Goal: Task Accomplishment & Management: Manage account settings

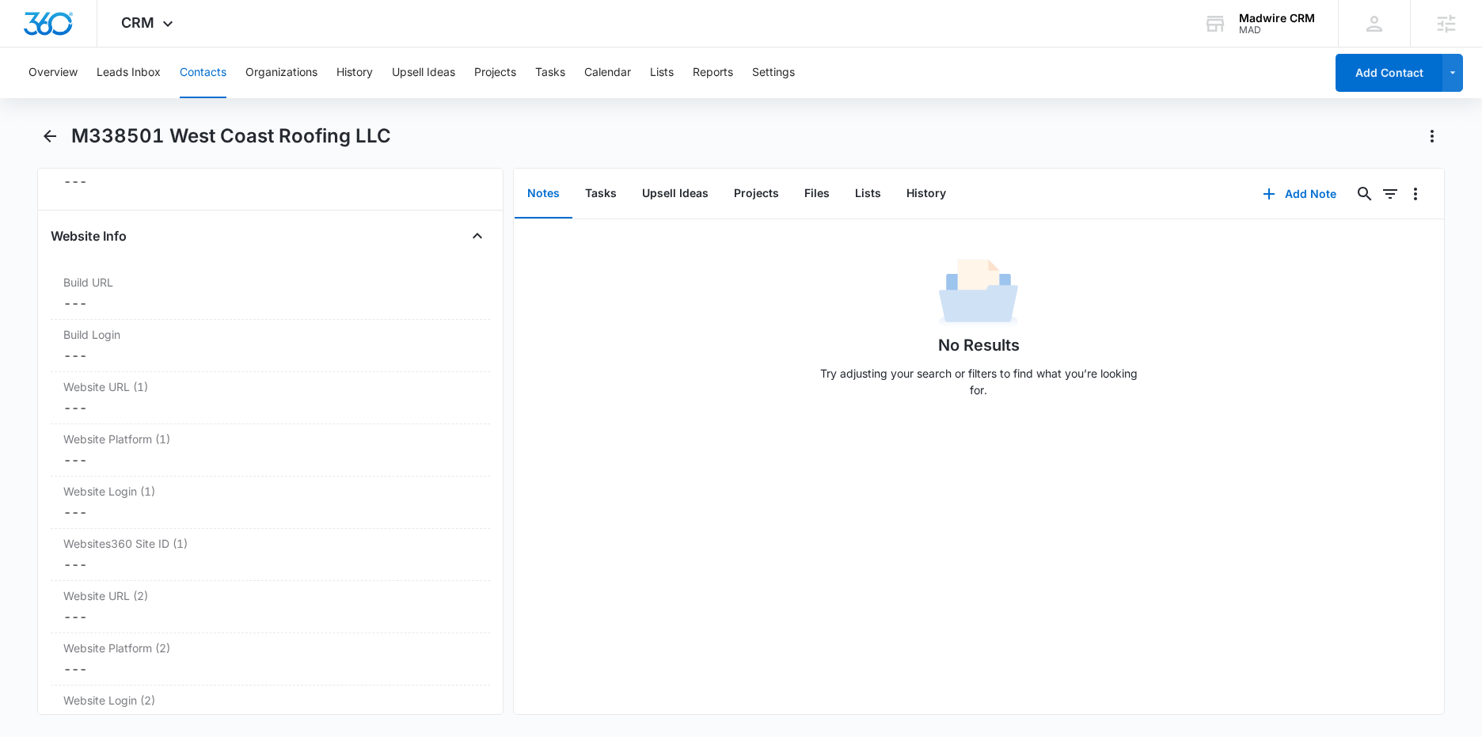
scroll to position [5995, 0]
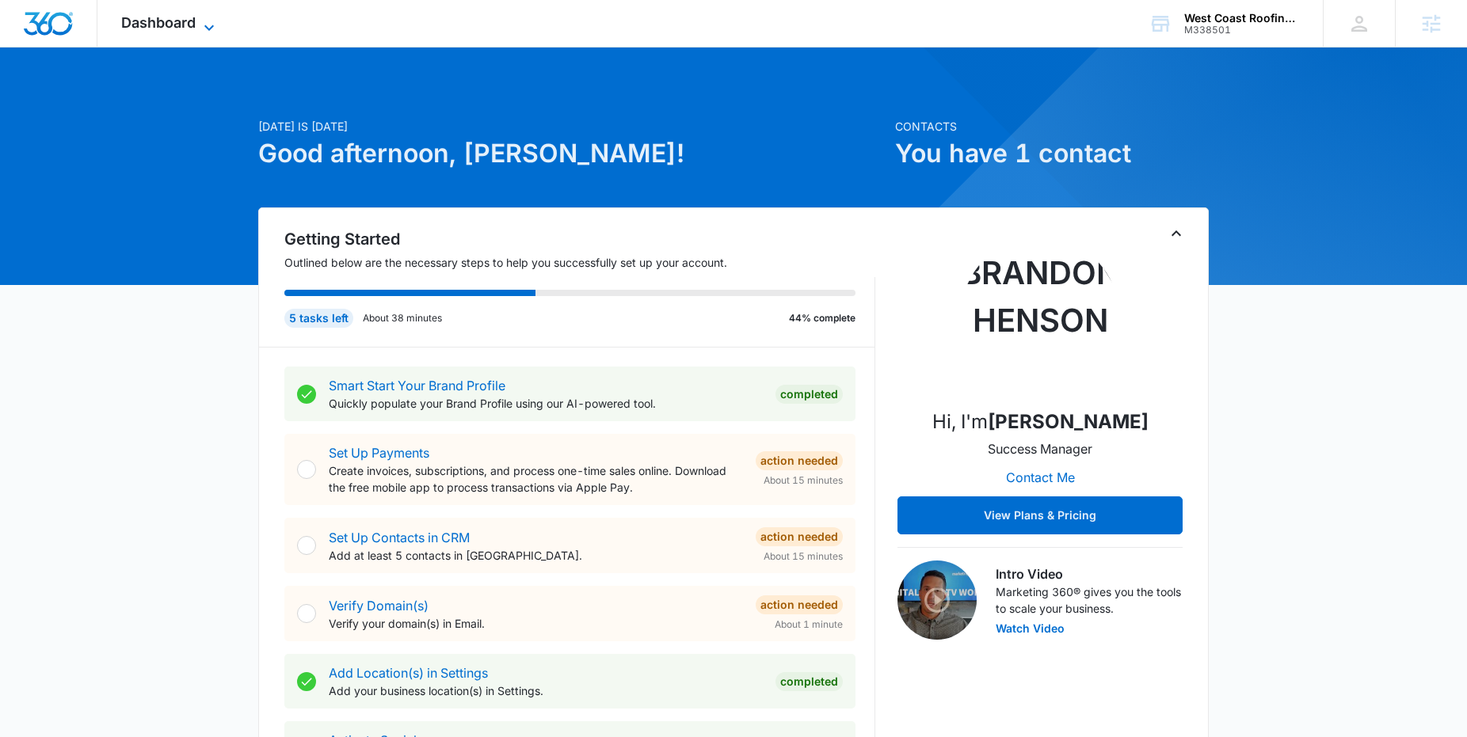
click at [209, 21] on icon at bounding box center [209, 27] width 19 height 19
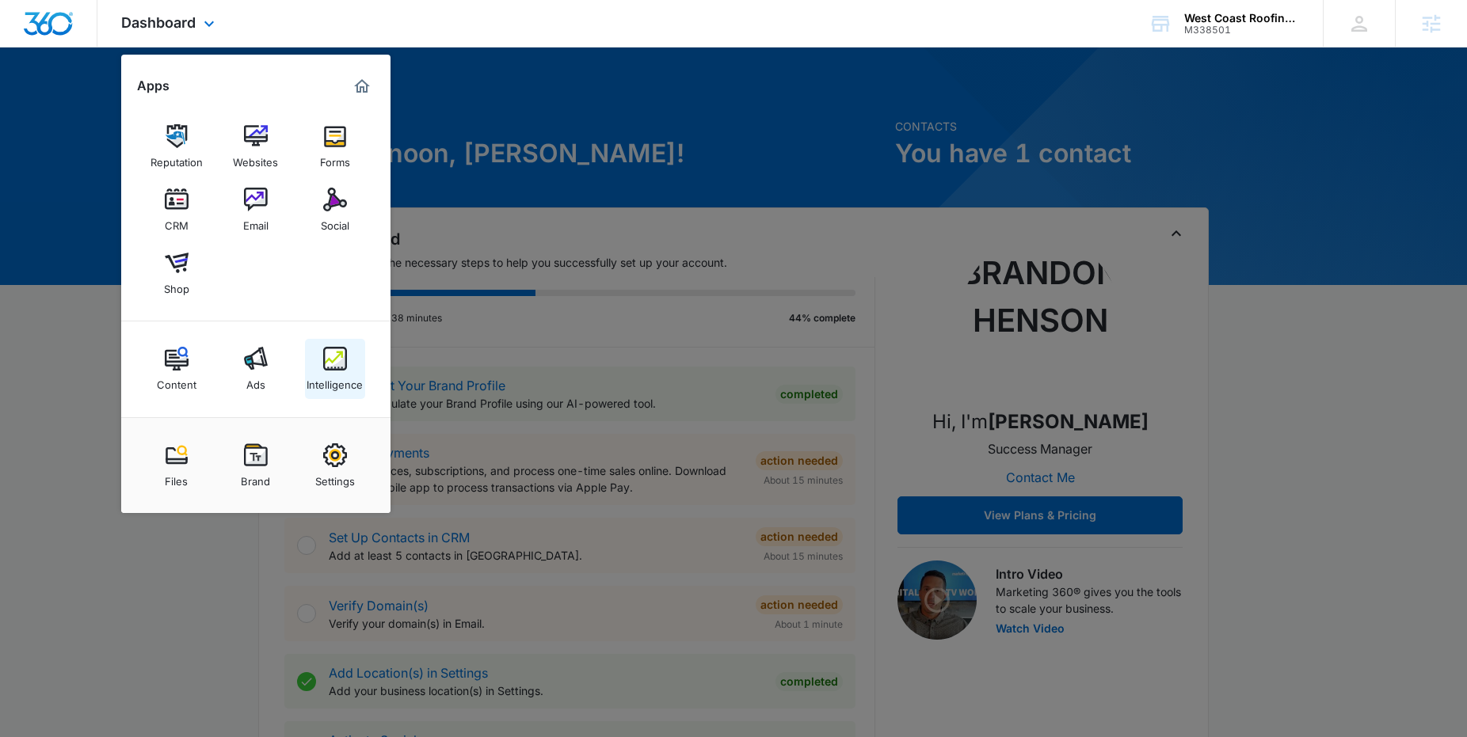
click at [325, 349] on img at bounding box center [335, 359] width 24 height 24
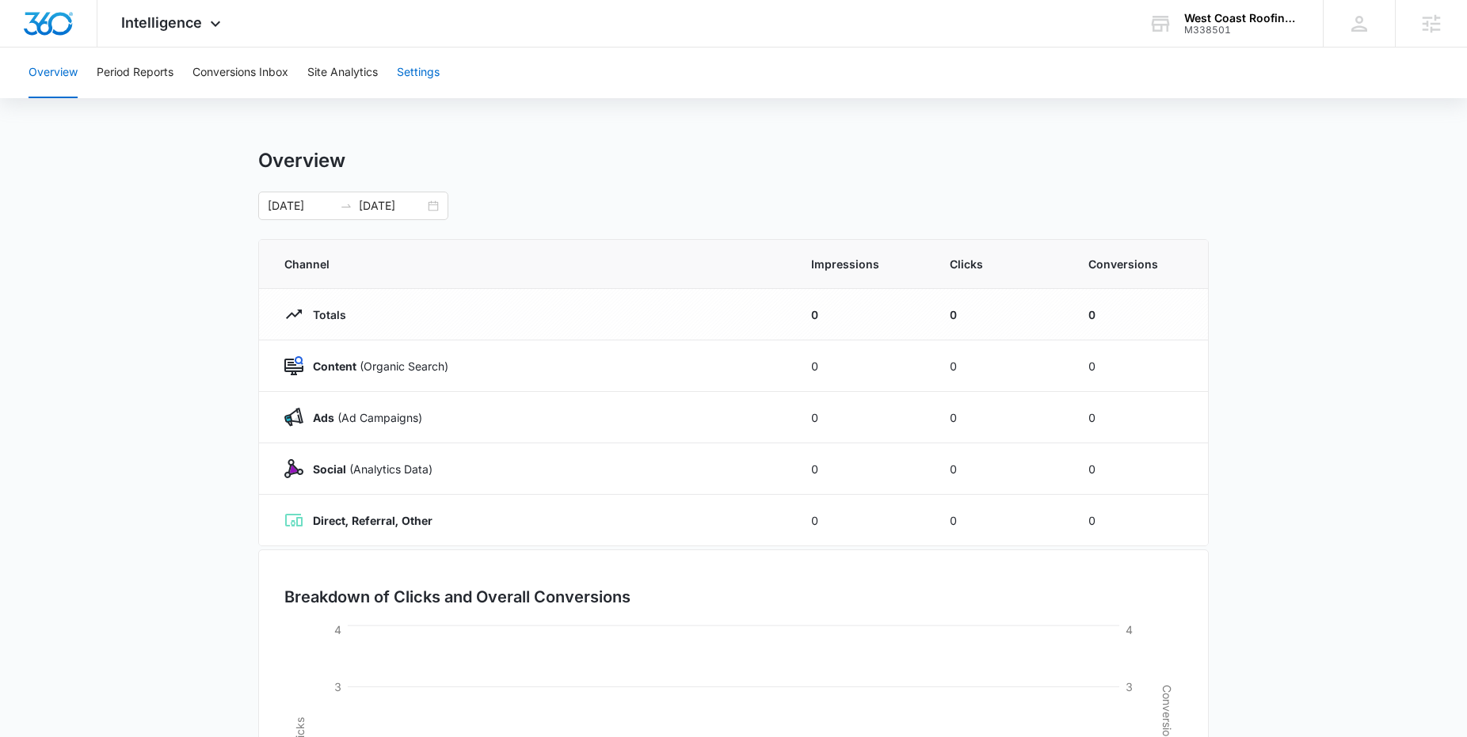
click at [424, 72] on button "Settings" at bounding box center [418, 73] width 43 height 51
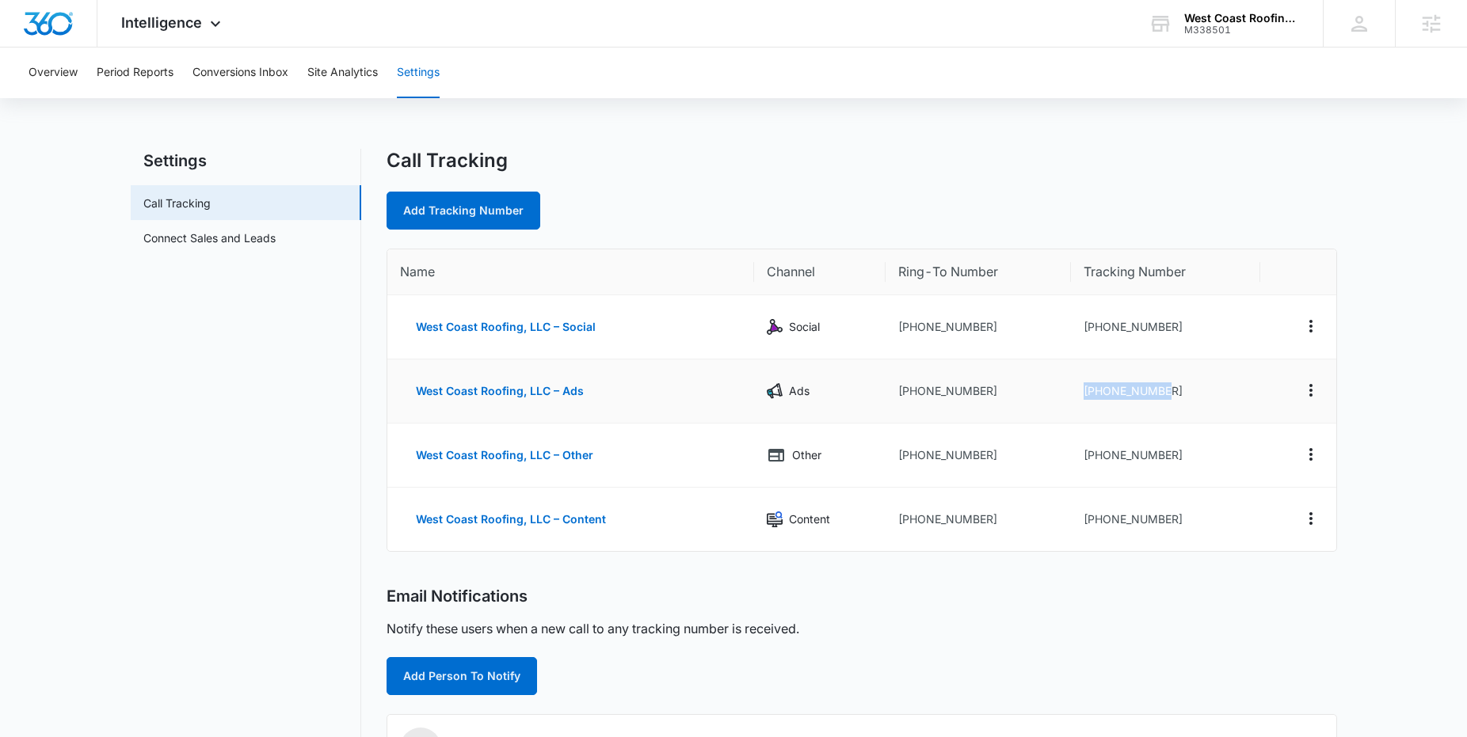
drag, startPoint x: 1202, startPoint y: 395, endPoint x: 1079, endPoint y: 382, distance: 124.3
click at [1079, 382] on td "+15202214106" at bounding box center [1165, 392] width 189 height 64
copy td "+15202214106"
click at [1254, 6] on div "West Coast Roofing, LLC M338501 Your Accounts View All" at bounding box center [1223, 23] width 198 height 47
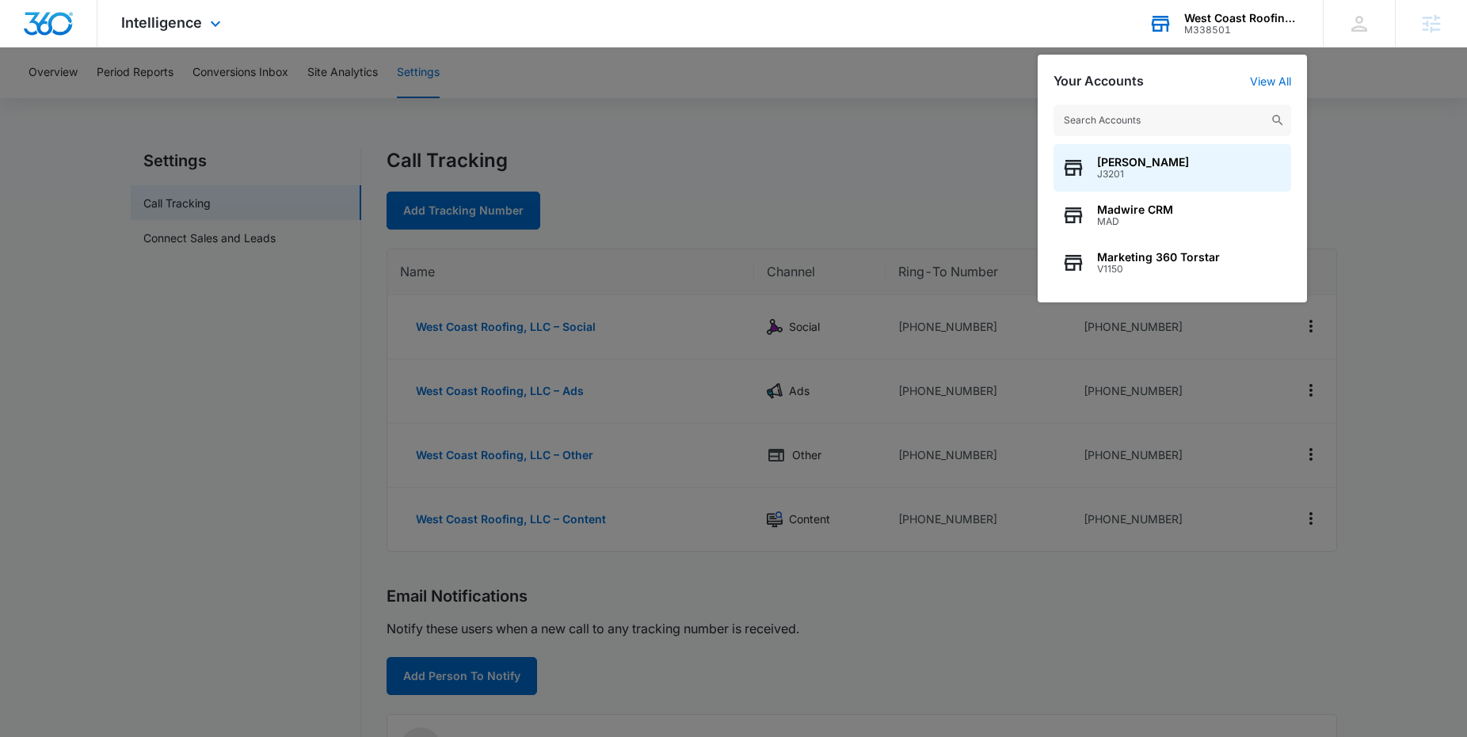
click at [1235, 124] on input "text" at bounding box center [1172, 121] width 238 height 32
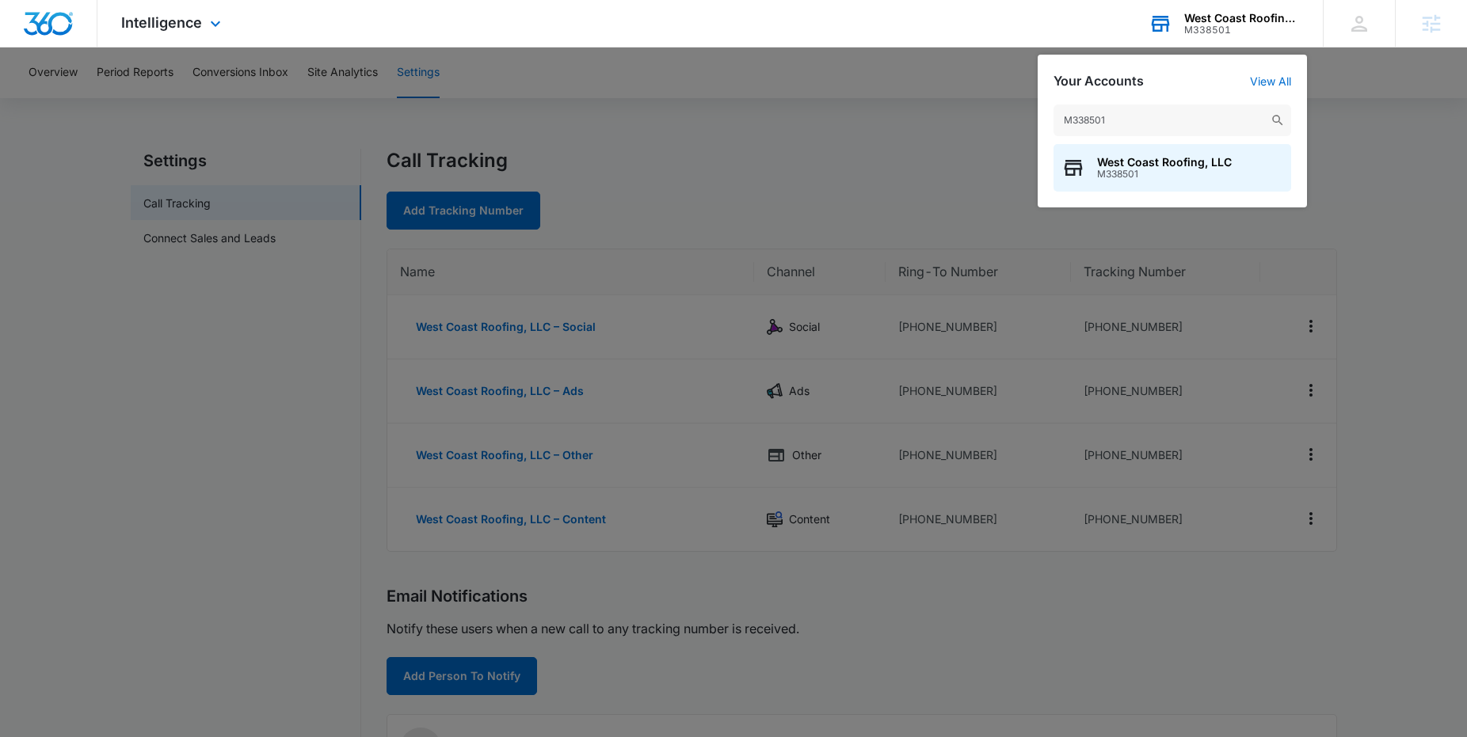
type input "M338501"
click at [1272, 90] on div "M338501 West Coast Roofing, LLC M338501" at bounding box center [1171, 148] width 269 height 119
click at [1271, 83] on link "View All" at bounding box center [1270, 80] width 41 height 13
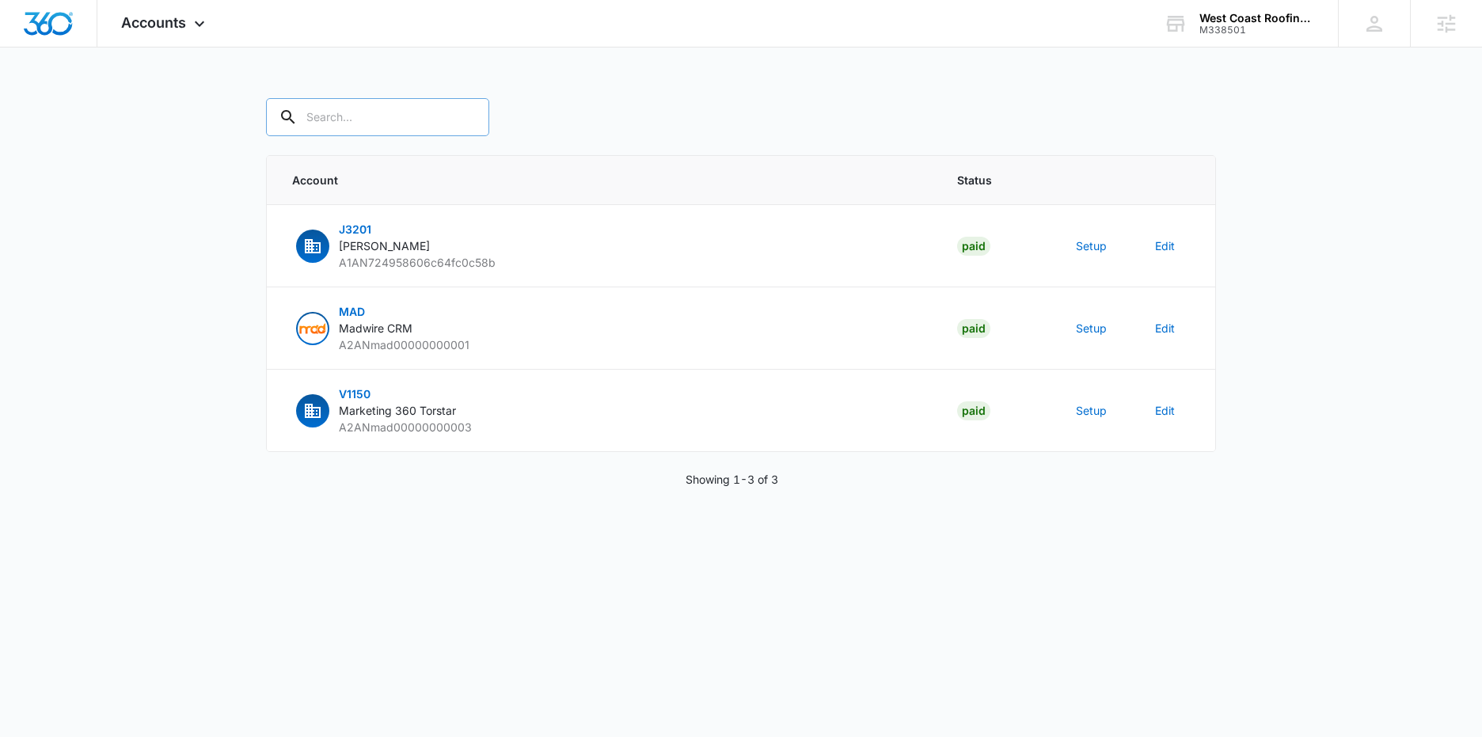
click at [398, 113] on input "text" at bounding box center [377, 117] width 223 height 38
paste input "M338501"
type input "M338501"
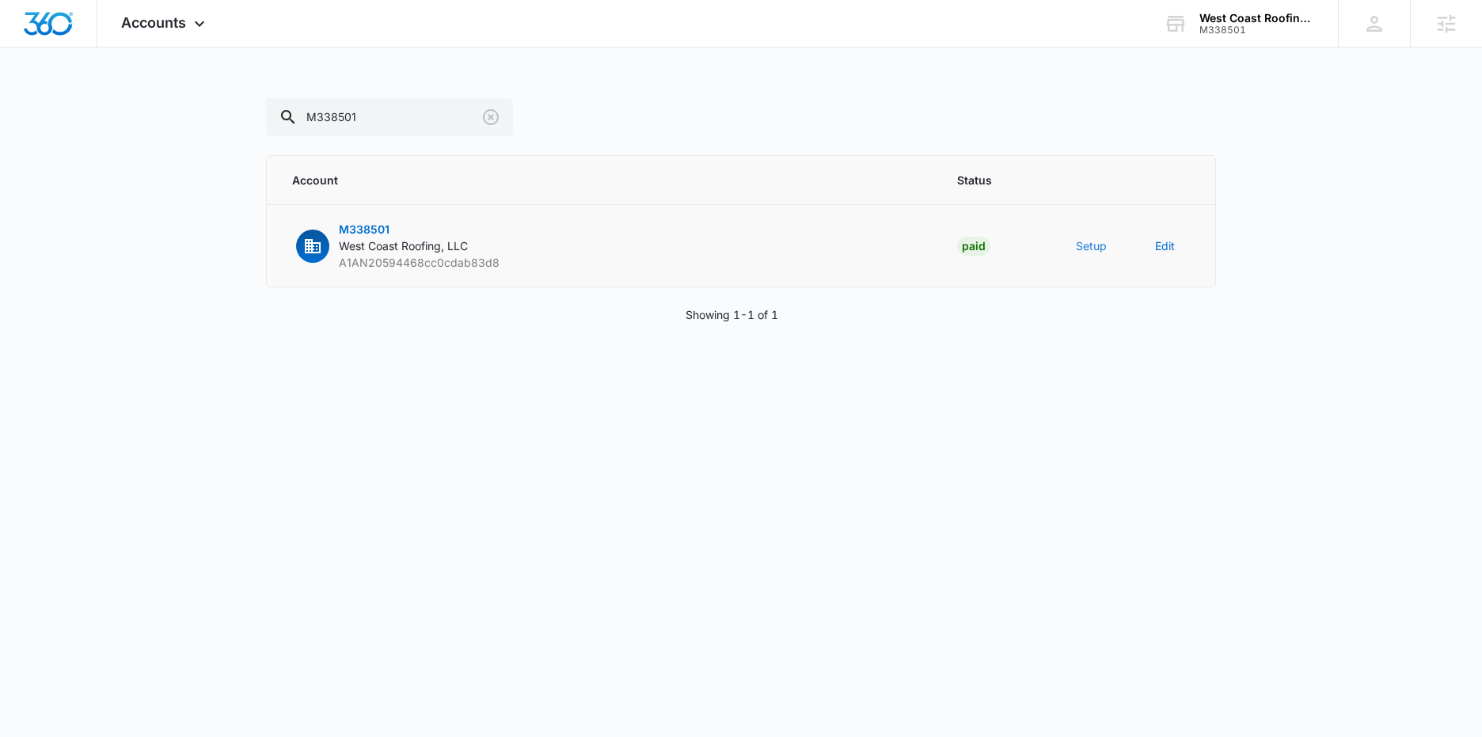
click at [1090, 248] on button "Setup" at bounding box center [1091, 246] width 31 height 17
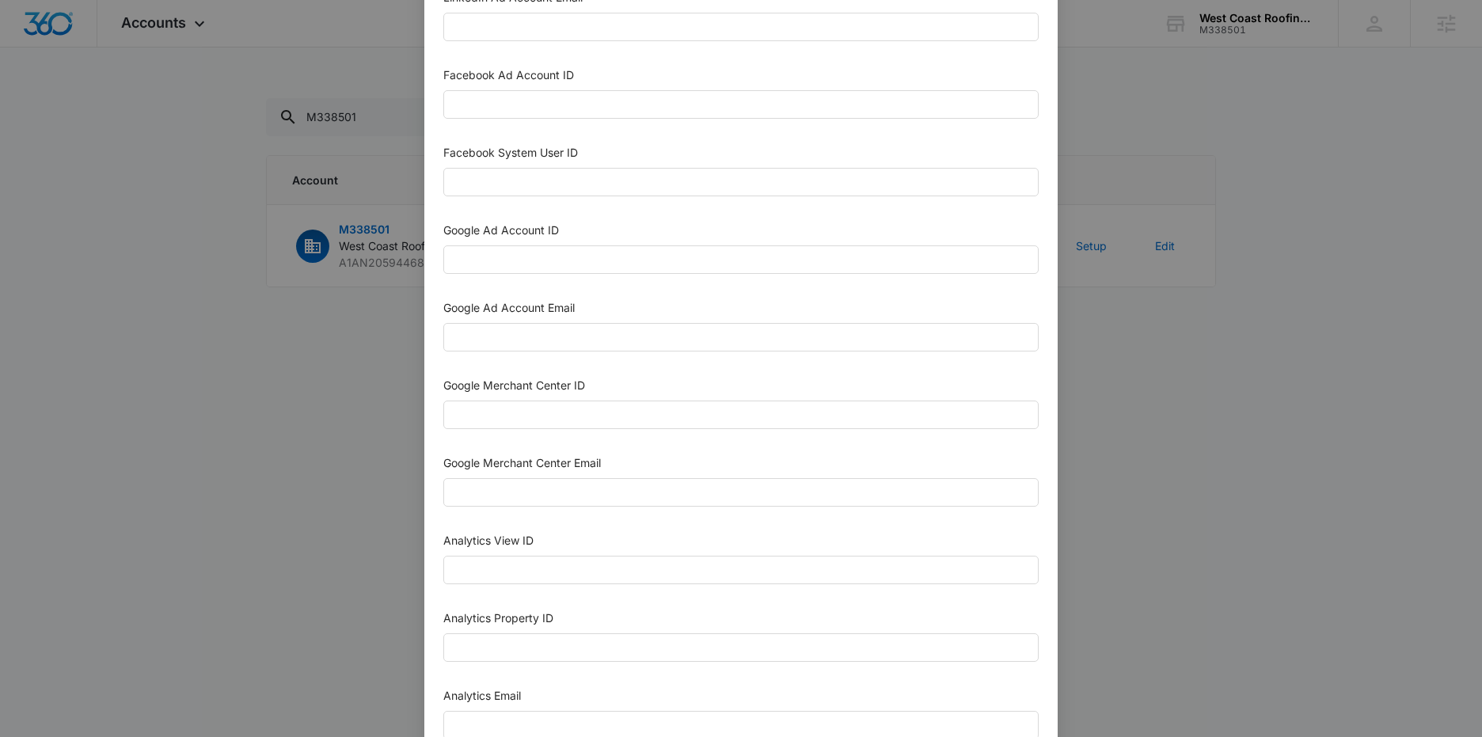
scroll to position [666, 0]
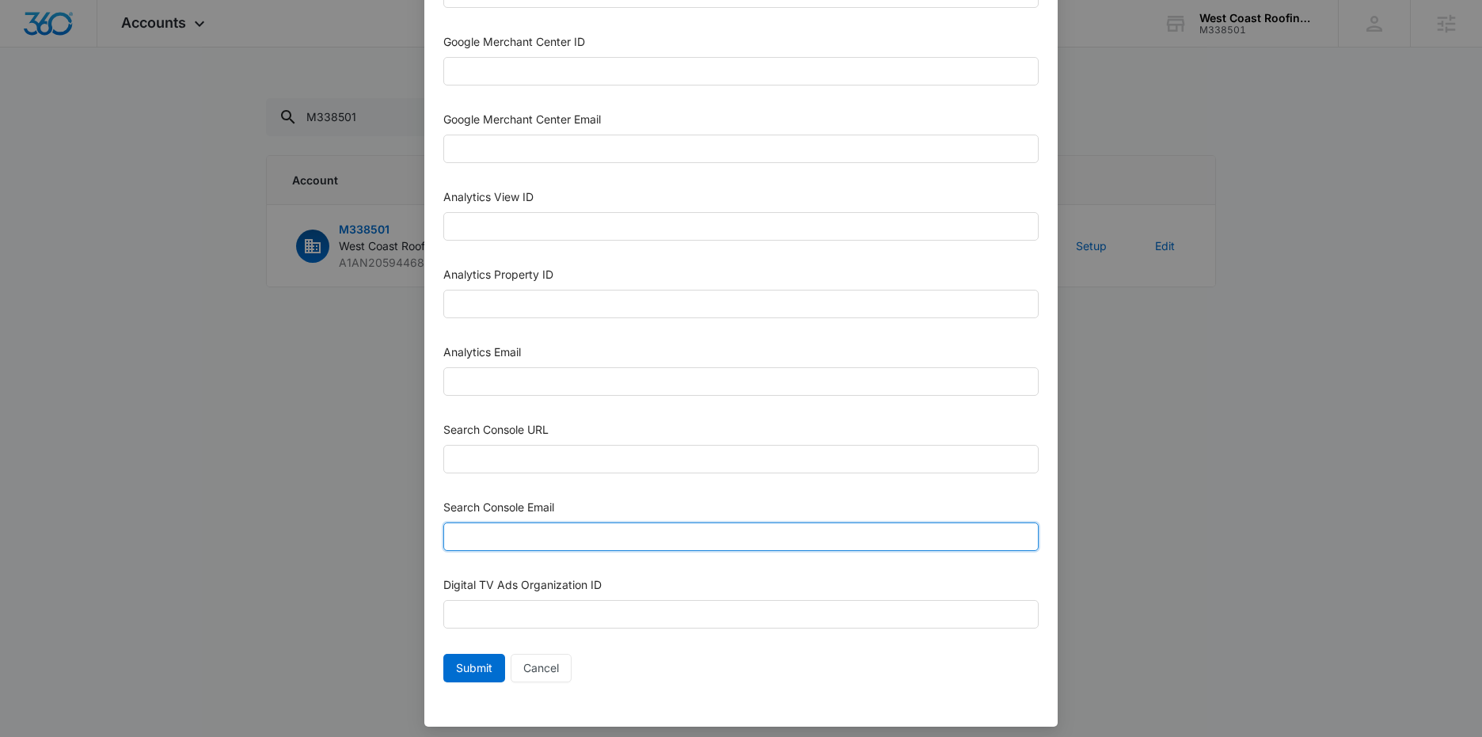
click at [512, 531] on input "Search Console Email" at bounding box center [740, 537] width 595 height 29
paste input "M360+Accounts1019@madwiremedia.com"
type input "M360+Accounts1019@madwiremedia.com"
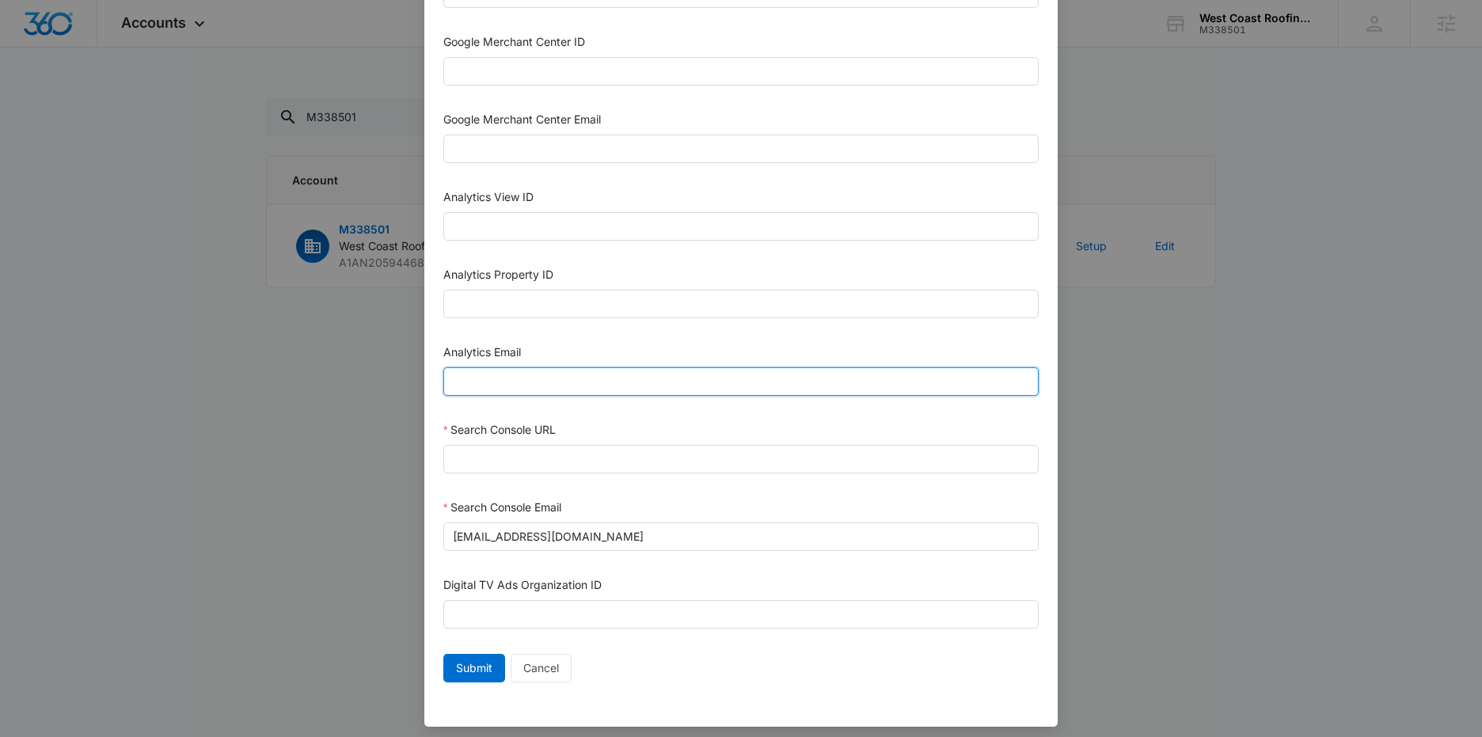
click at [514, 373] on input "Analytics Email" at bounding box center [740, 381] width 595 height 29
paste input "M360+Accounts1019@madwiremedia.com"
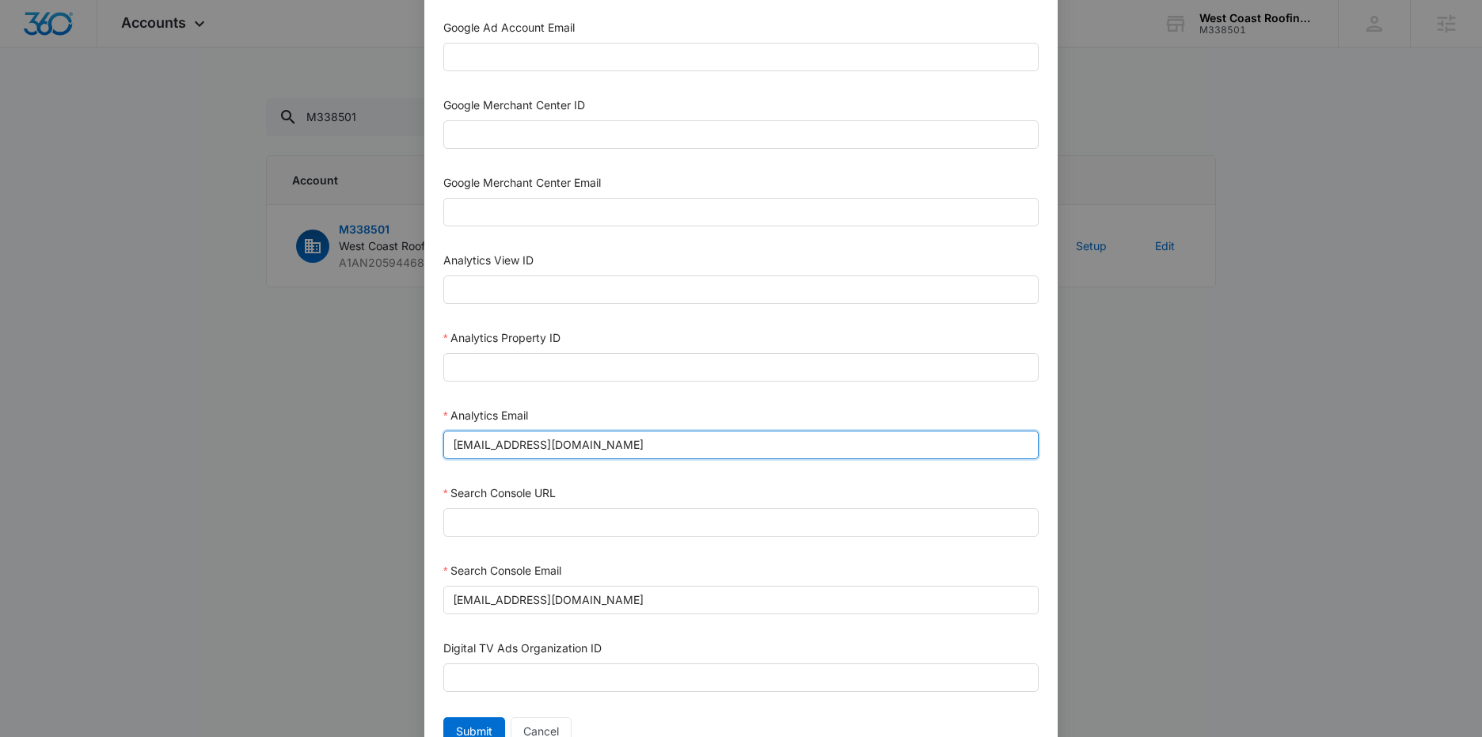
scroll to position [503, 0]
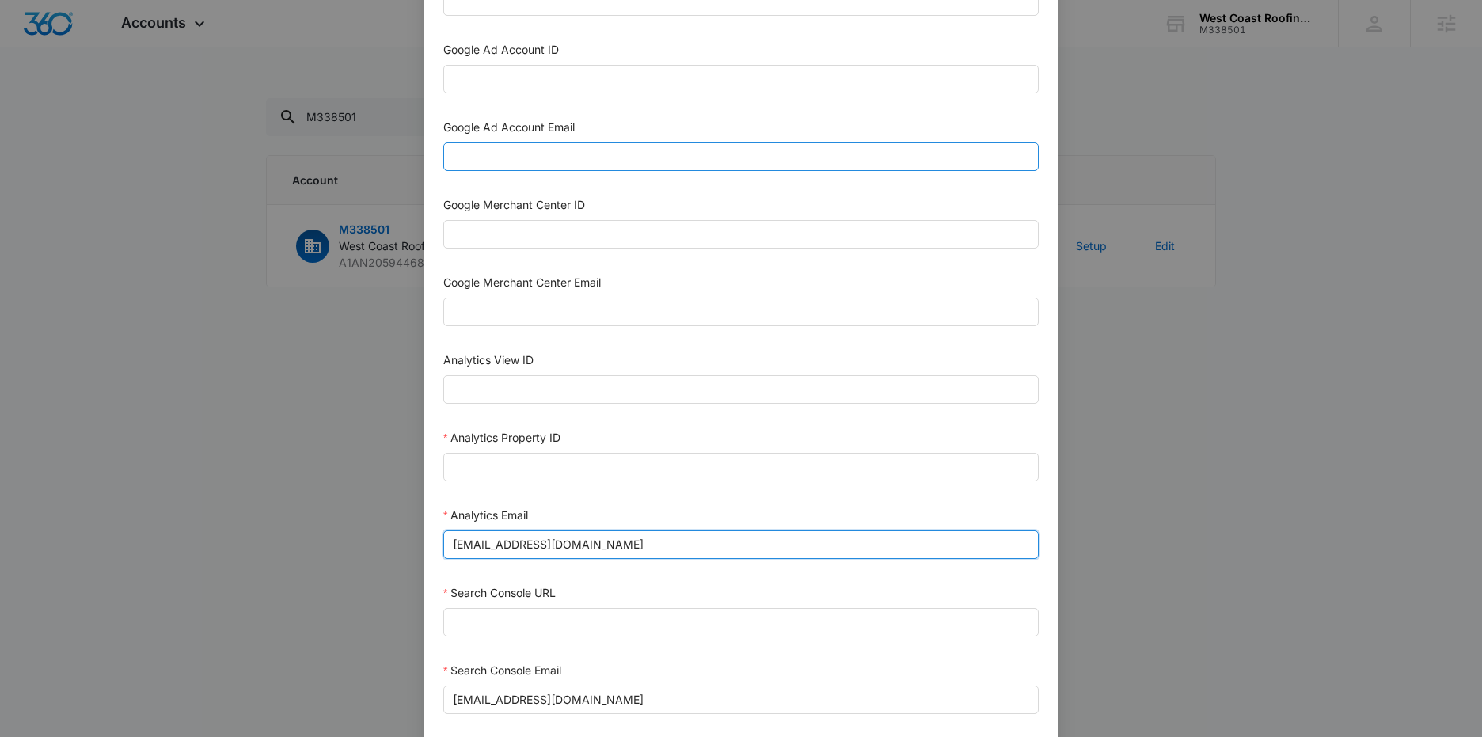
type input "M360+Accounts1019@madwiremedia.com"
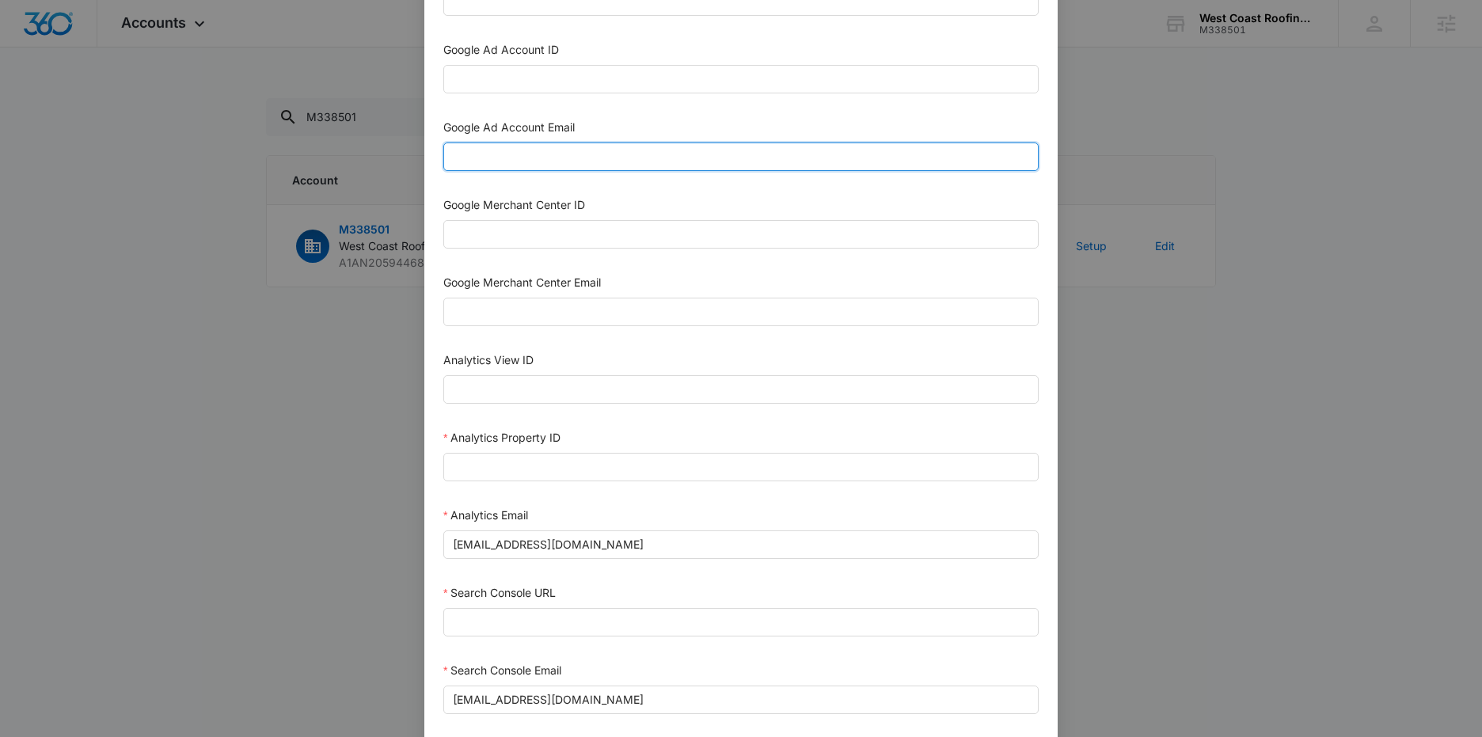
click at [550, 150] on input "Google Ad Account Email" at bounding box center [740, 157] width 595 height 29
paste input "M360+Accounts1019@madwiremedia.com"
type input "M360+Accounts1019@madwiremedia.com"
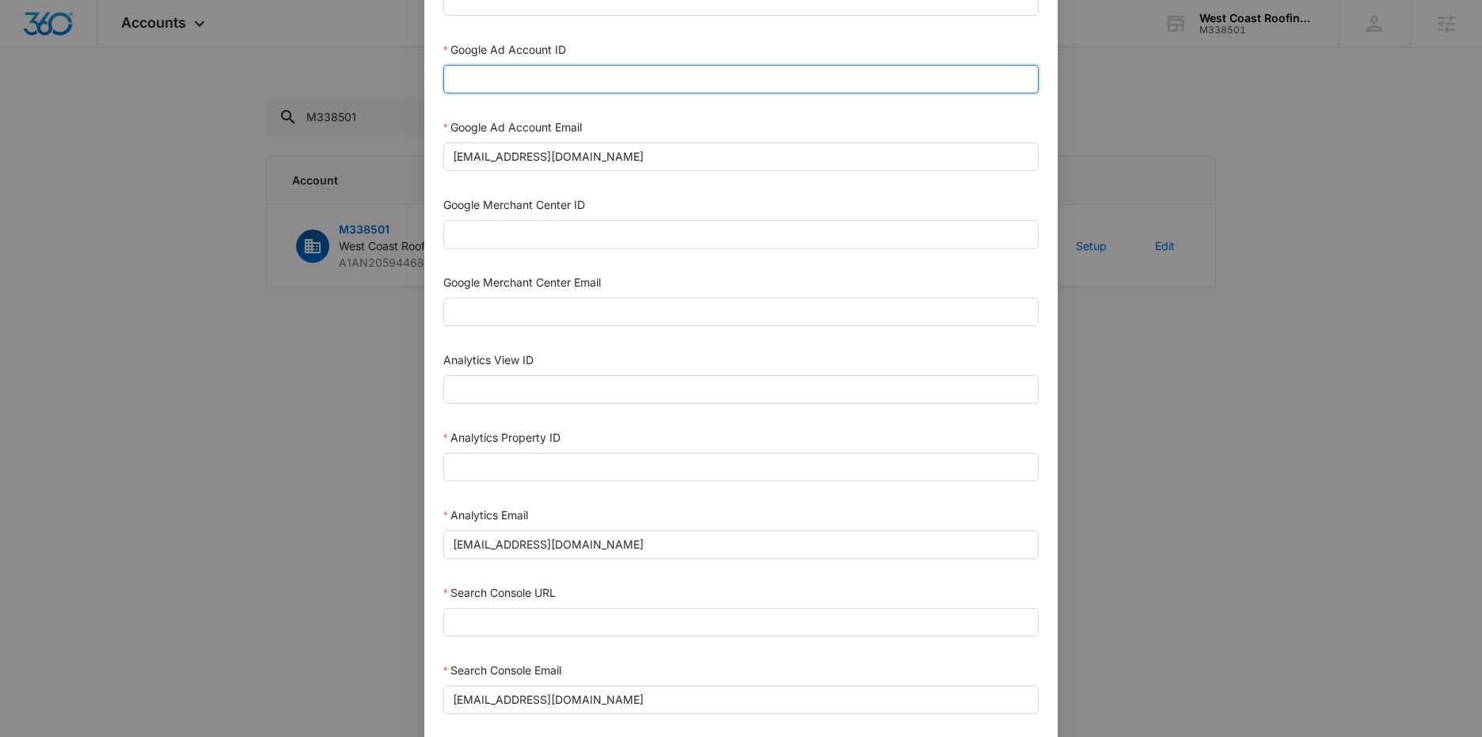
click at [503, 73] on input "Google Ad Account ID" at bounding box center [740, 79] width 595 height 29
paste input "616-862-3474"
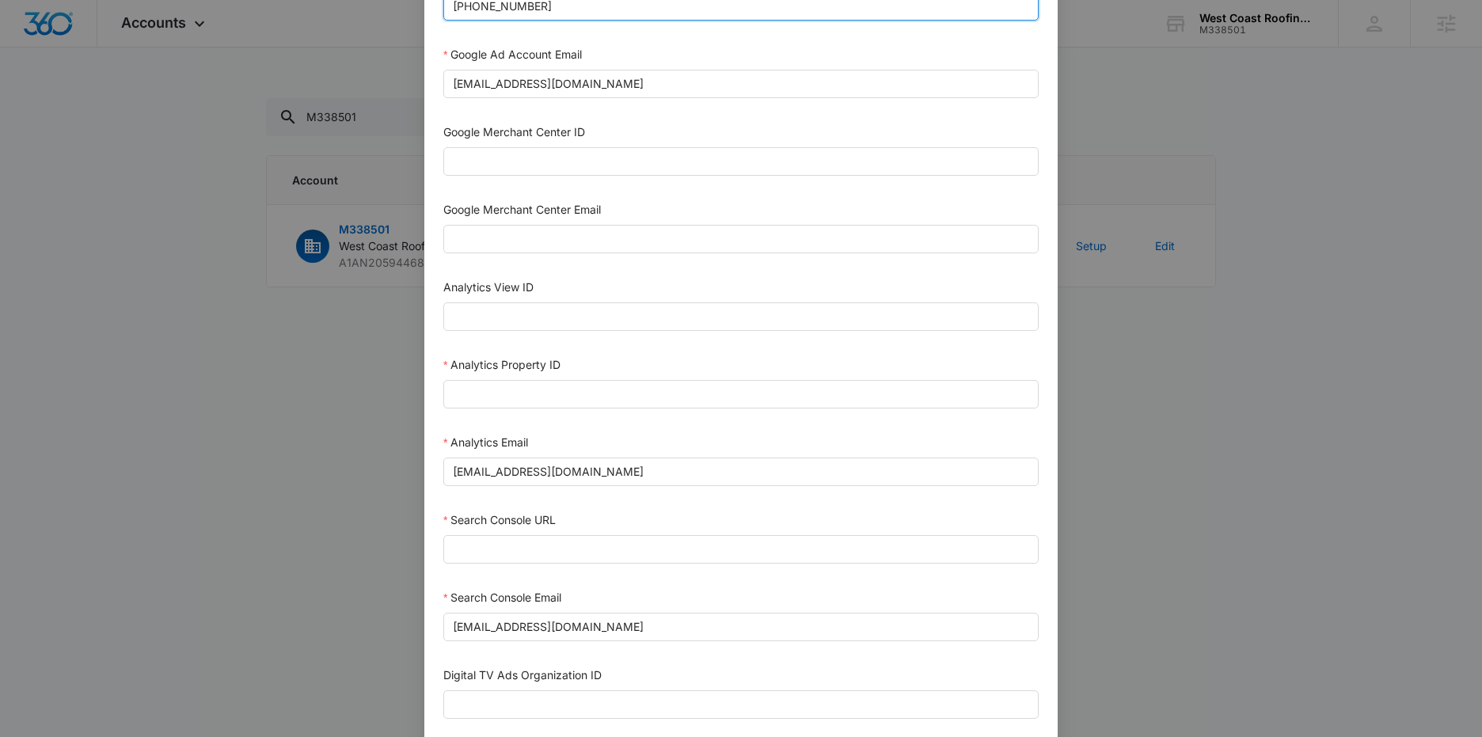
scroll to position [580, 0]
type input "616-862-3474"
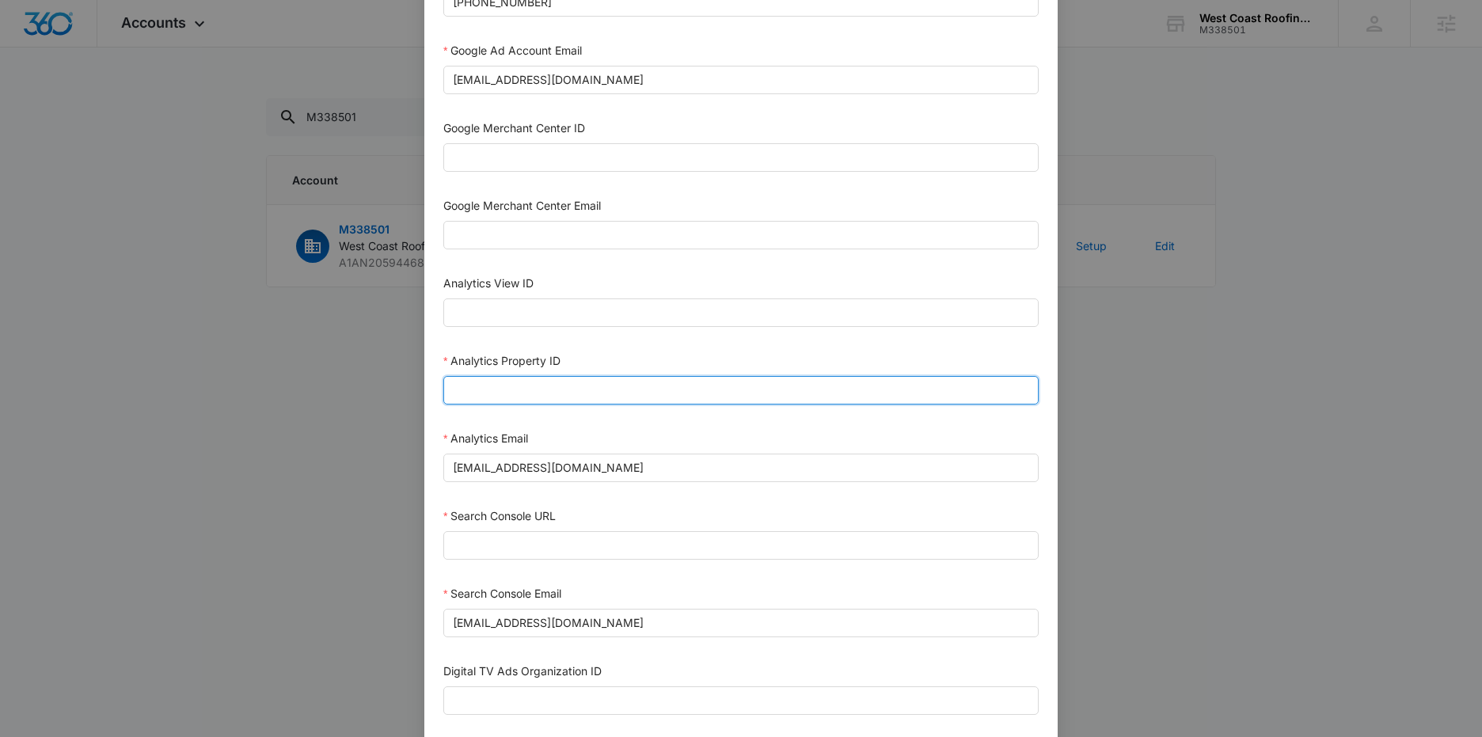
click at [516, 394] on input "Analytics Property ID" at bounding box center [740, 390] width 595 height 29
paste input "507596056"
type input "507596056"
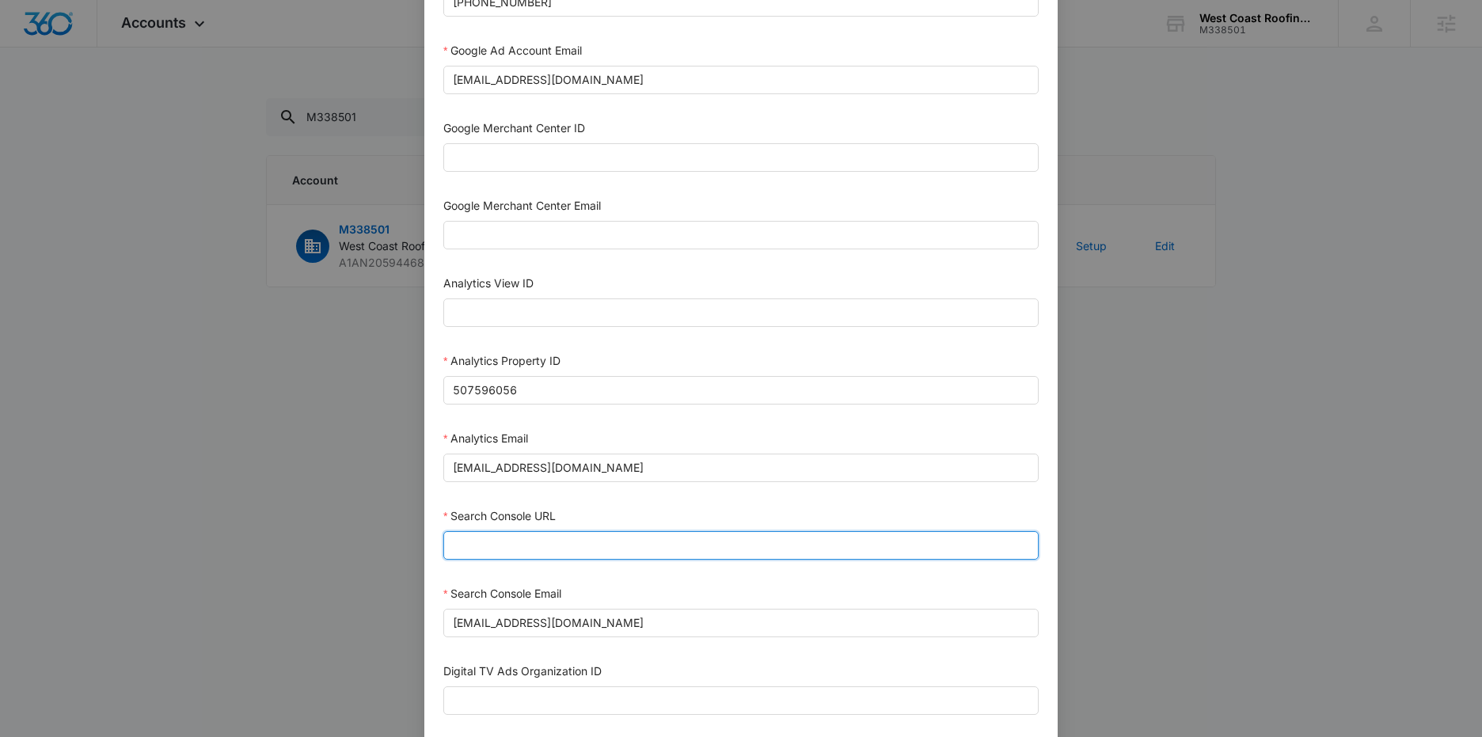
click at [514, 541] on input "Search Console URL" at bounding box center [740, 545] width 595 height 29
paste input "https://westcoastroofingaz.com/"
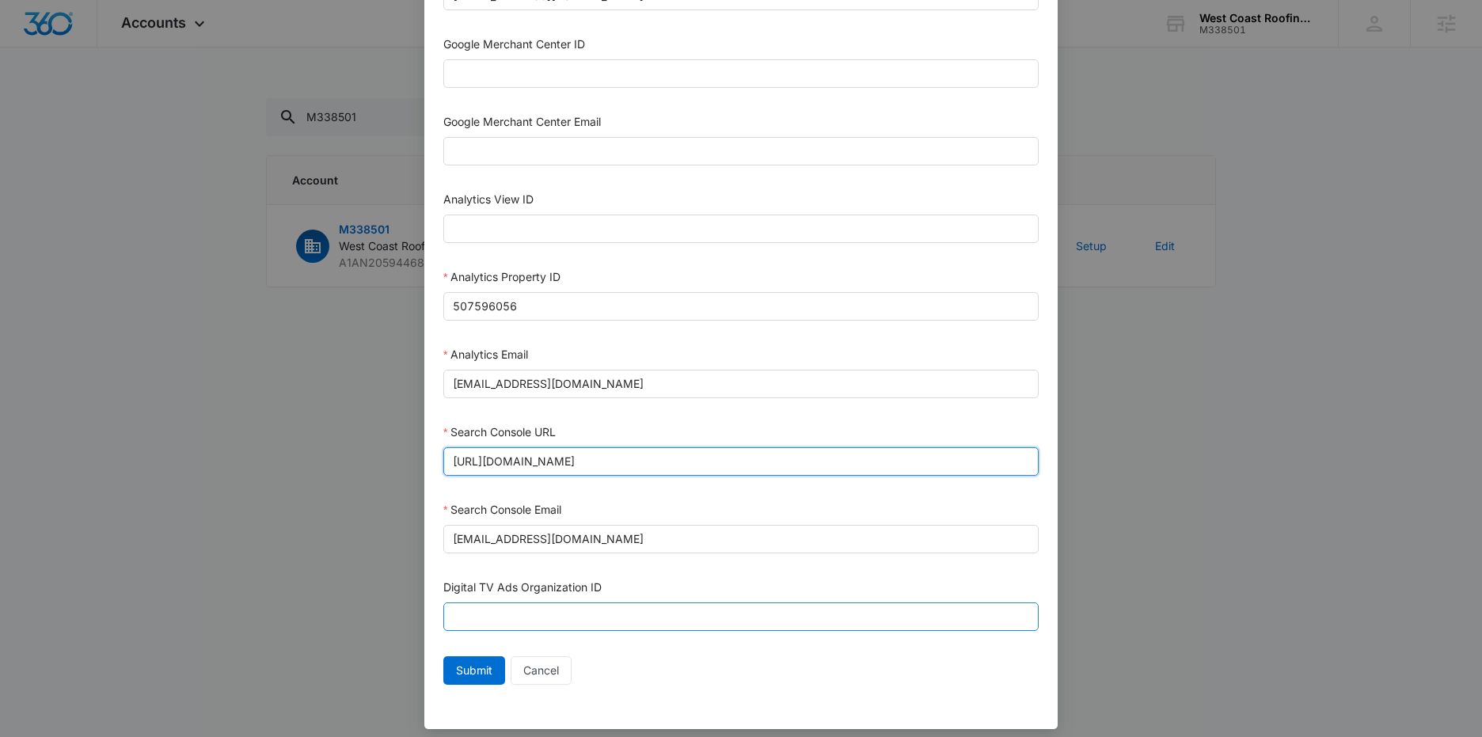
scroll to position [666, 0]
type input "https://westcoastroofingaz.com/"
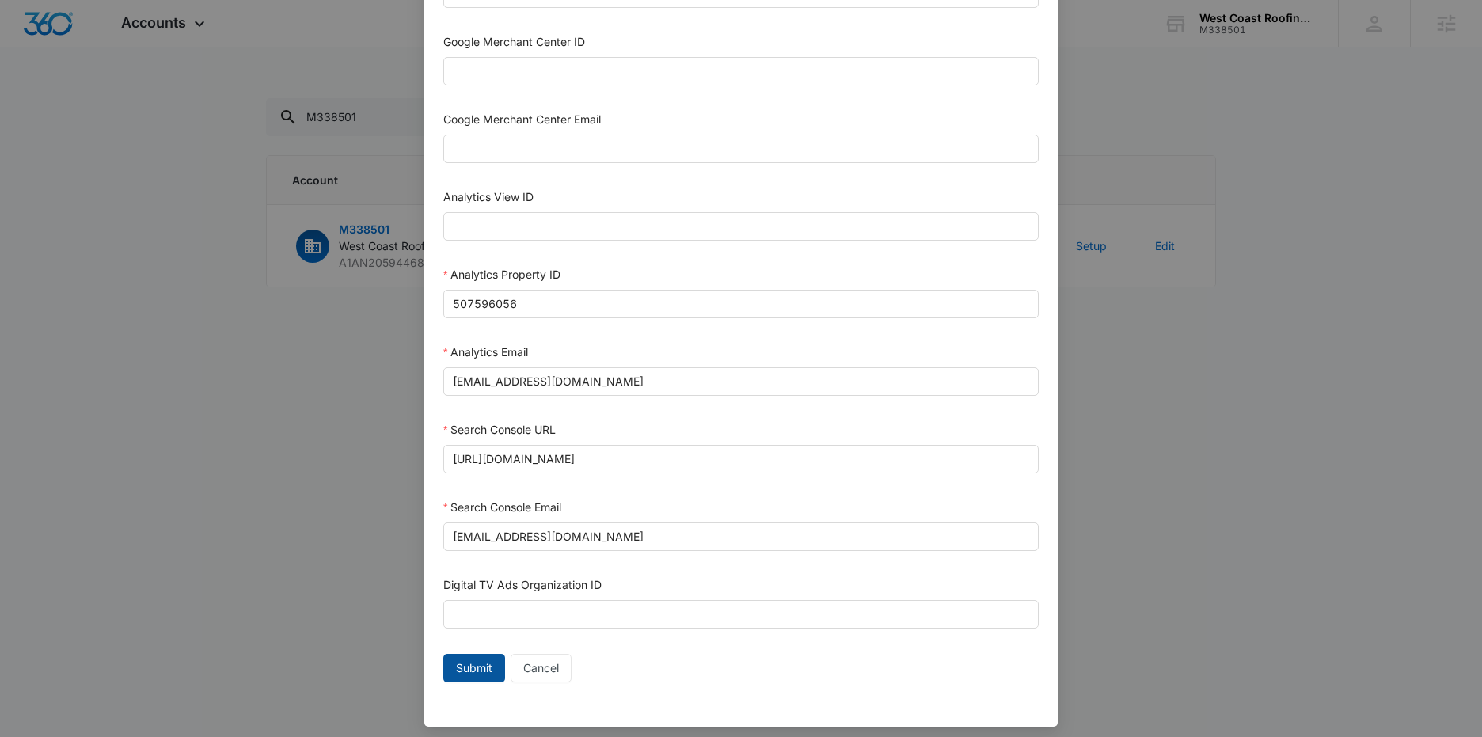
click at [472, 660] on span "Submit" at bounding box center [474, 668] width 36 height 17
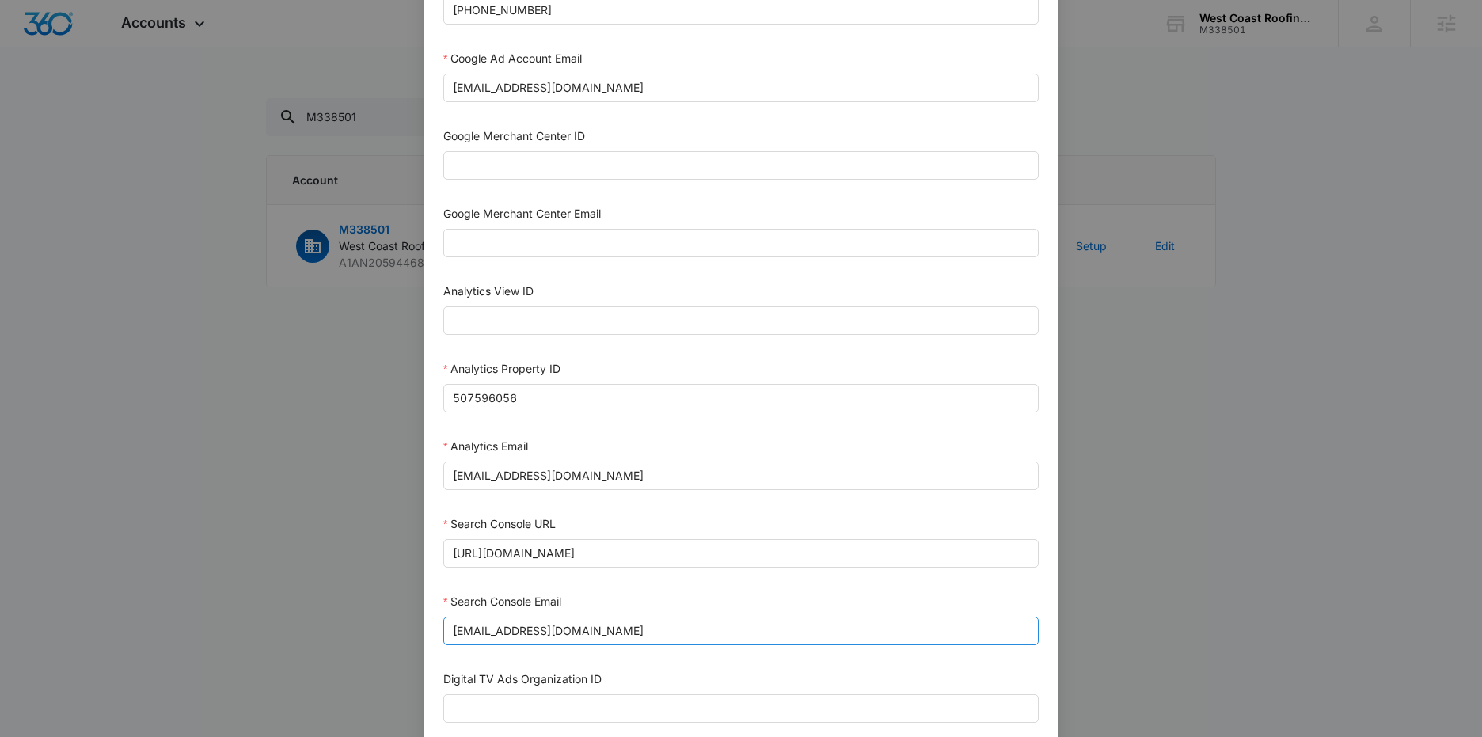
scroll to position [697, 0]
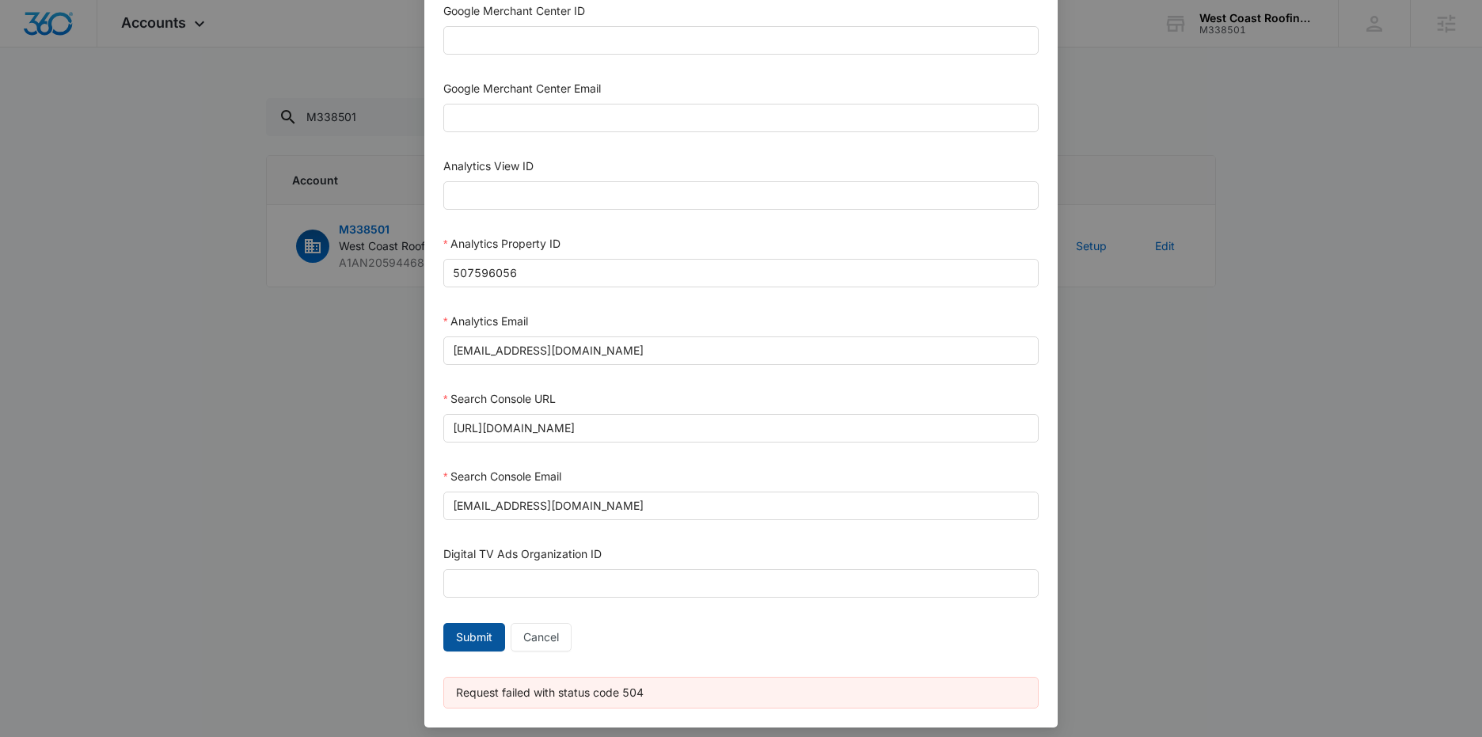
click at [468, 629] on span "Submit" at bounding box center [474, 637] width 36 height 17
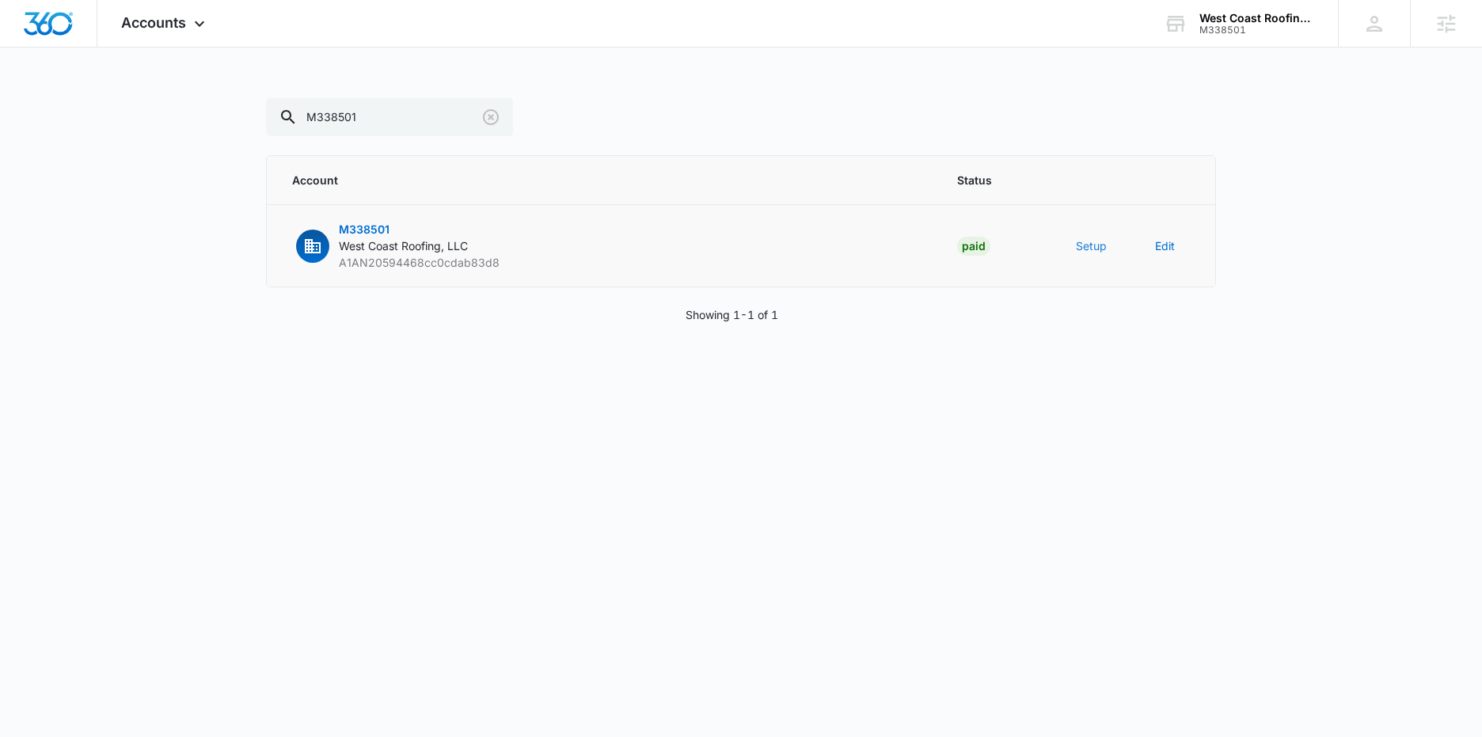
click at [1098, 240] on button "Setup" at bounding box center [1091, 246] width 31 height 17
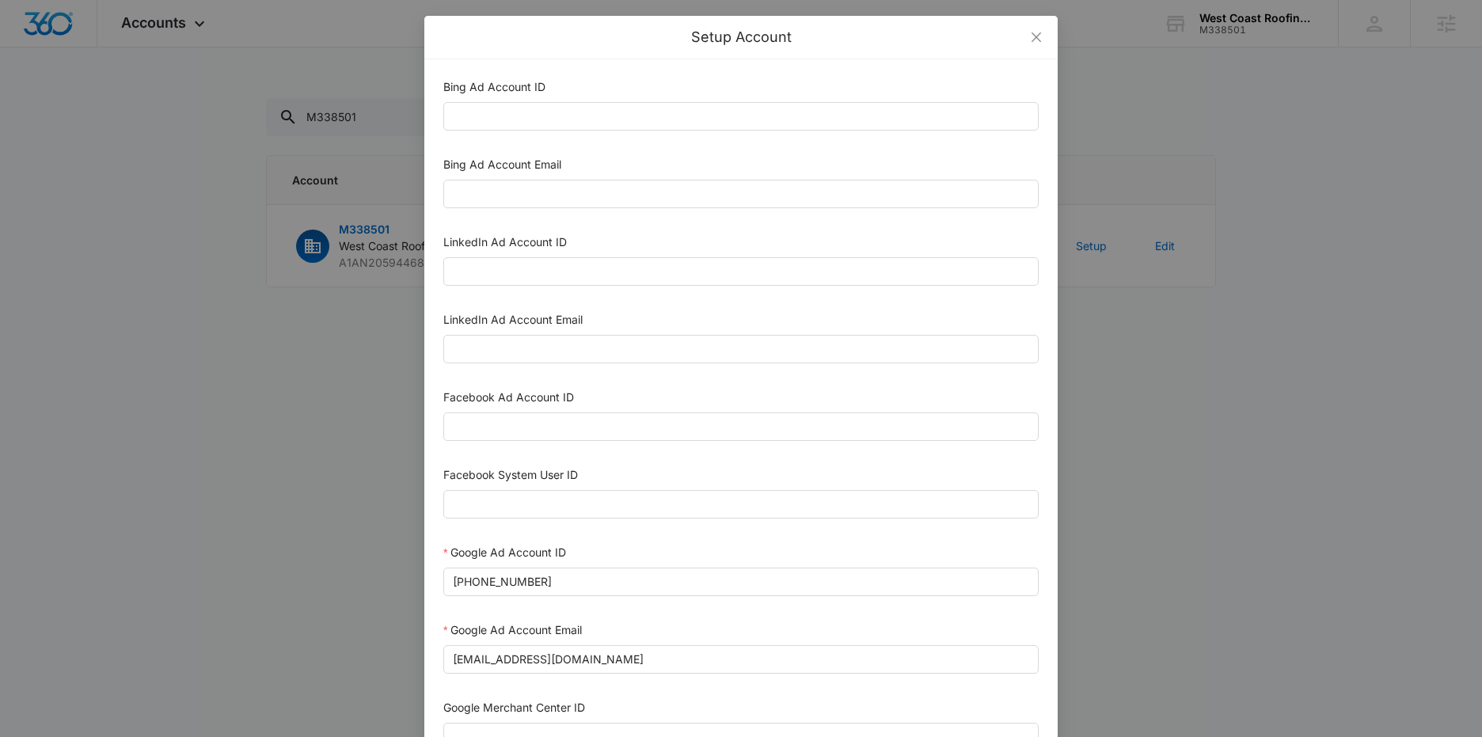
scroll to position [666, 0]
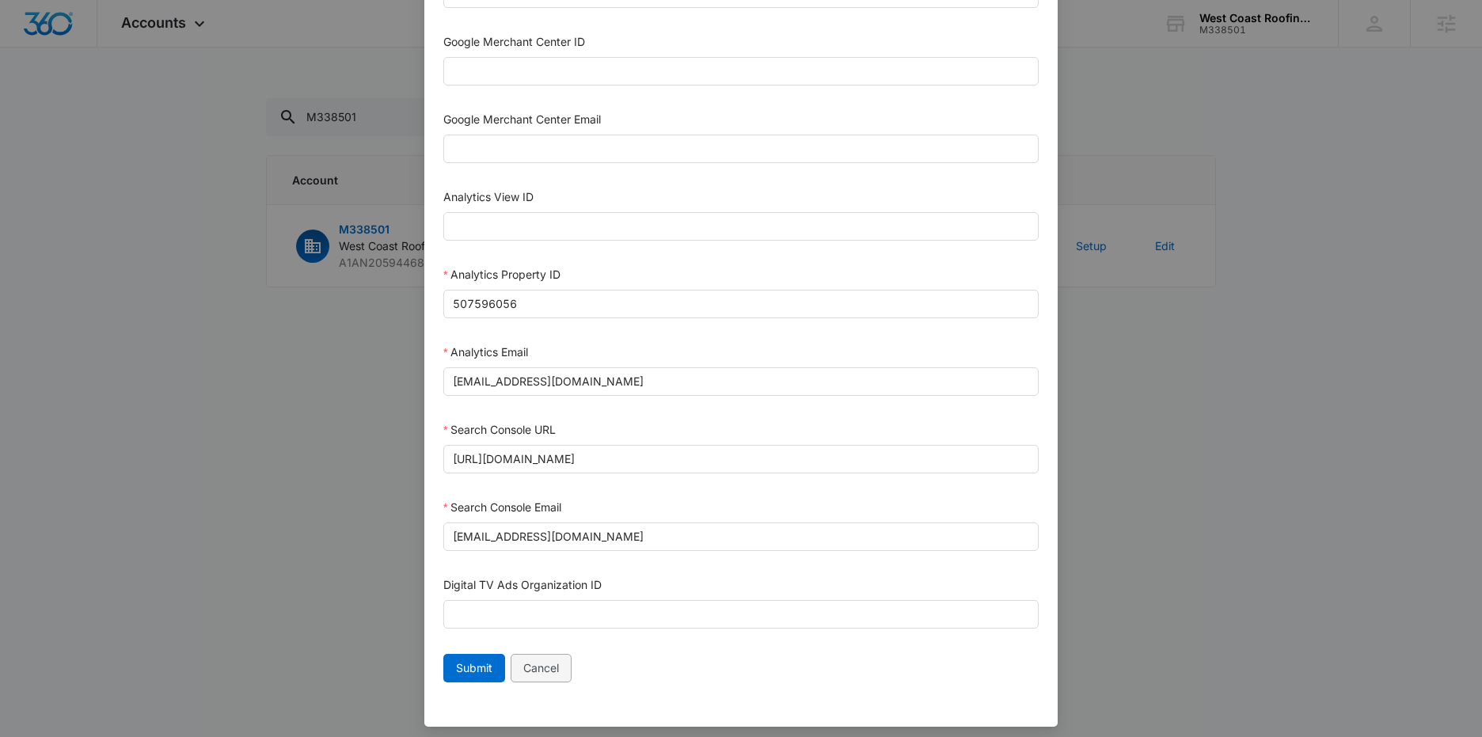
click at [530, 662] on span "Cancel" at bounding box center [541, 668] width 36 height 17
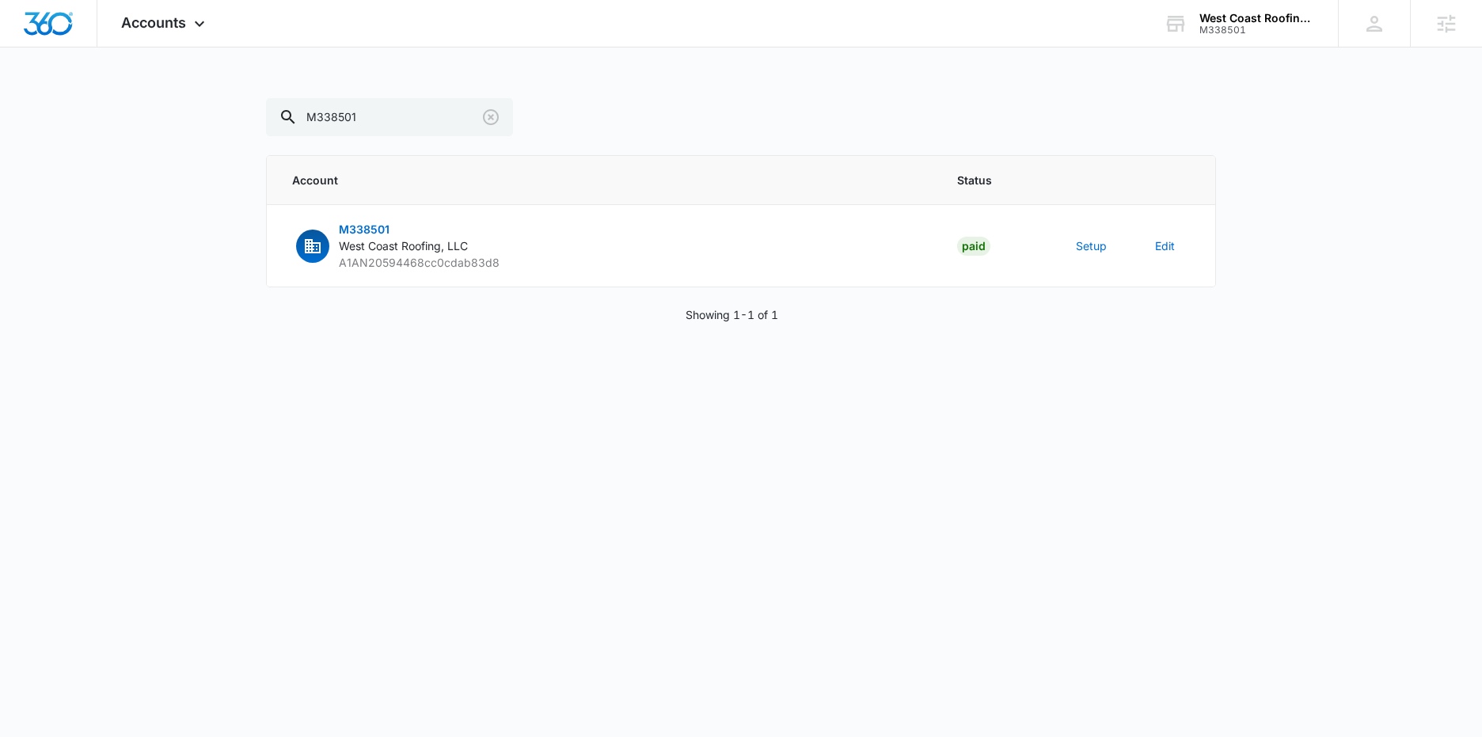
scroll to position [650, 0]
click at [1099, 250] on button "Setup" at bounding box center [1091, 246] width 31 height 17
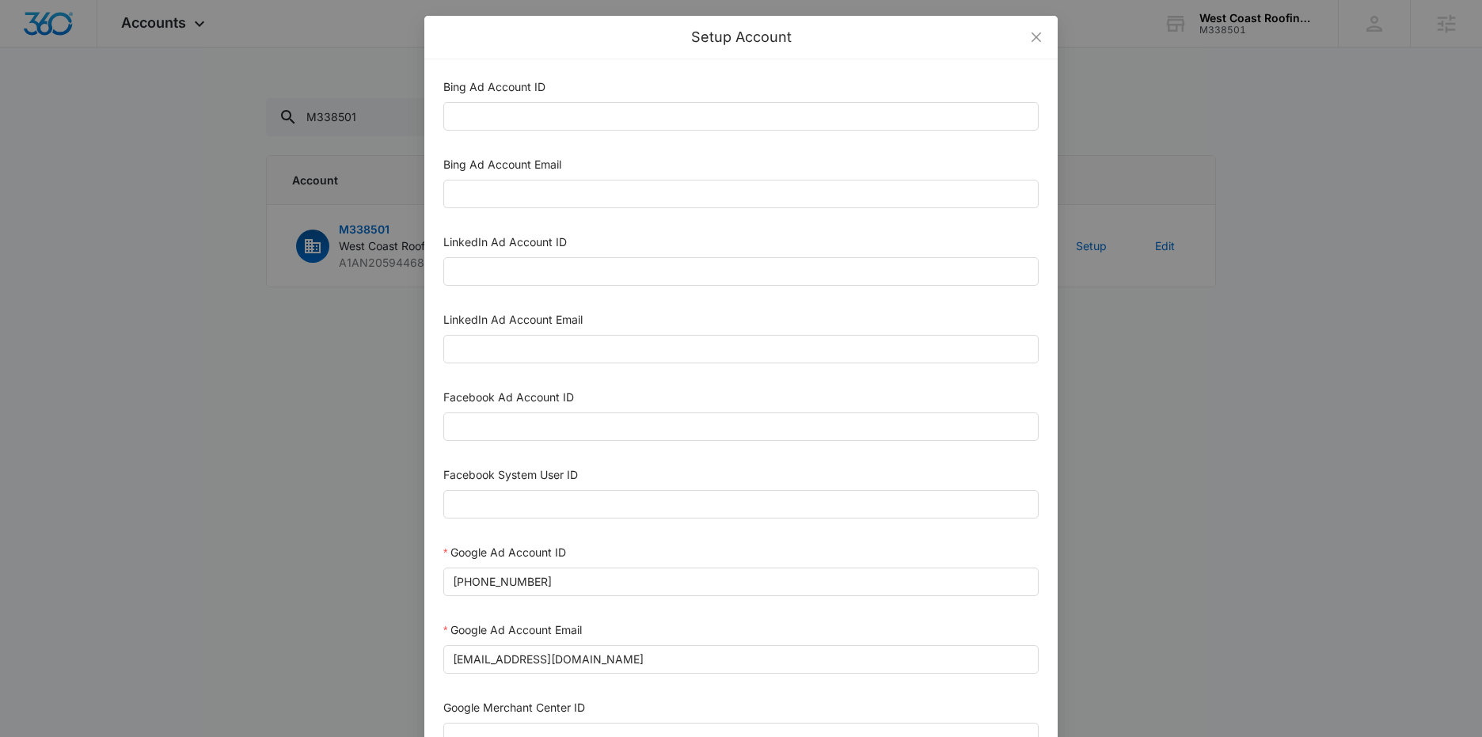
click at [1416, 291] on div "Setup Account Bing Ad Account ID Bing Ad Account Email LinkedIn Ad Account ID L…" at bounding box center [741, 368] width 1482 height 737
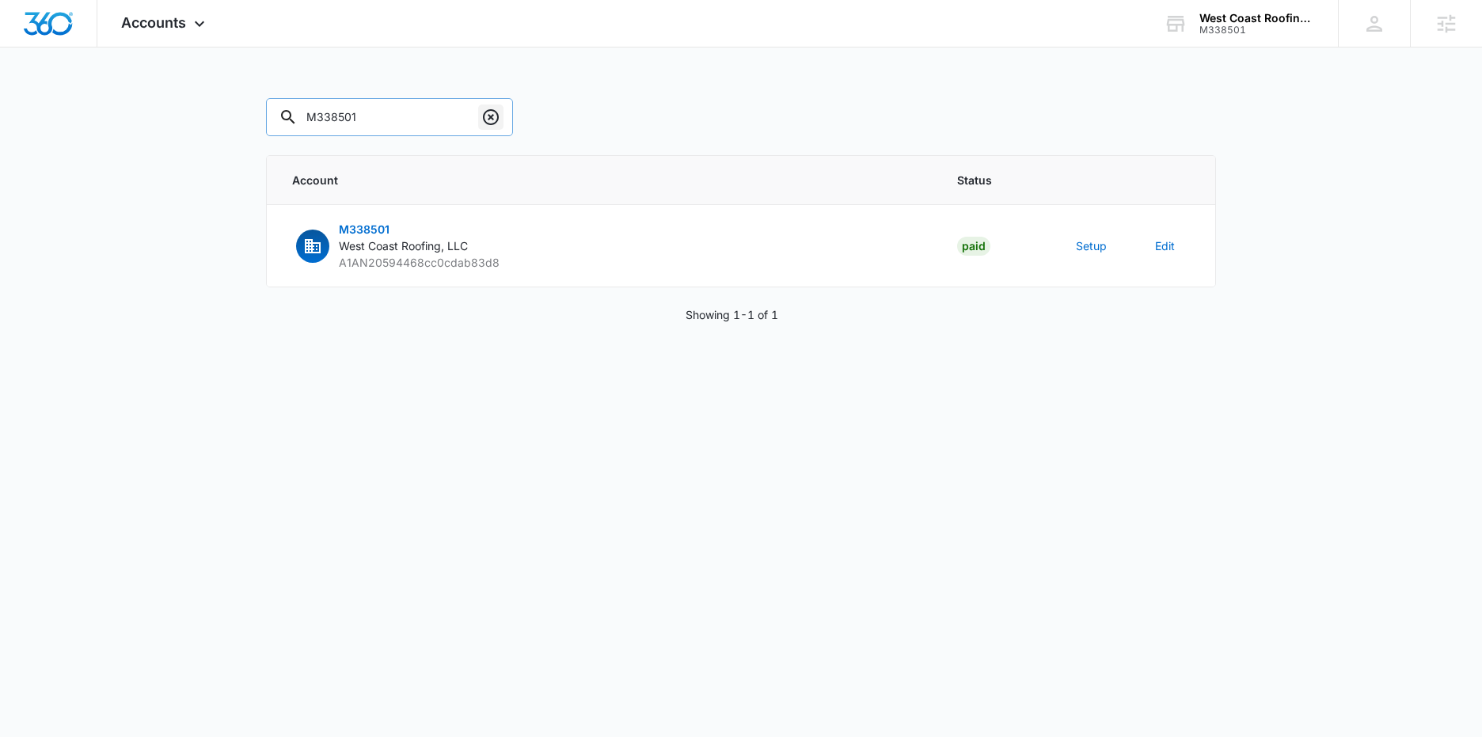
click at [483, 120] on icon "Clear" at bounding box center [491, 117] width 16 height 16
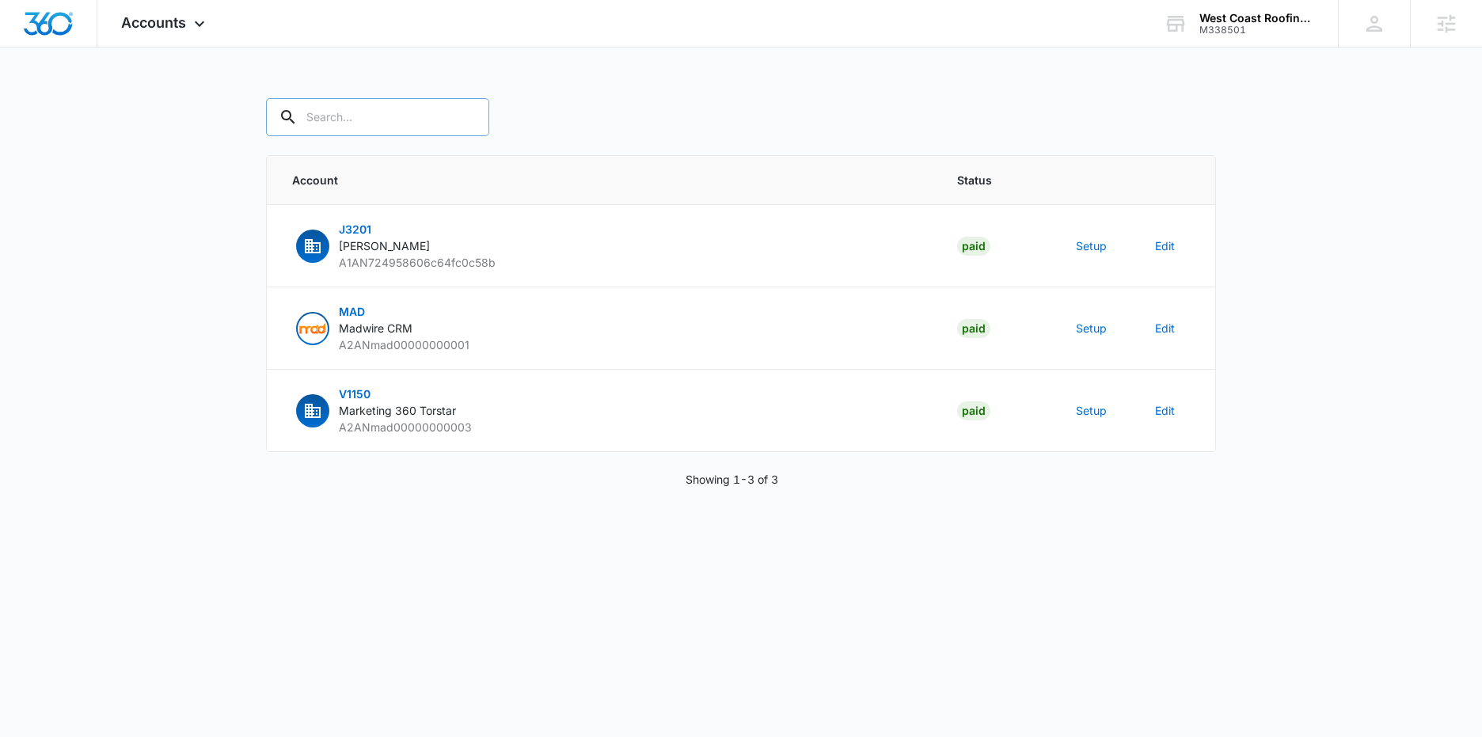
paste input "M338501"
type input "M338501"
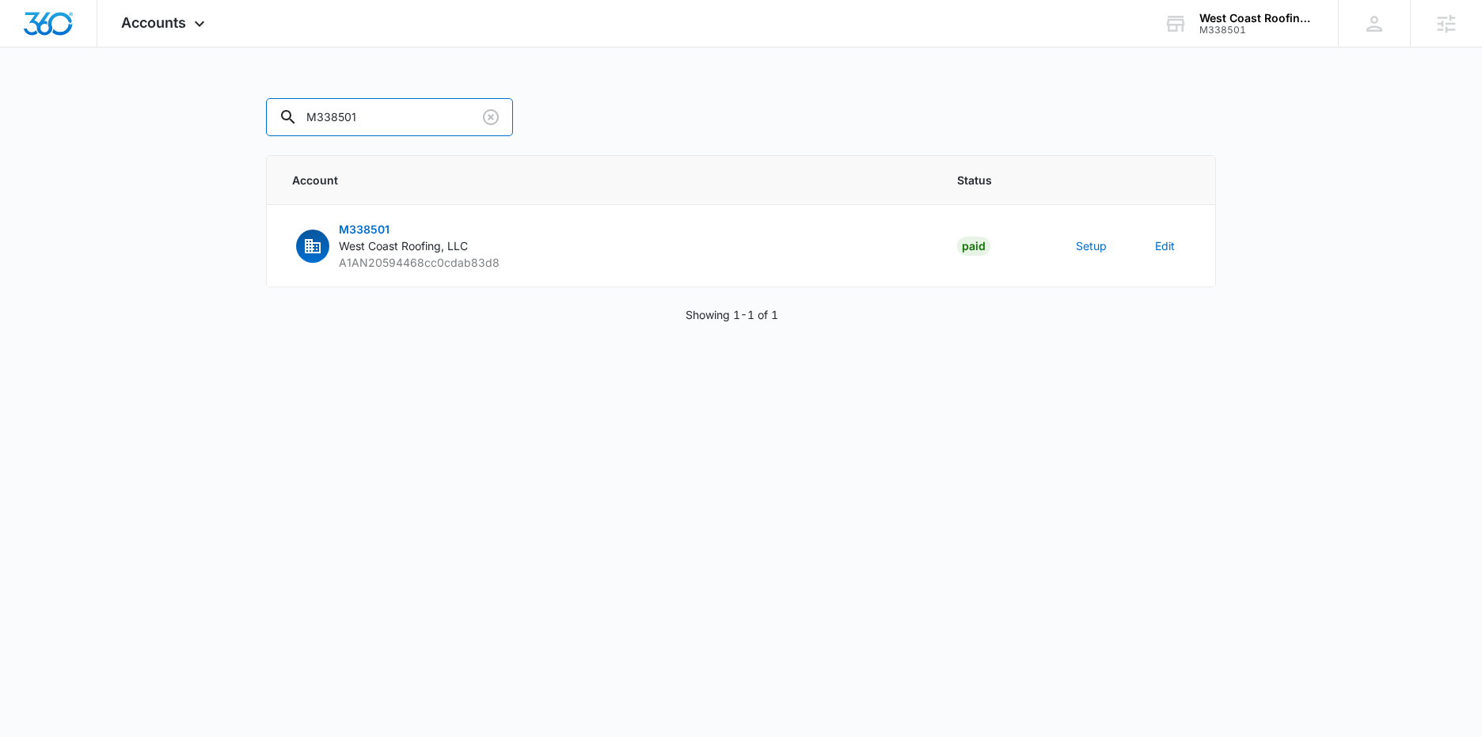
drag, startPoint x: 249, startPoint y: 120, endPoint x: 230, endPoint y: 121, distance: 19.0
click at [230, 121] on main "M338501 Account Status M338501 West Coast Roofing, LLC A1AN20594468cc0cdab83d8 …" at bounding box center [741, 229] width 1482 height 263
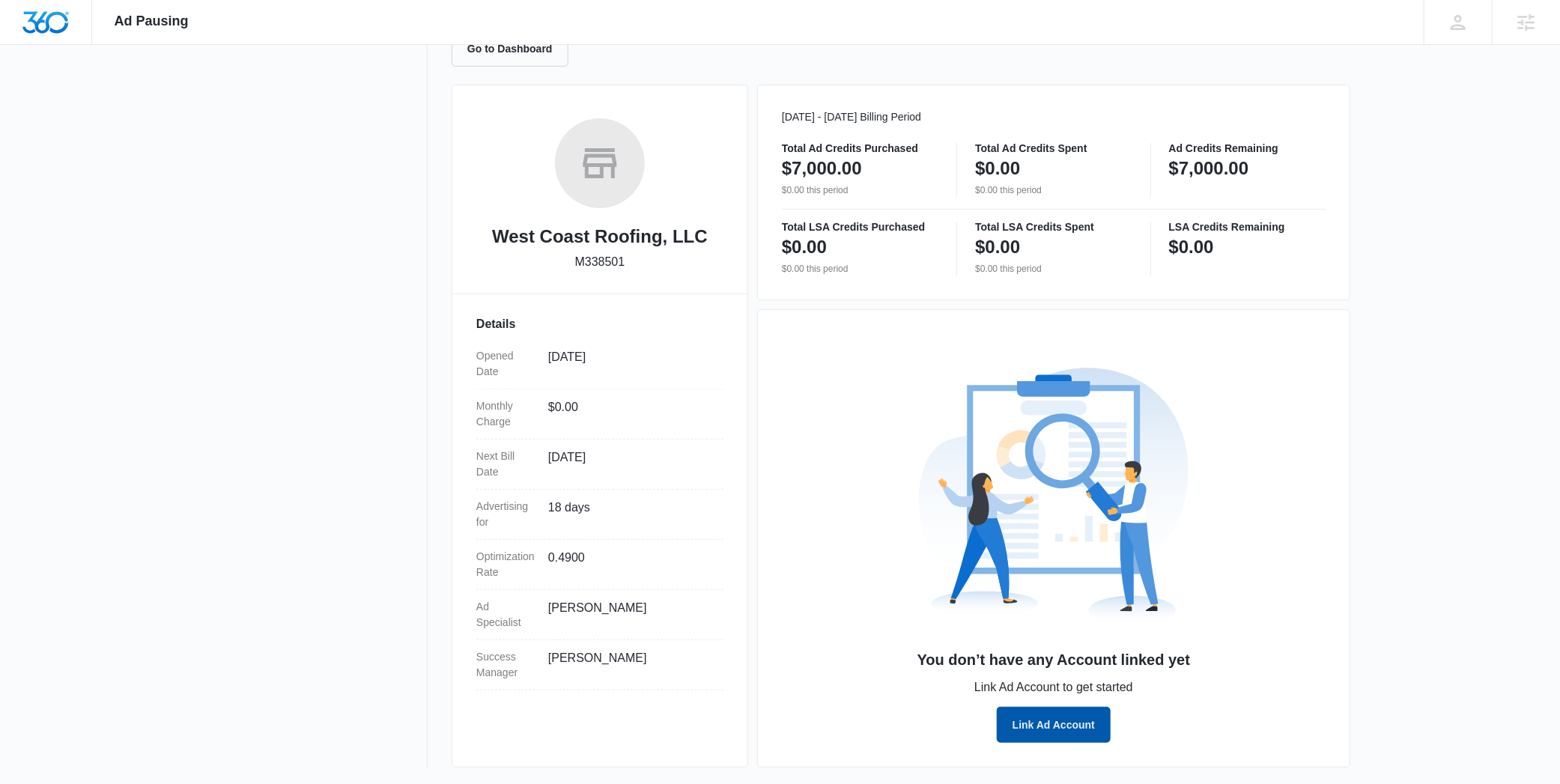
click at [1068, 725] on button "Link Ad Account" at bounding box center [1054, 725] width 114 height 36
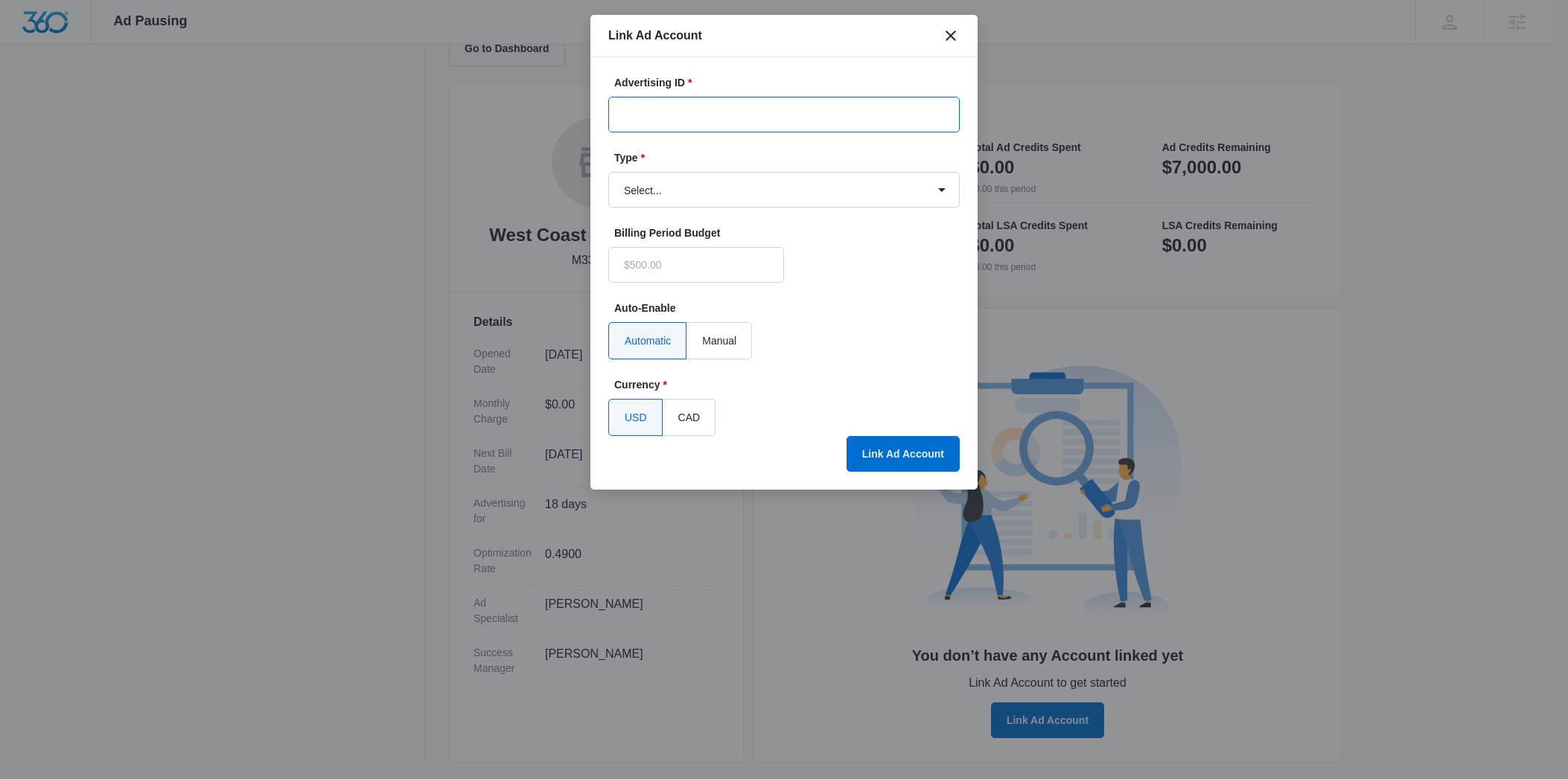
click at [743, 108] on input "Advertising ID *" at bounding box center [784, 115] width 352 height 36
type input "$0.00"
paste input "616-862-3474"
type input "616-862-3474"
click at [668, 191] on select "Select... Bing Ads Facebook Ads Google Ads" at bounding box center [784, 190] width 352 height 36
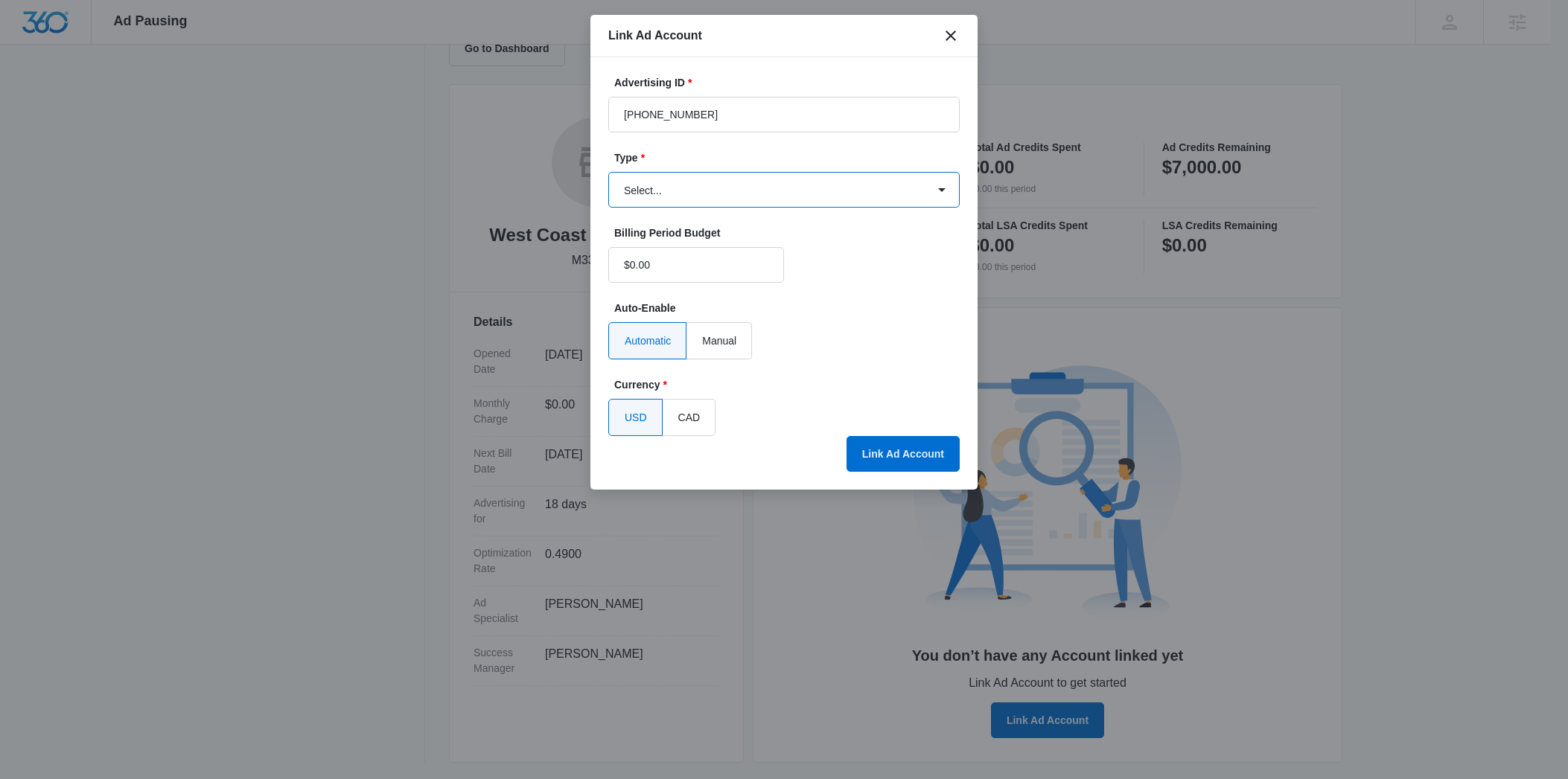
select select "google"
click at [608, 172] on select "Select... Bing Ads Facebook Ads Google Ads" at bounding box center [784, 190] width 352 height 36
click at [882, 454] on button "Link Ad Account" at bounding box center [902, 454] width 113 height 36
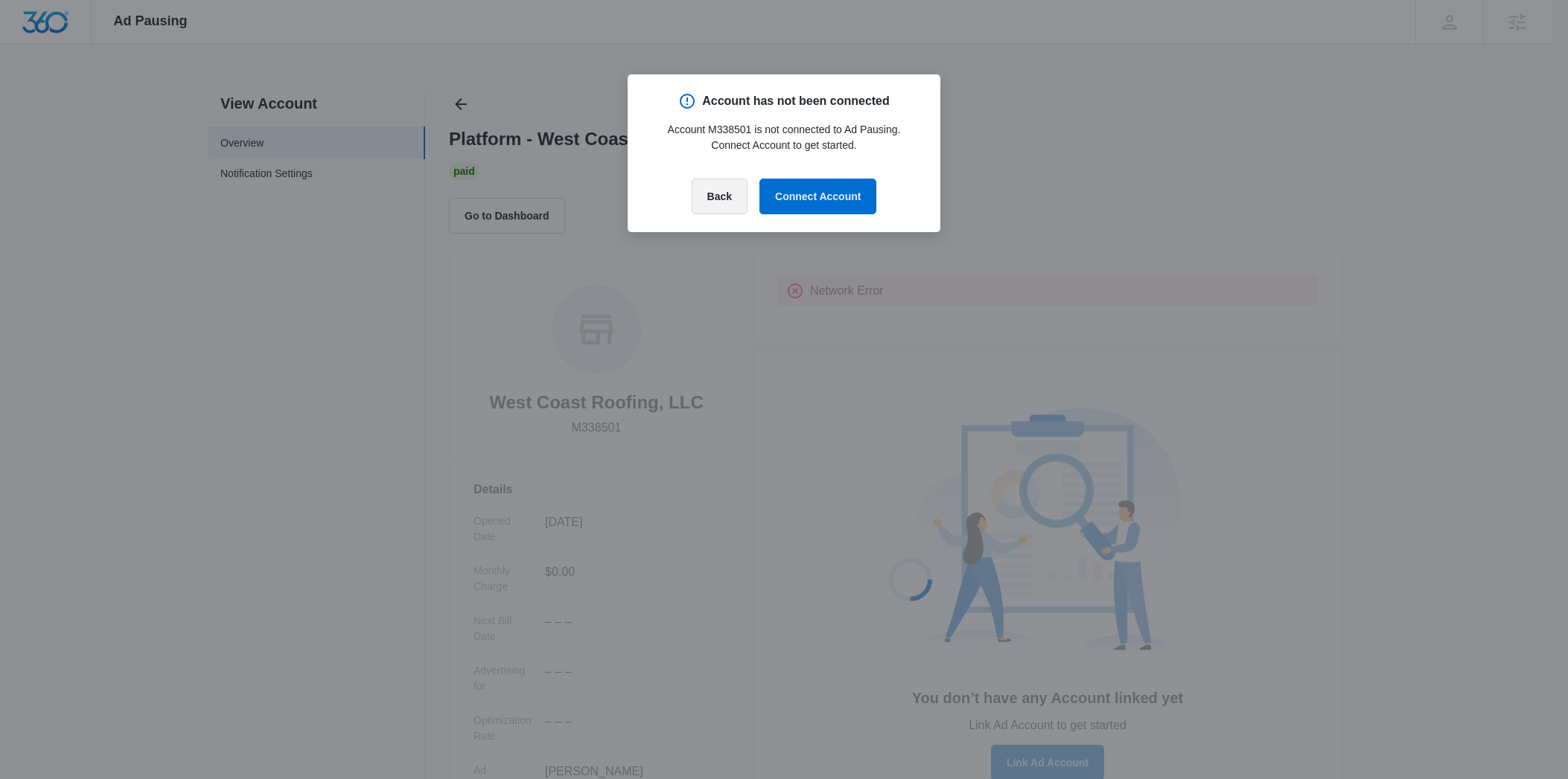
click at [724, 205] on button "Back" at bounding box center [719, 196] width 55 height 36
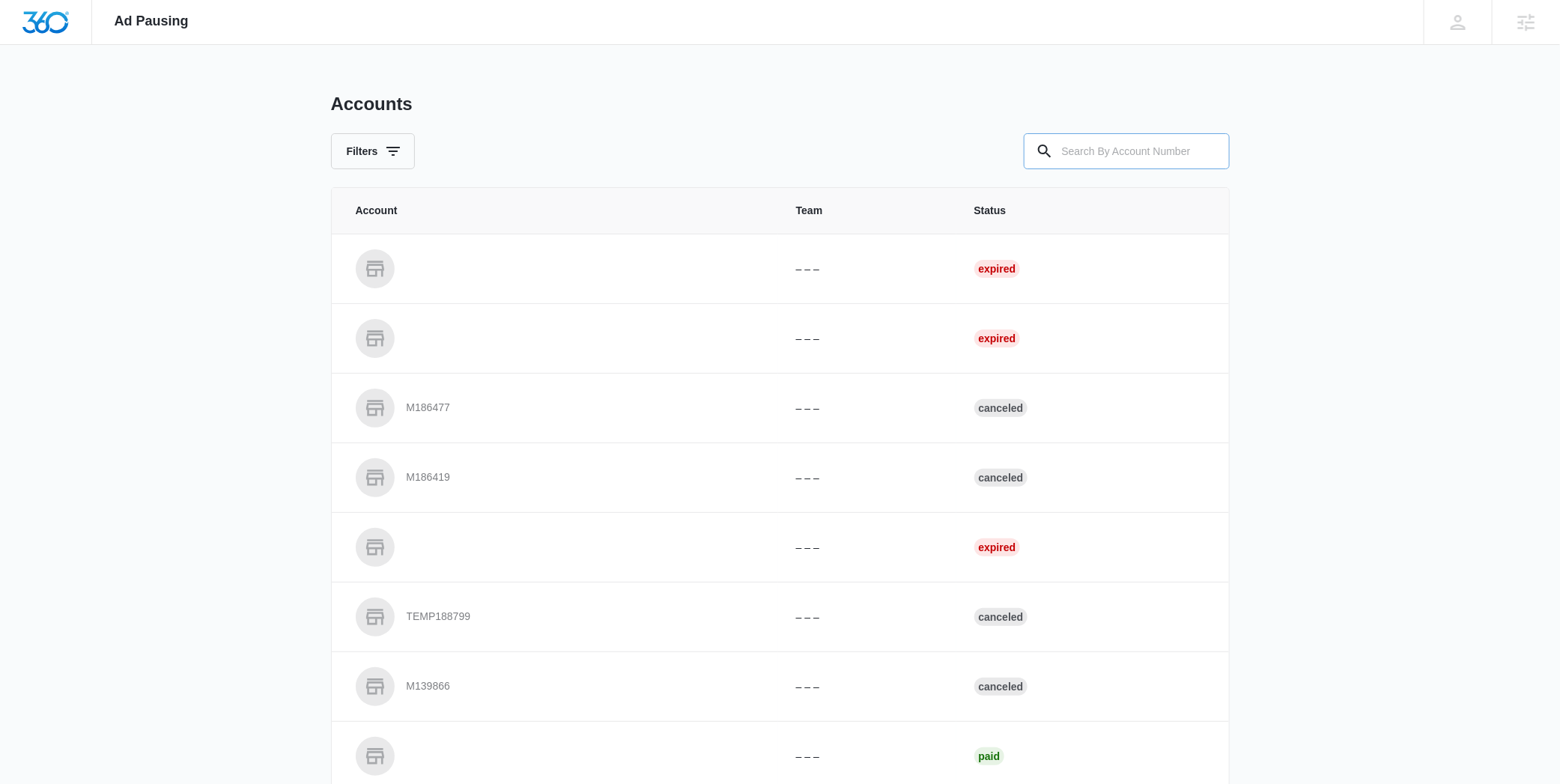
click at [1096, 160] on input "text" at bounding box center [1127, 151] width 206 height 36
paste input "M338501"
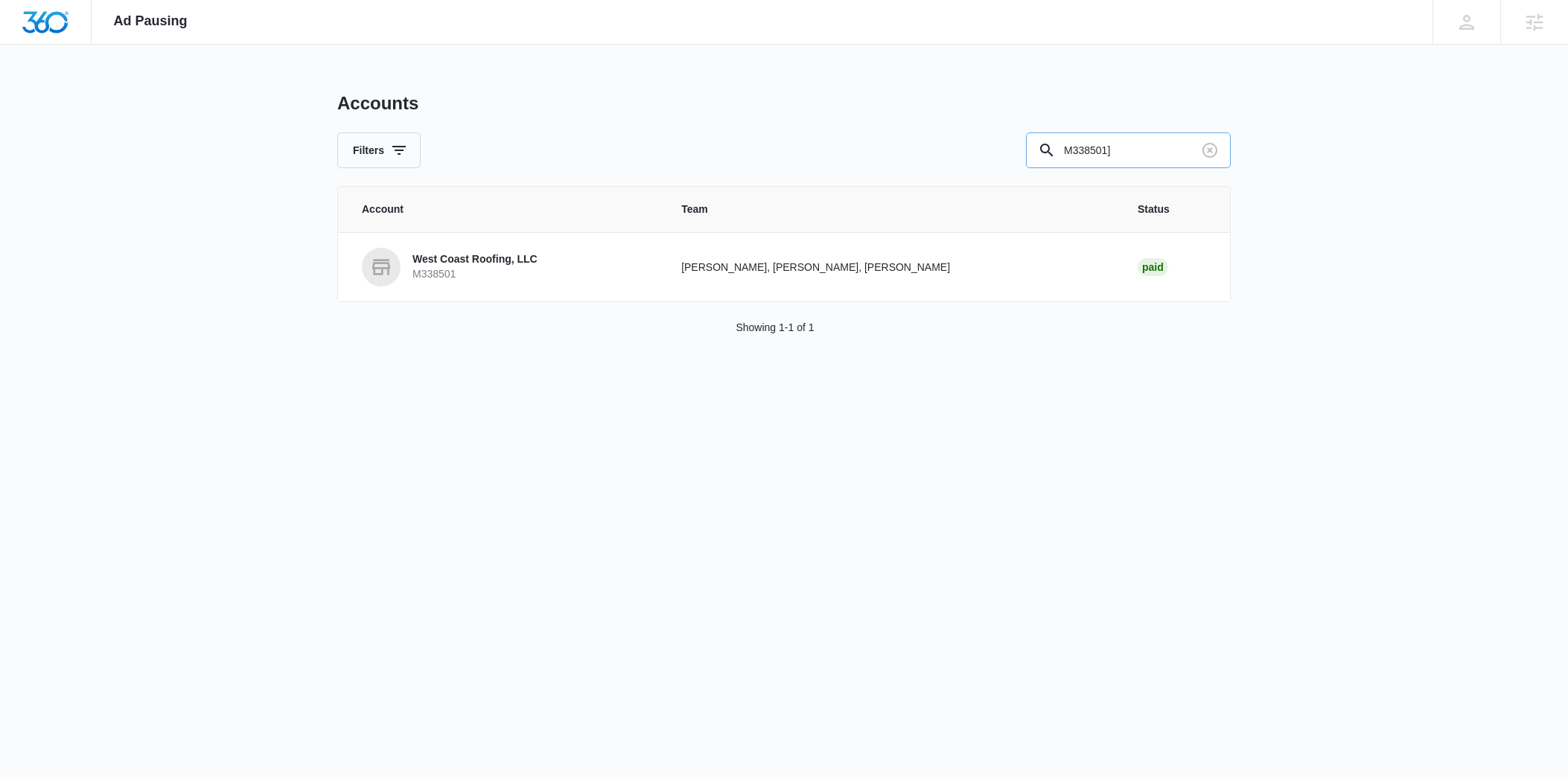
type input "M338501"
click at [496, 255] on p "West Coast Roofing, LLC" at bounding box center [475, 259] width 125 height 15
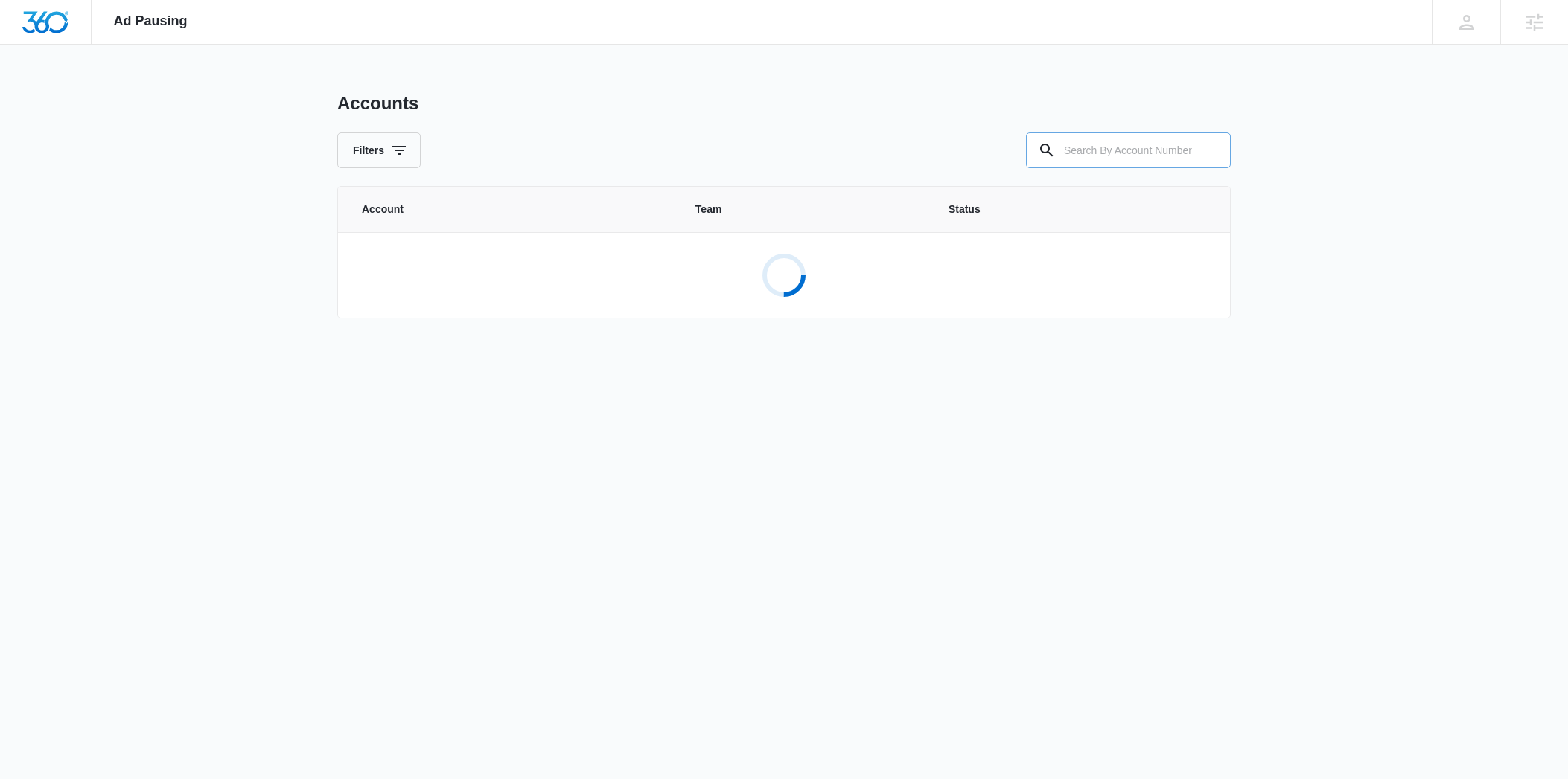
click at [1076, 155] on input "text" at bounding box center [1128, 150] width 205 height 36
paste input "M338501"
type input "M338501"
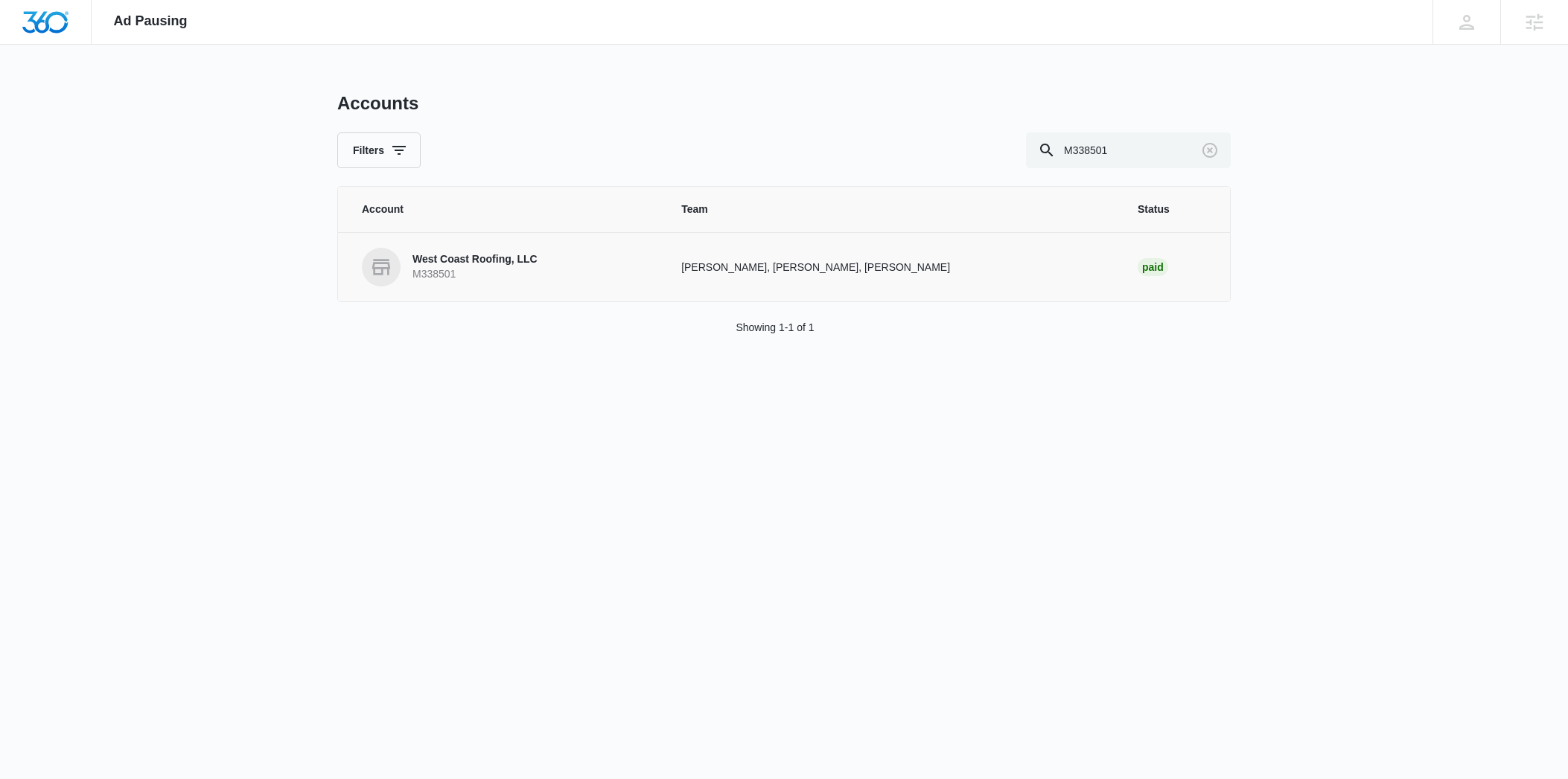
click at [460, 252] on p "West Coast Roofing, LLC" at bounding box center [475, 259] width 125 height 15
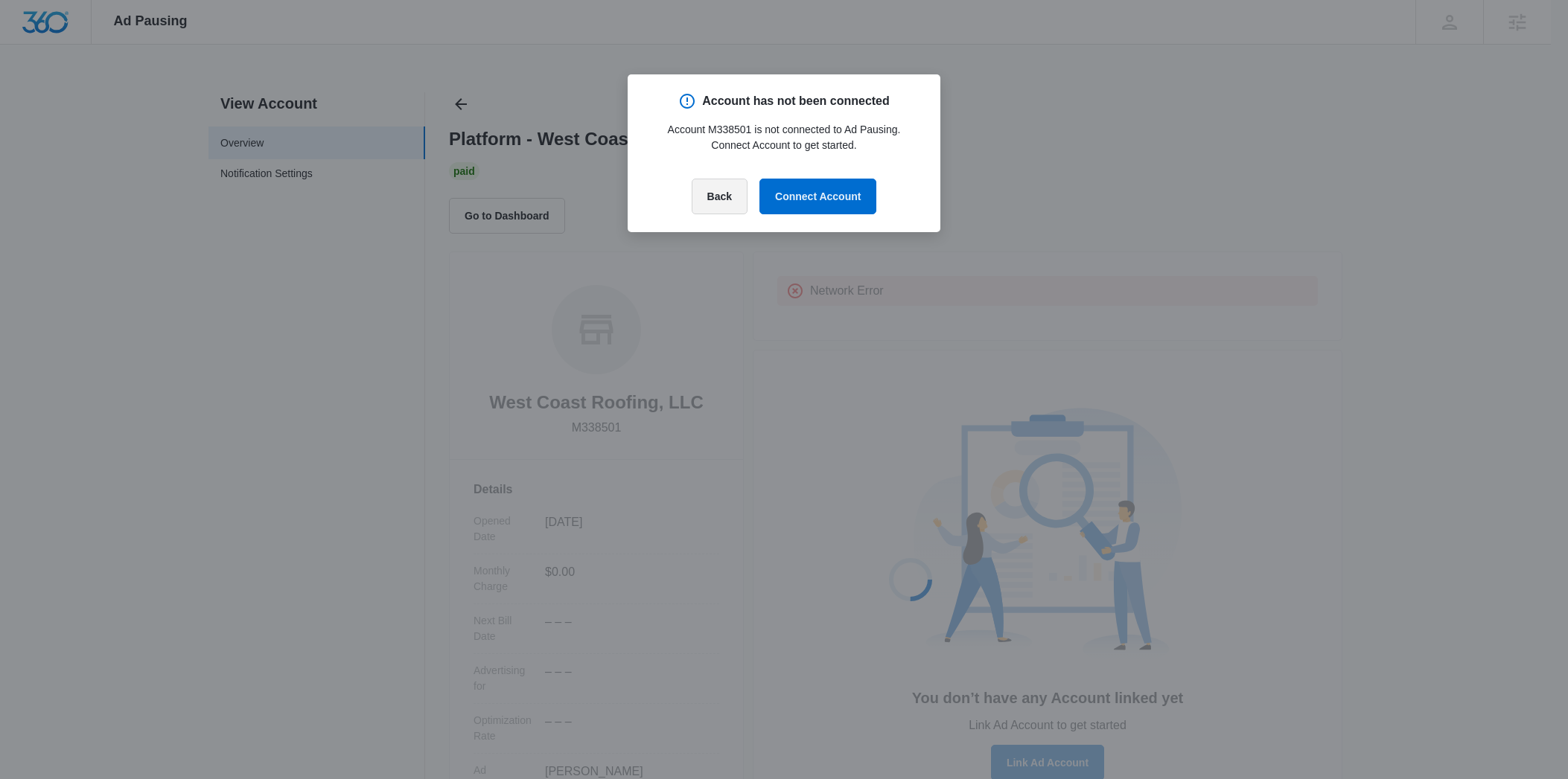
click at [693, 192] on button "Back" at bounding box center [719, 196] width 55 height 36
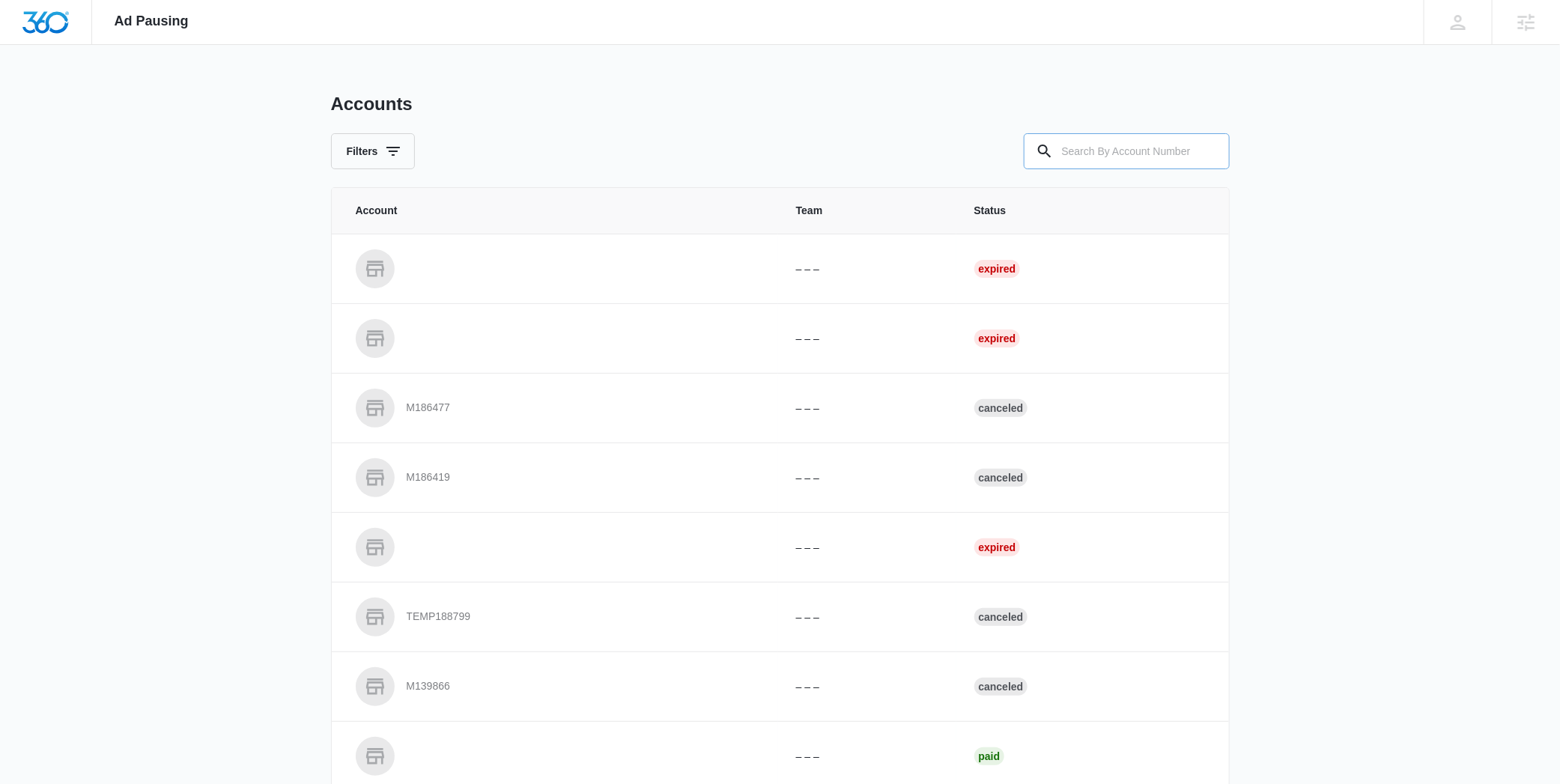
click at [1167, 154] on input "text" at bounding box center [1127, 151] width 206 height 36
paste input "M338501"
type input "M338501"
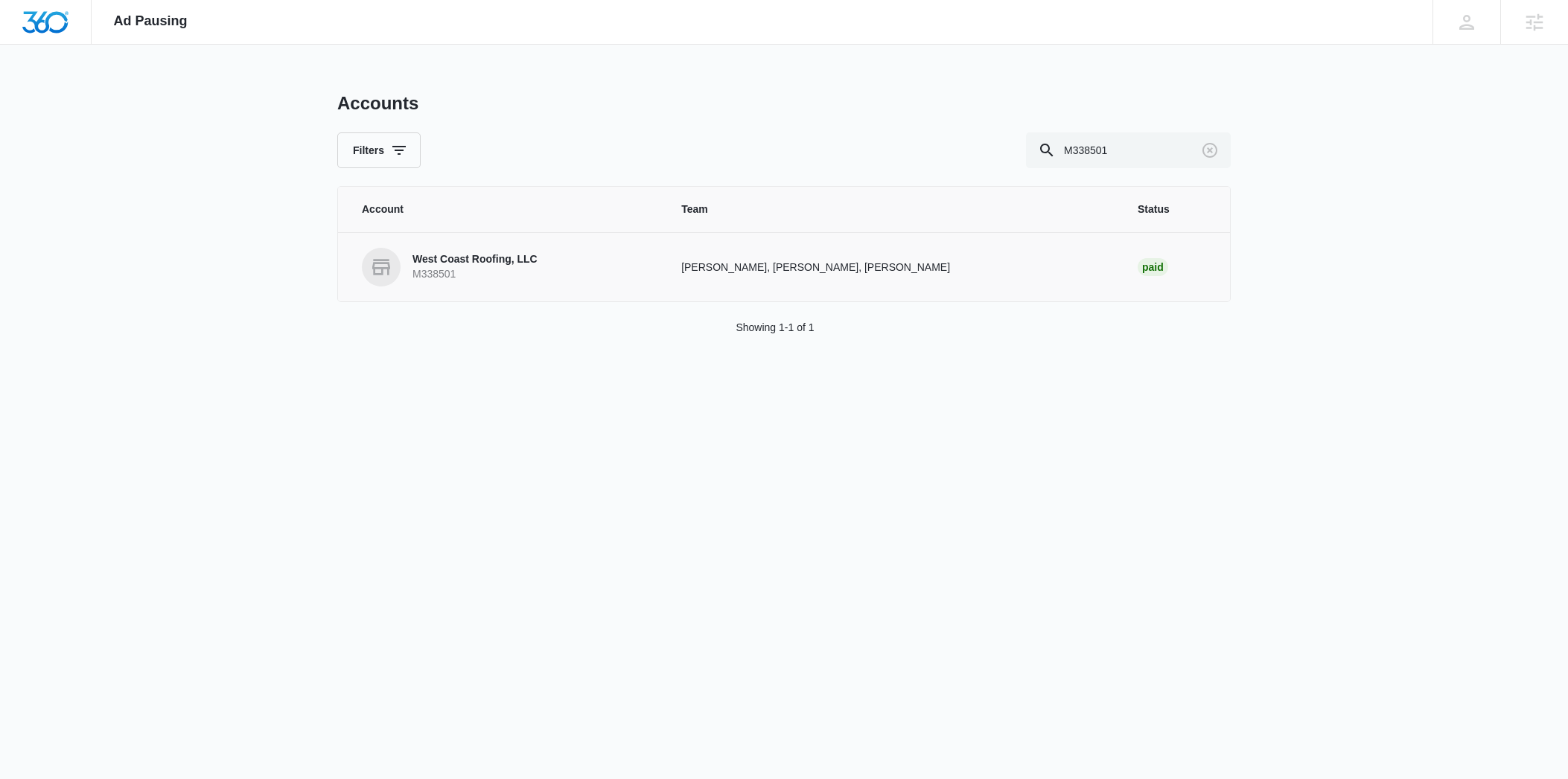
click at [505, 248] on link "West Coast Roofing, LLC M338501" at bounding box center [504, 267] width 284 height 39
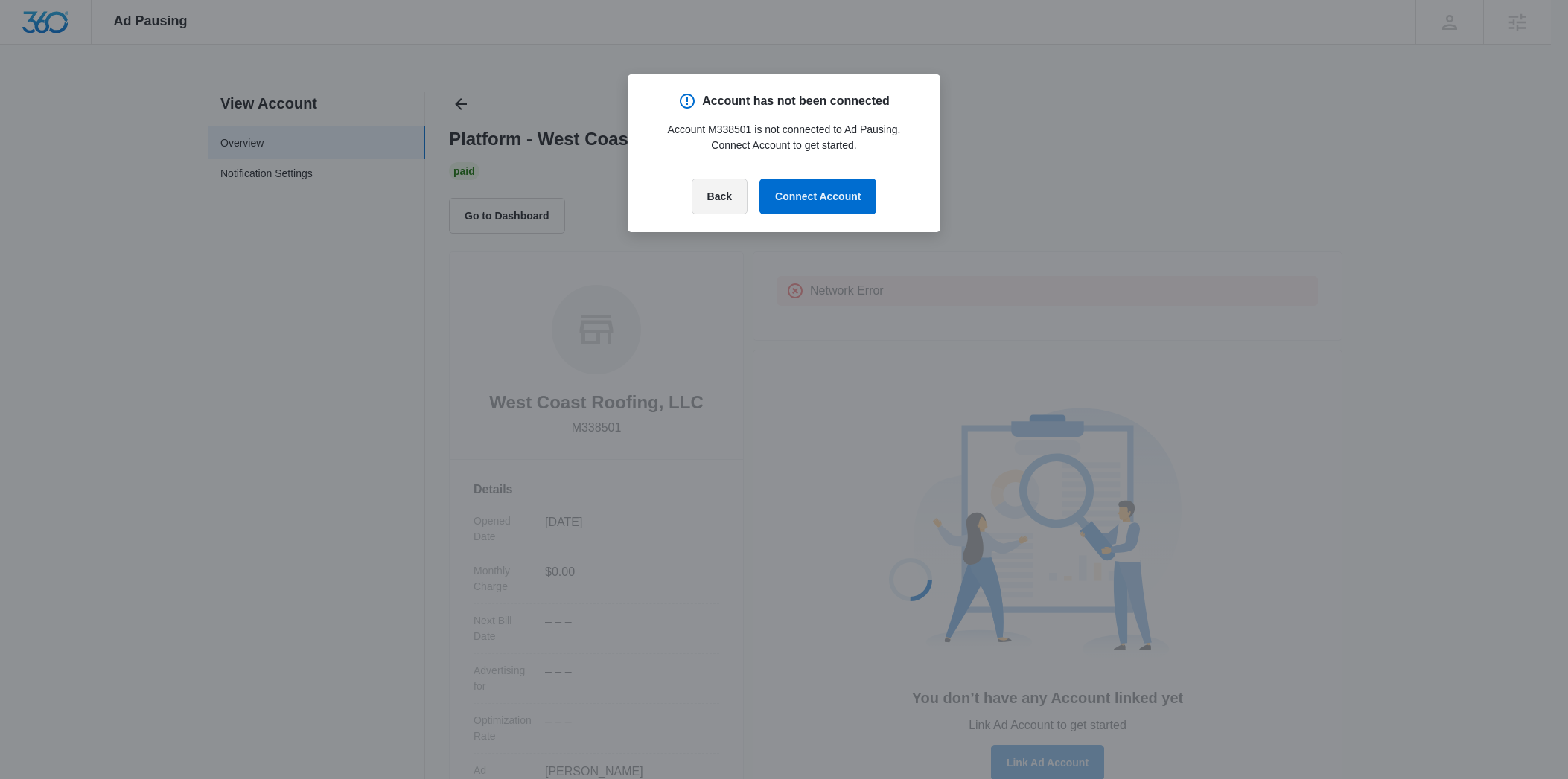
click at [728, 206] on button "Back" at bounding box center [719, 196] width 55 height 36
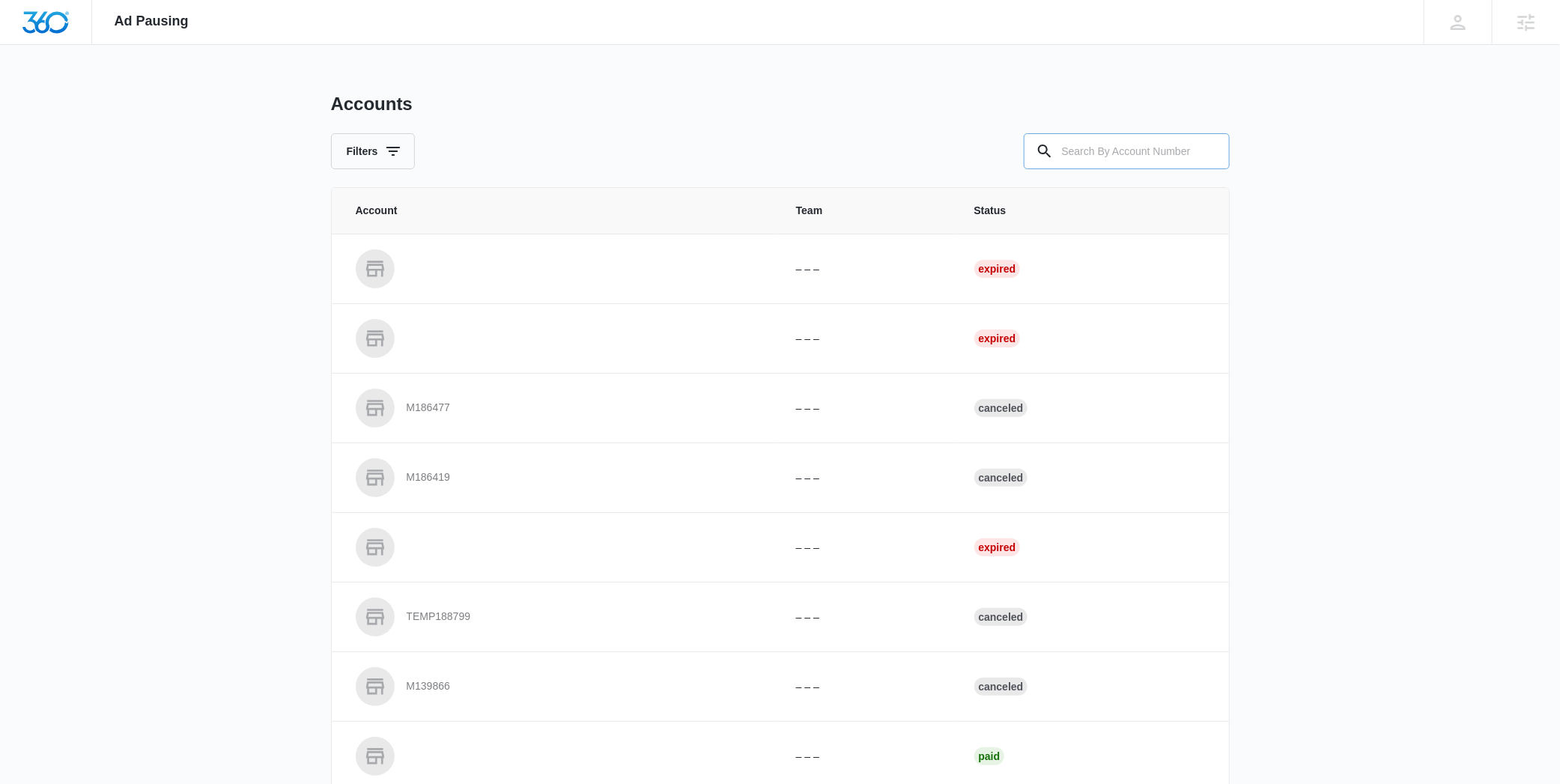
click at [1085, 146] on input "text" at bounding box center [1127, 151] width 206 height 36
paste input "M338501"
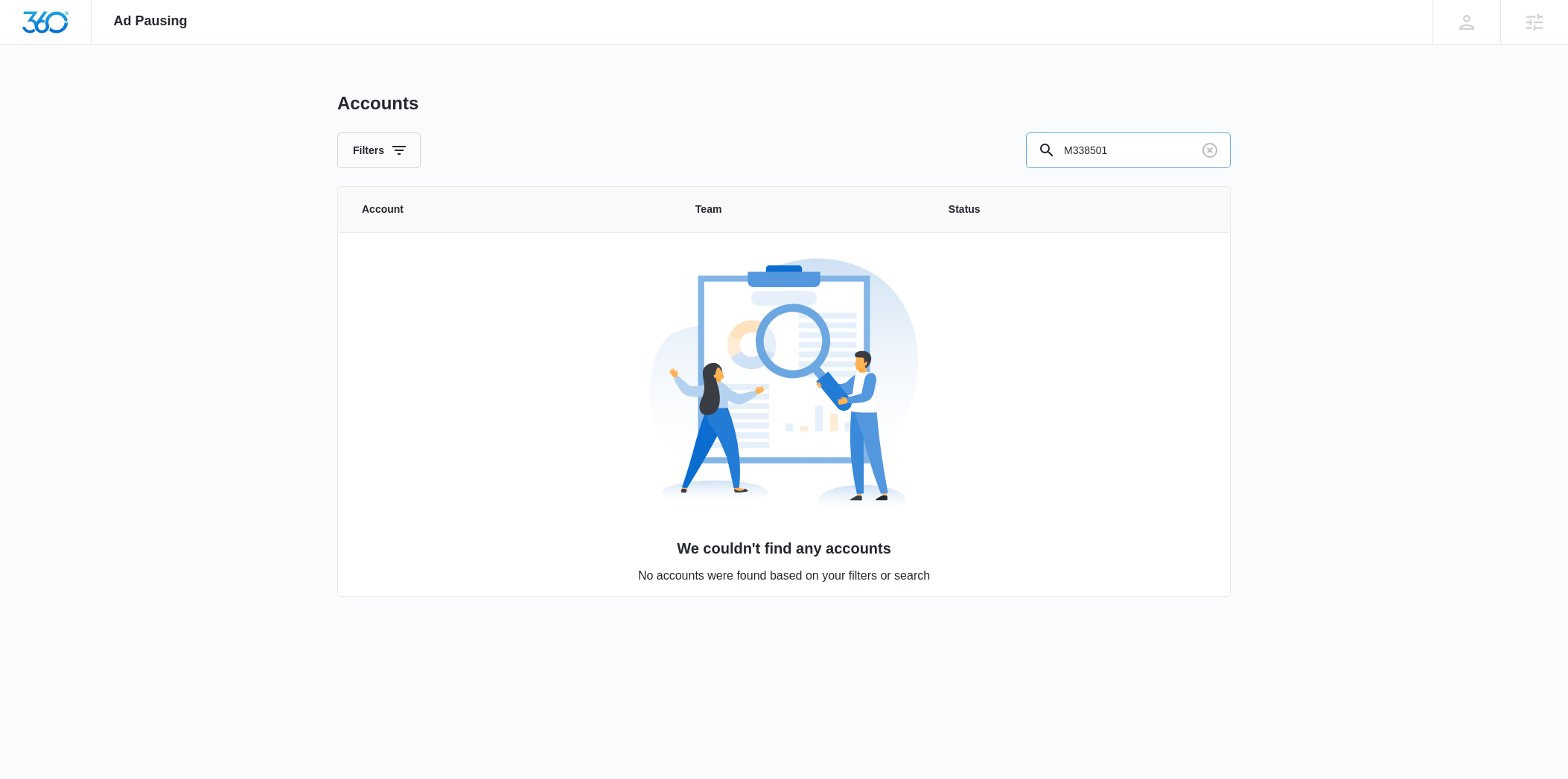
click at [1071, 148] on input "M338501" at bounding box center [1128, 150] width 205 height 36
type input "M338501"
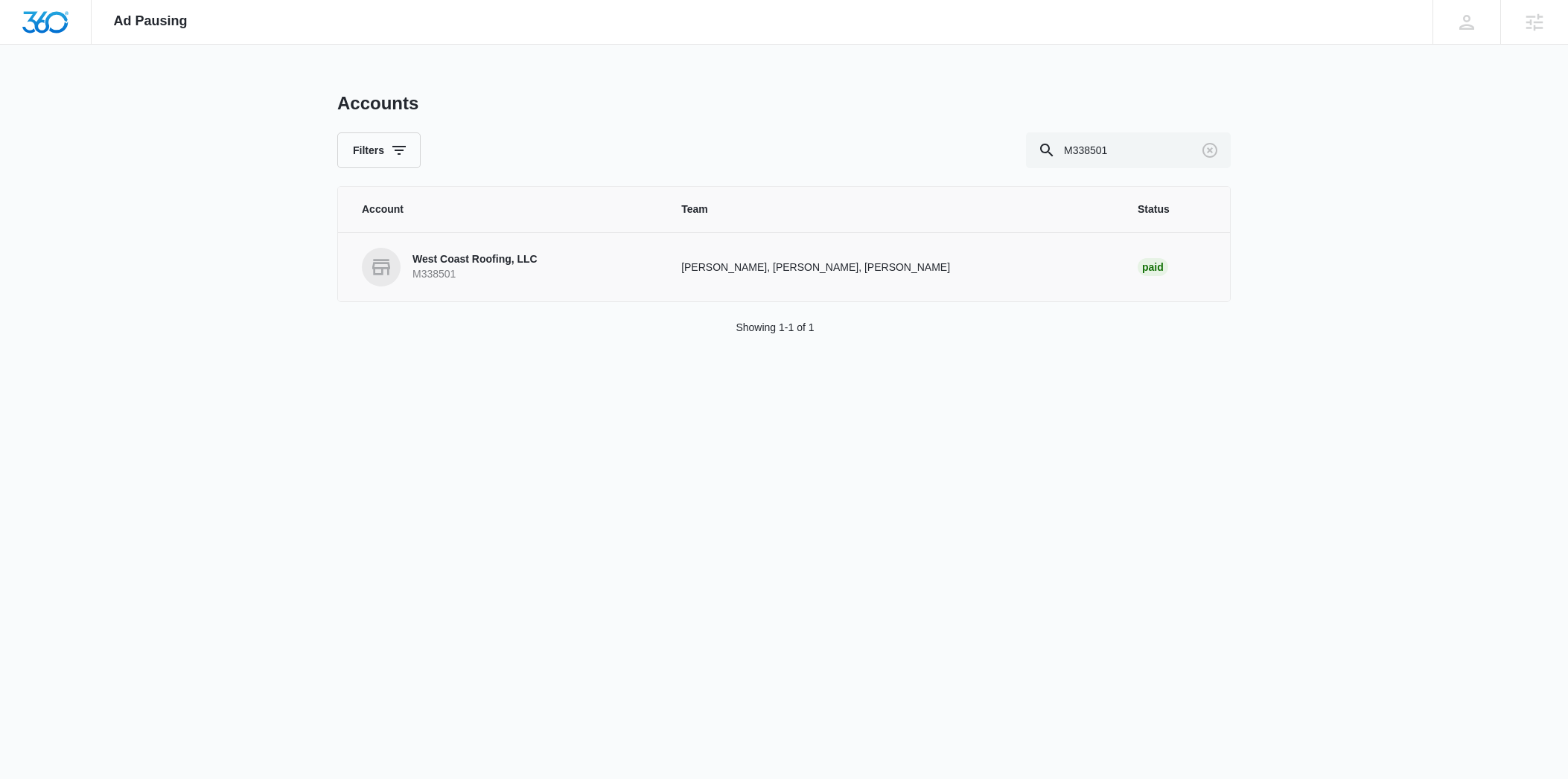
click at [468, 265] on p "West Coast Roofing, LLC" at bounding box center [475, 259] width 125 height 15
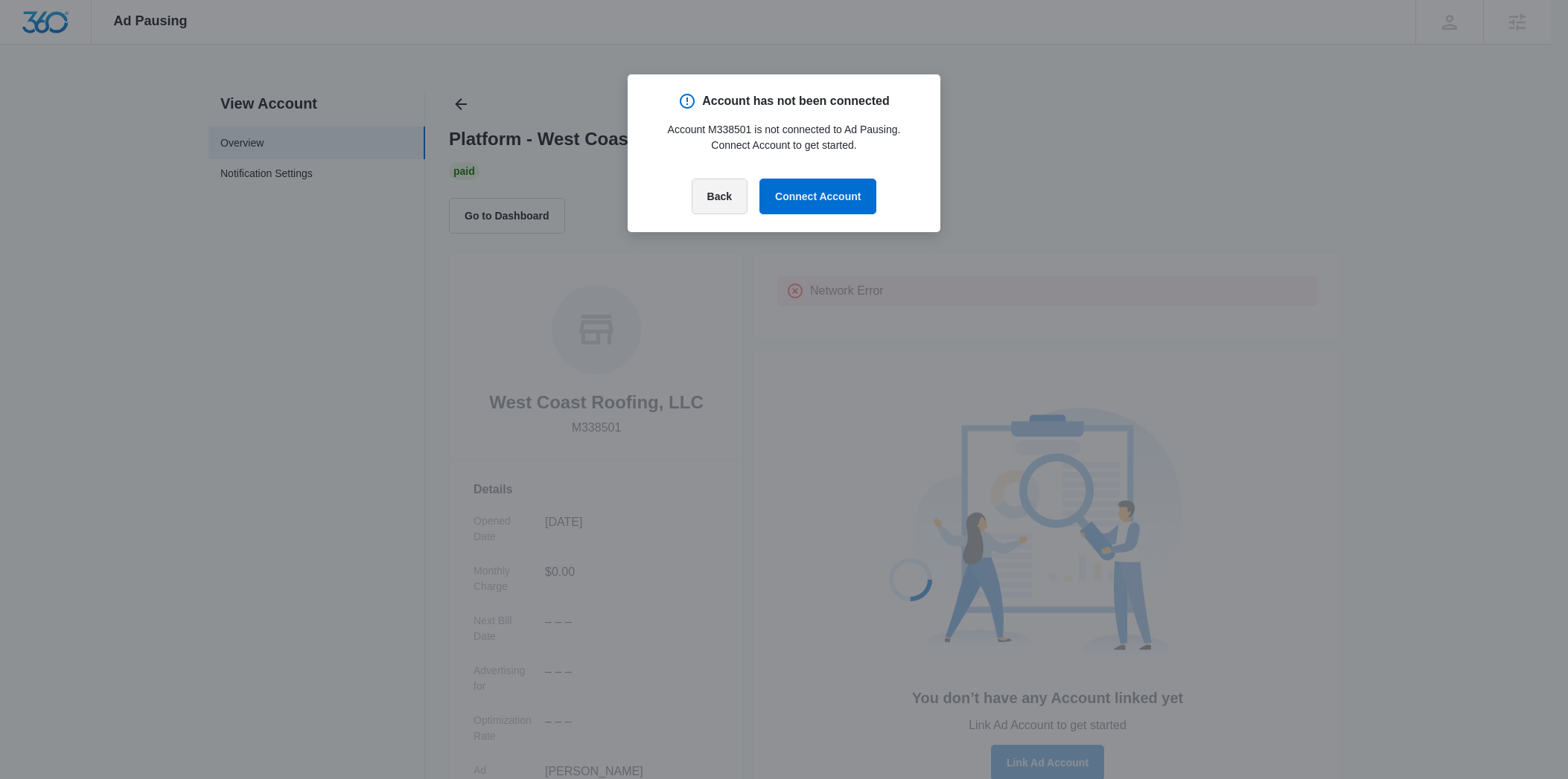
click at [717, 206] on button "Back" at bounding box center [719, 196] width 55 height 36
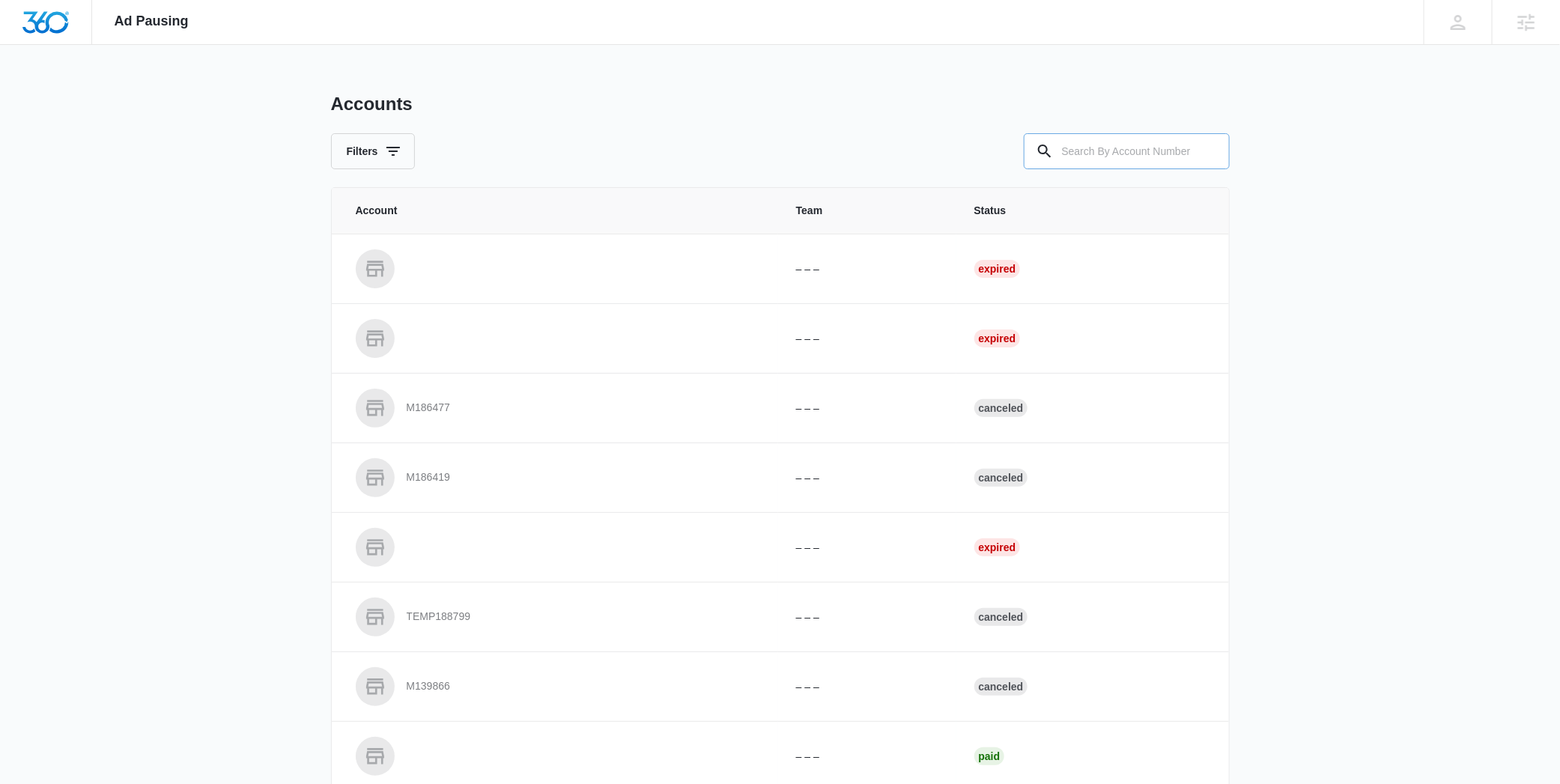
click at [1120, 140] on input "text" at bounding box center [1127, 151] width 206 height 36
paste input "M338501"
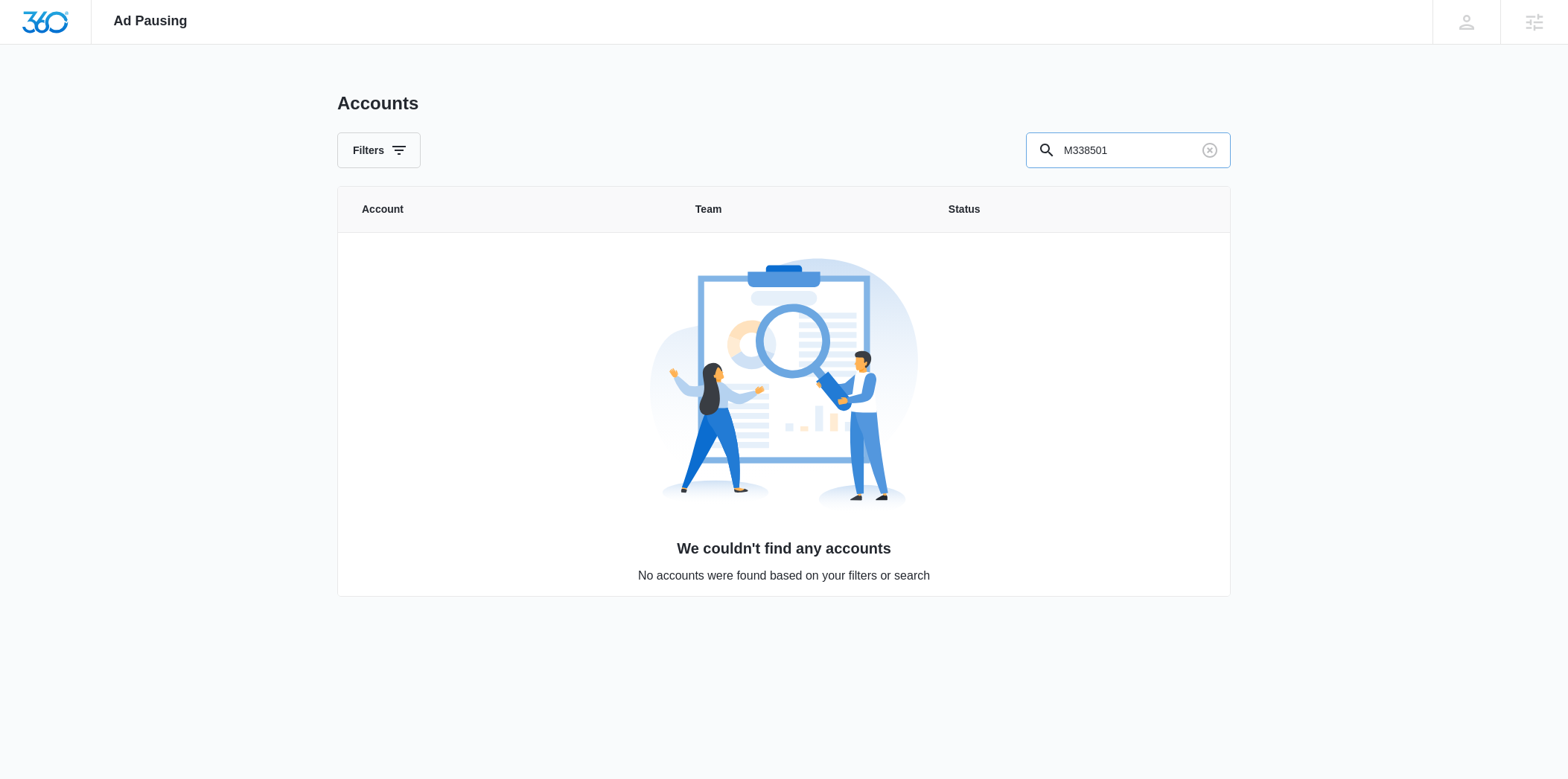
click at [1065, 153] on input "M338501" at bounding box center [1128, 150] width 205 height 36
click at [1123, 148] on input "M338501" at bounding box center [1128, 150] width 205 height 36
type input "M338501"
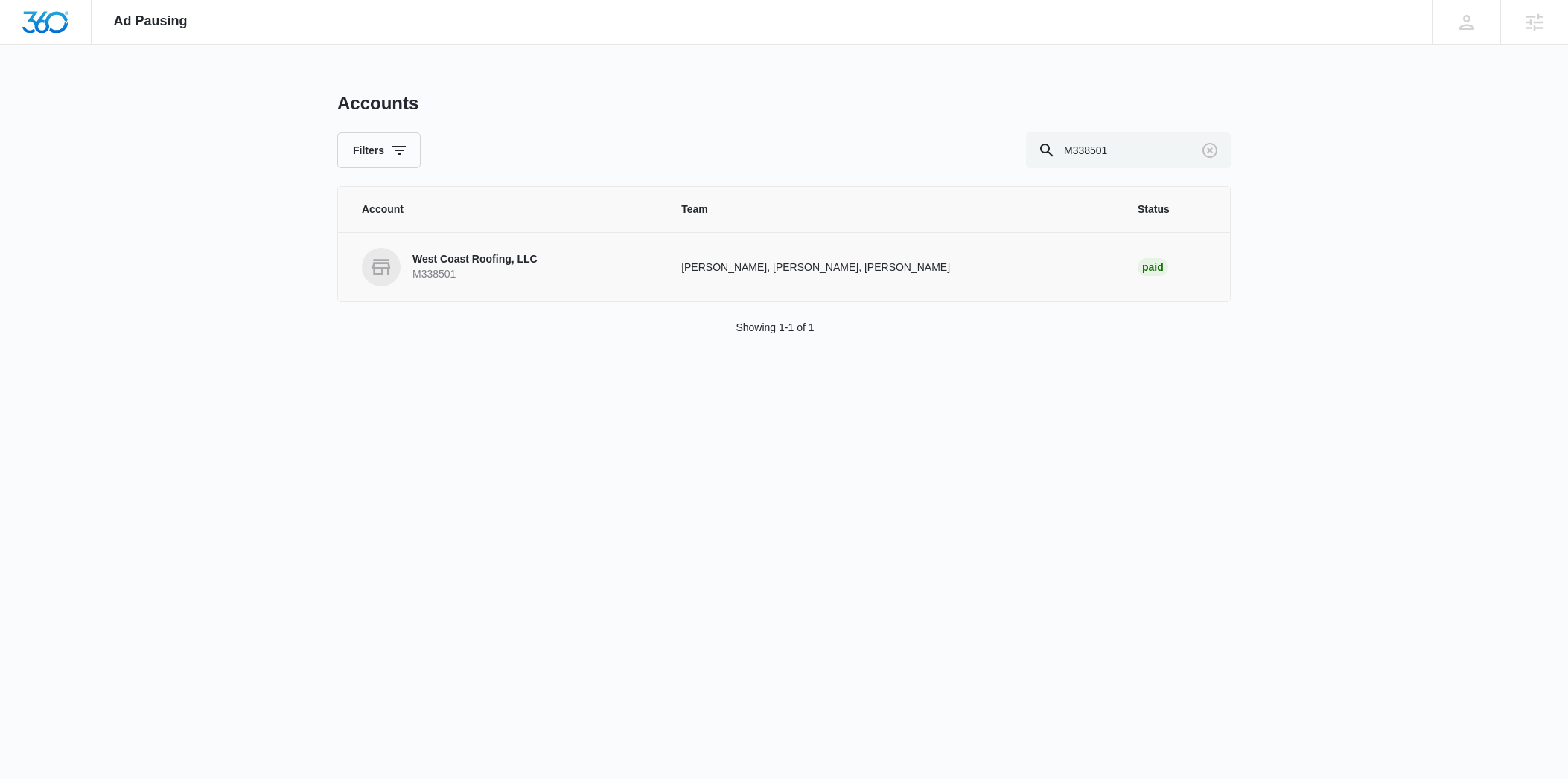
click at [478, 259] on p "West Coast Roofing, LLC" at bounding box center [475, 259] width 125 height 15
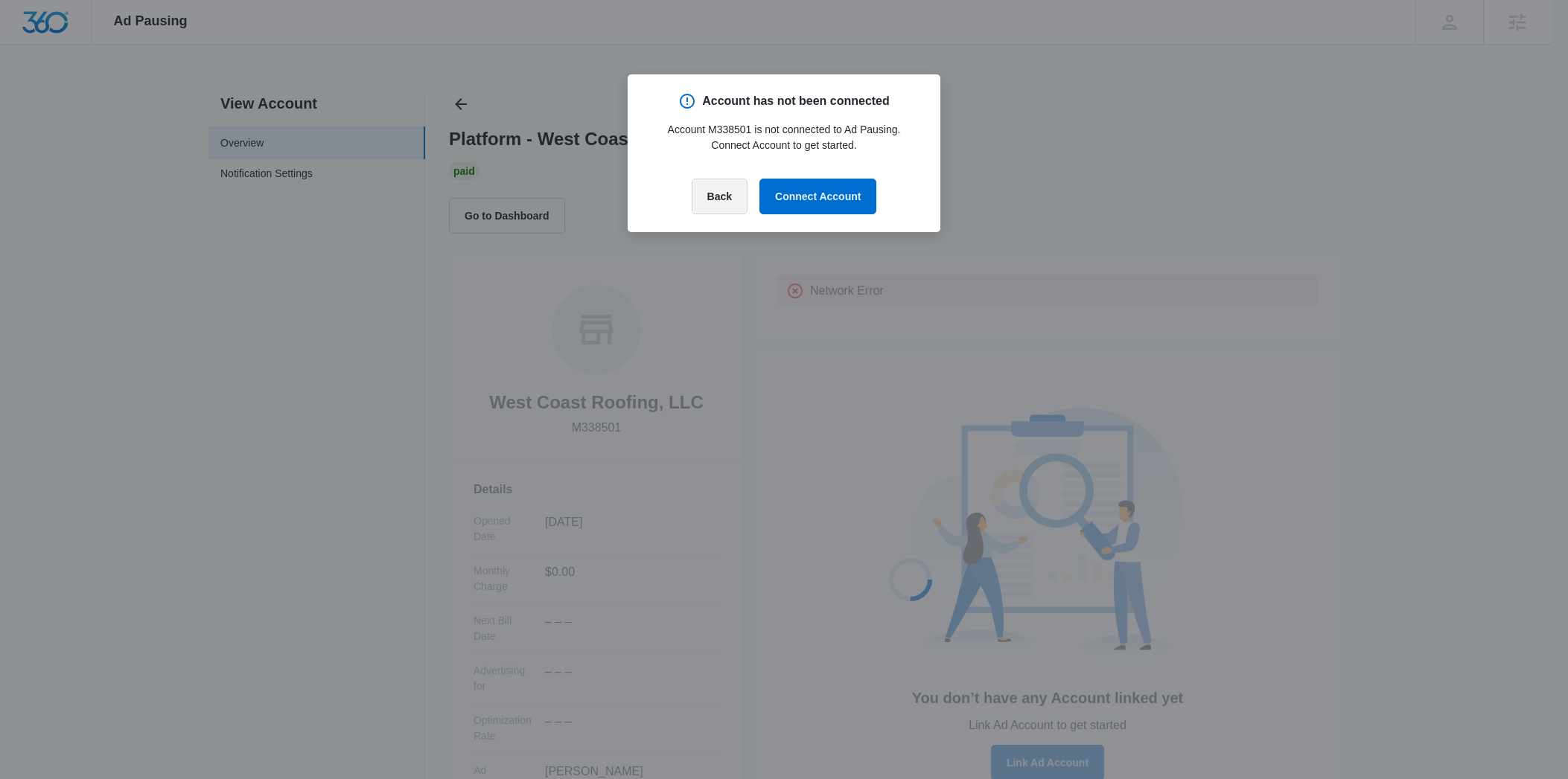
click at [721, 196] on button "Back" at bounding box center [719, 196] width 55 height 36
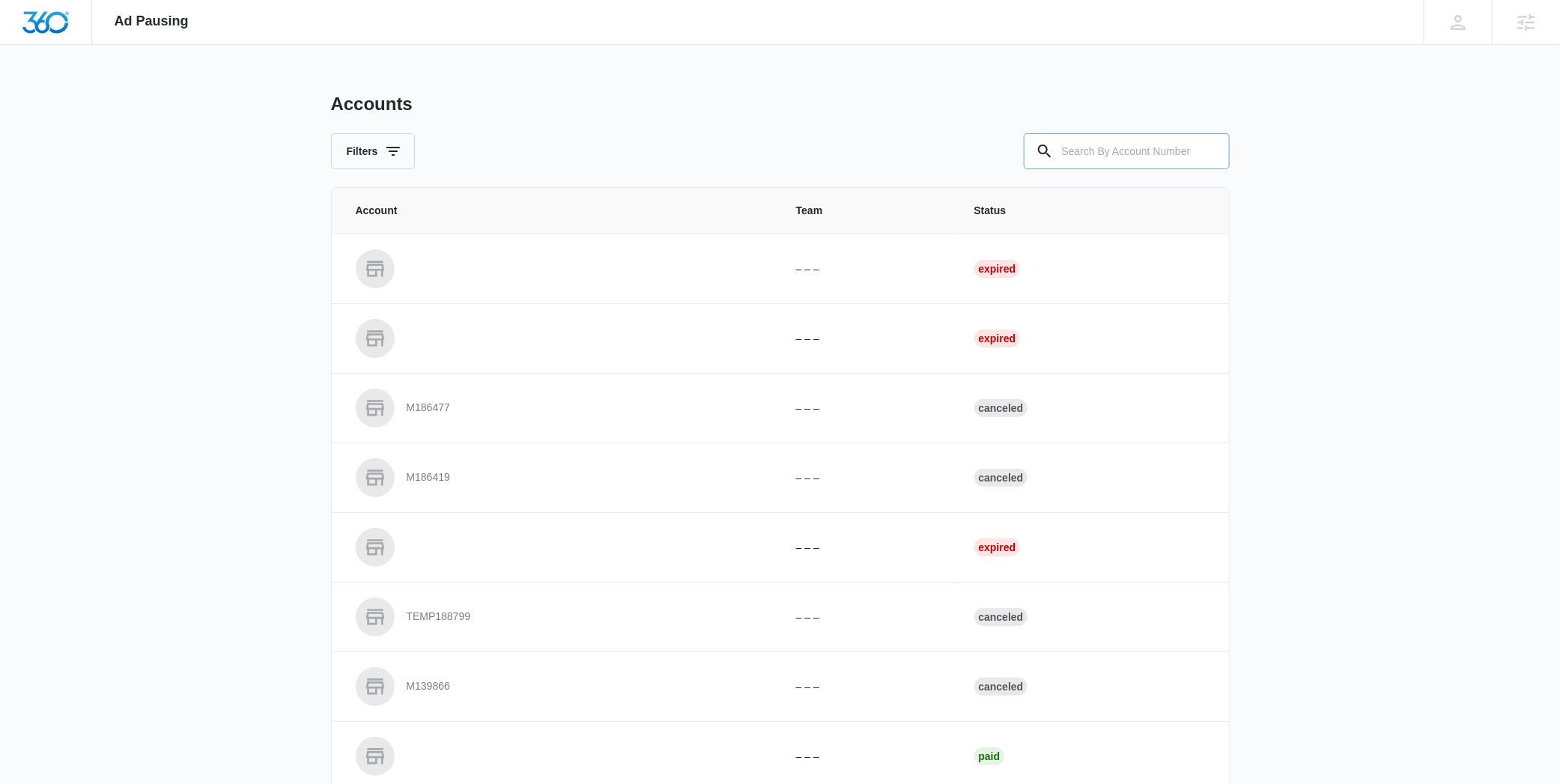
click at [1112, 160] on input "text" at bounding box center [1127, 151] width 206 height 36
paste input "M338501"
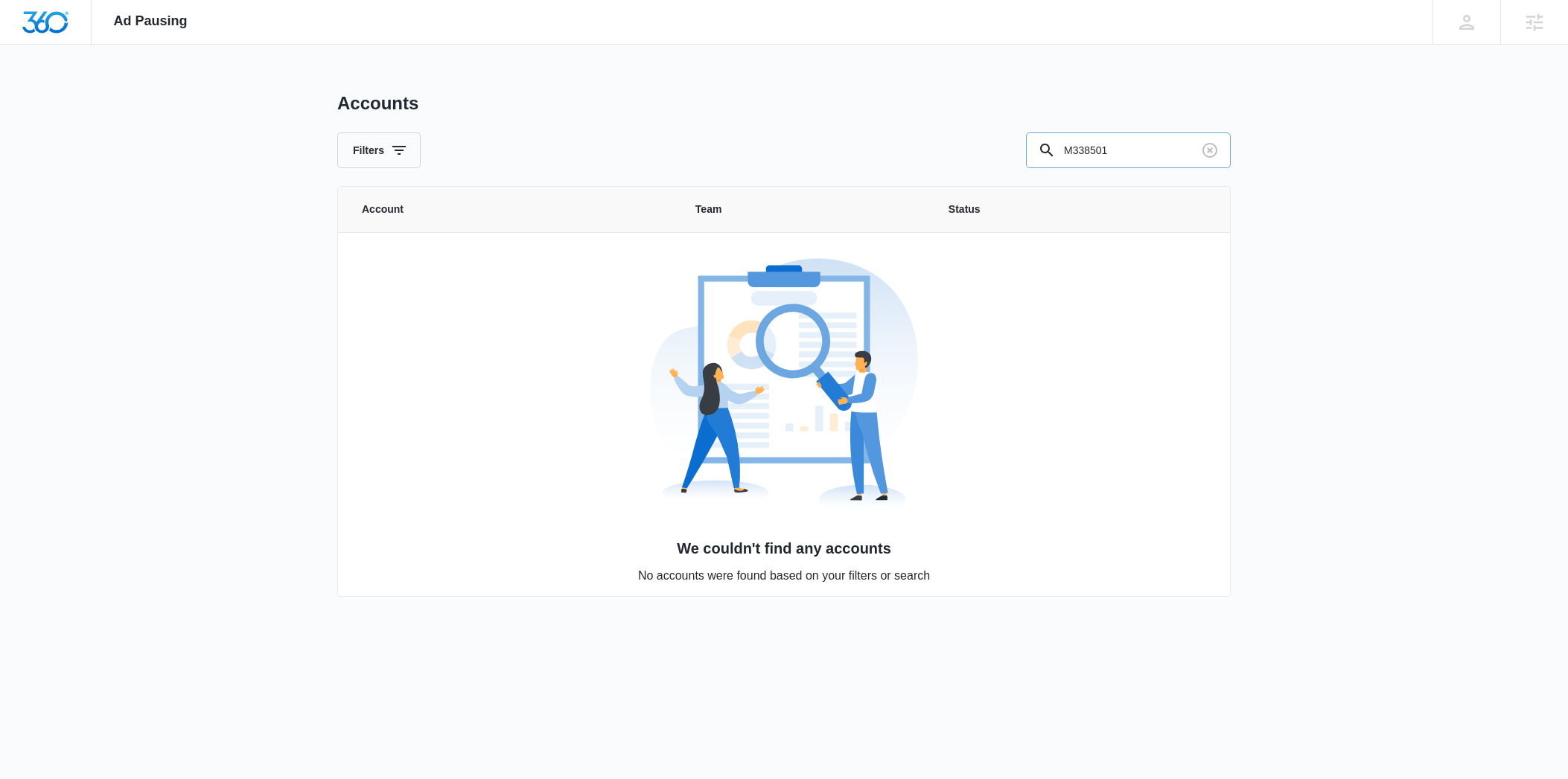
click at [1071, 145] on input "M338501" at bounding box center [1128, 150] width 205 height 36
type input "M338501"
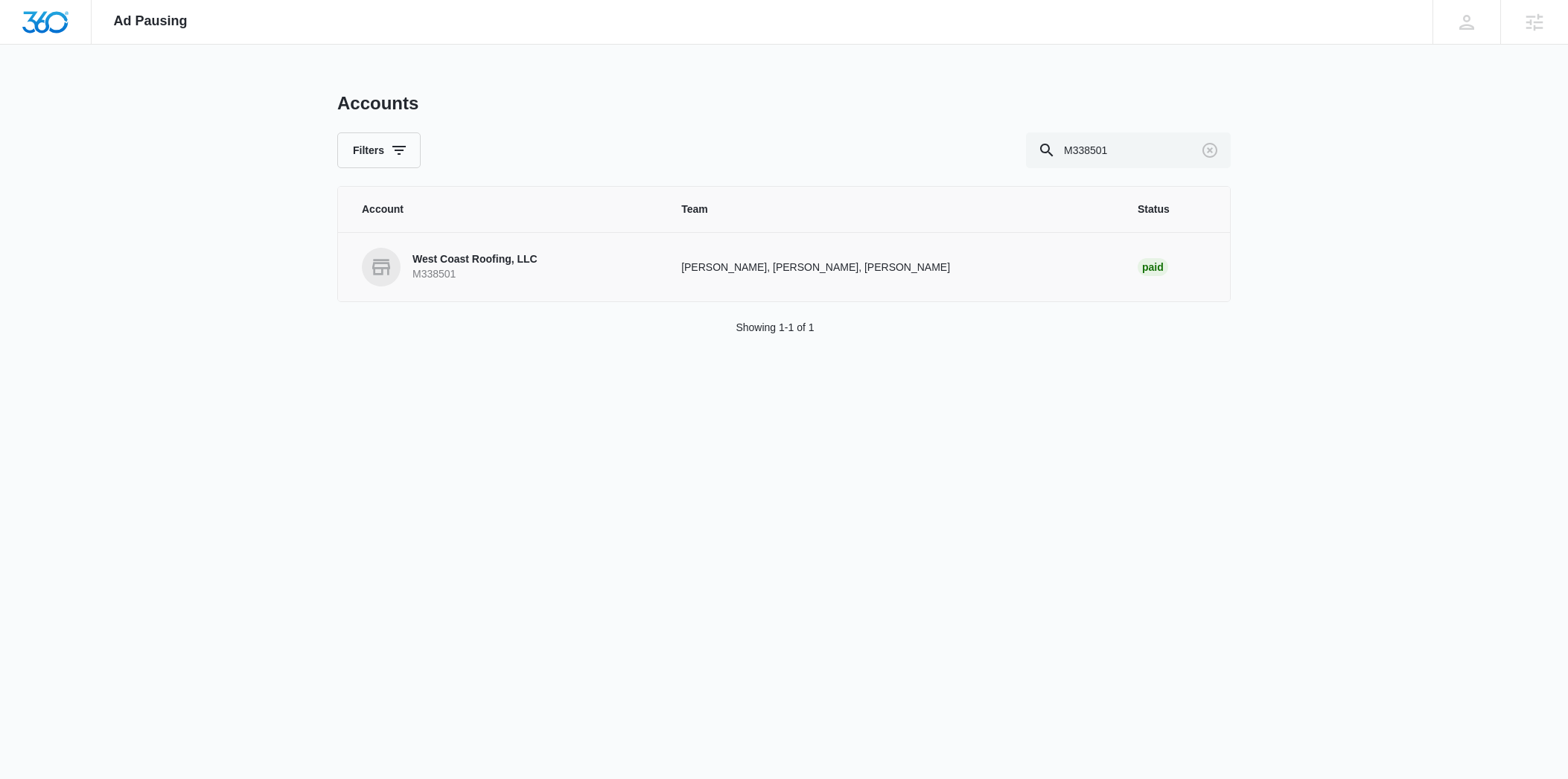
click at [488, 259] on p "West Coast Roofing, LLC" at bounding box center [475, 259] width 125 height 15
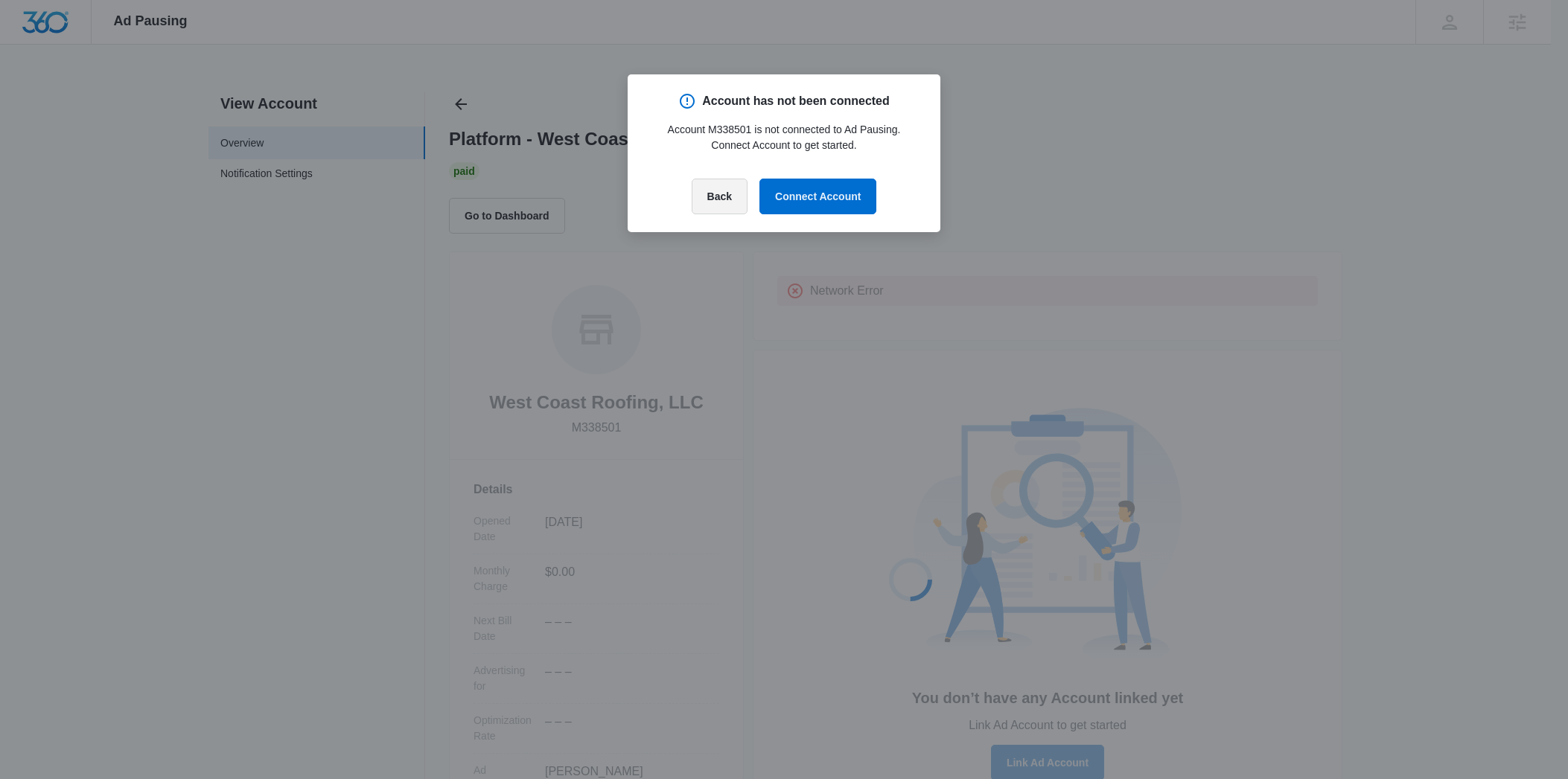
click at [717, 195] on button "Back" at bounding box center [719, 196] width 55 height 36
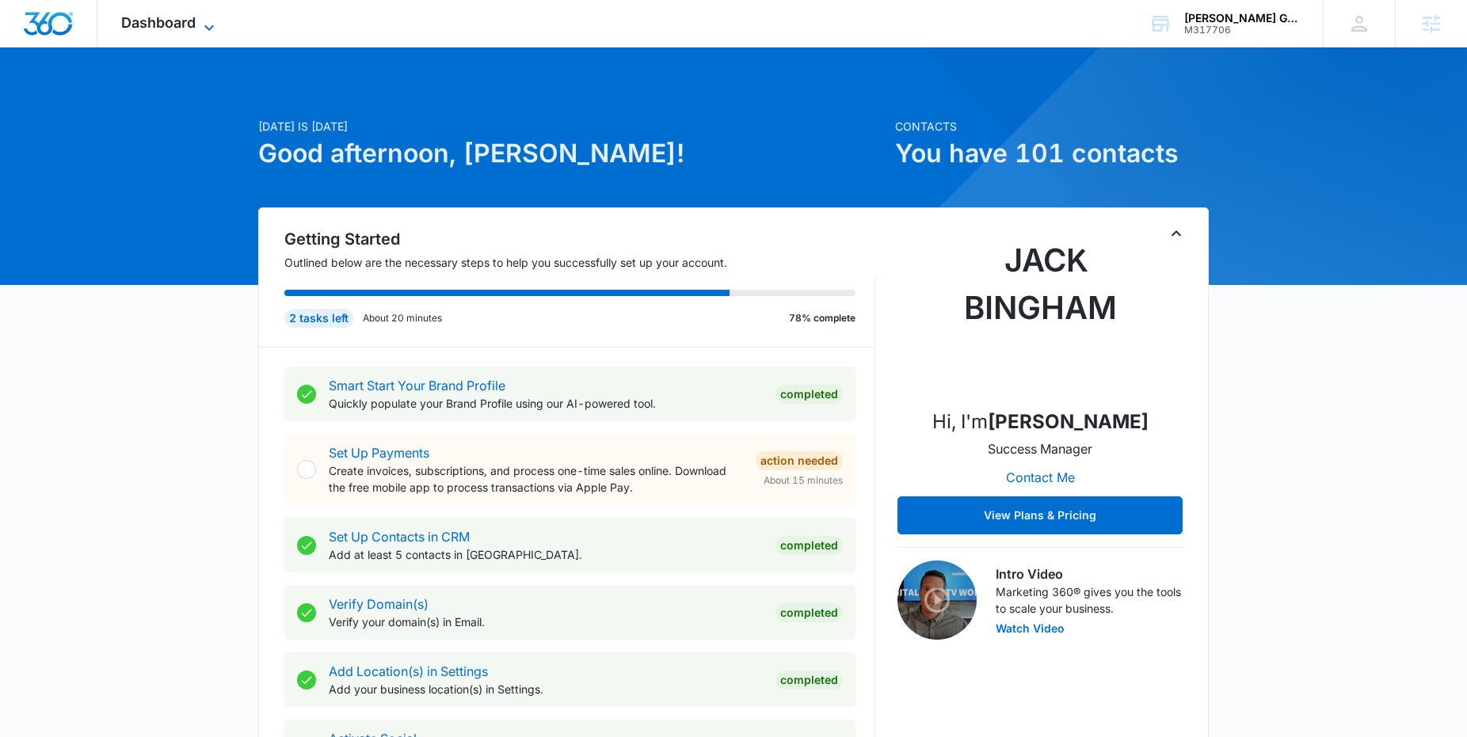
click at [200, 32] on icon at bounding box center [209, 27] width 19 height 19
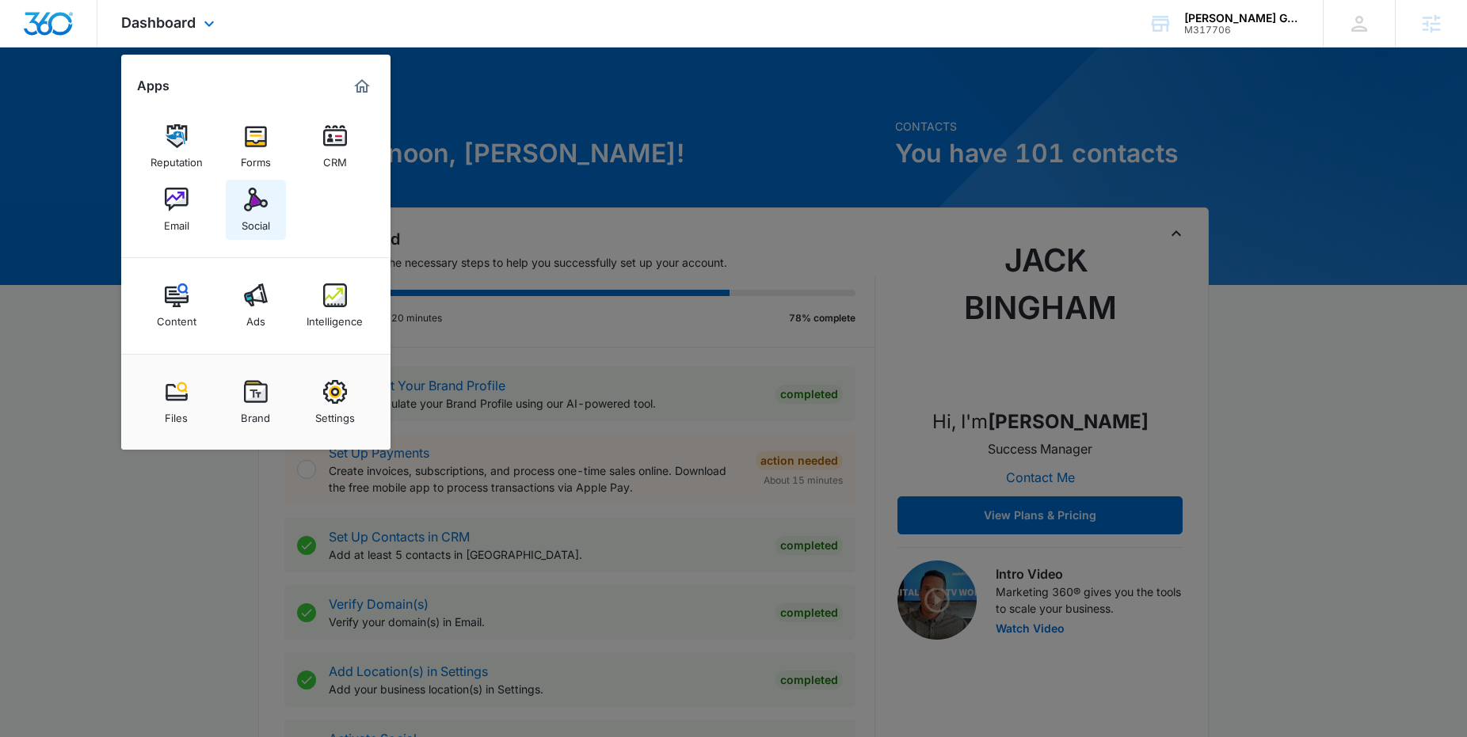
click at [252, 211] on img at bounding box center [256, 200] width 24 height 24
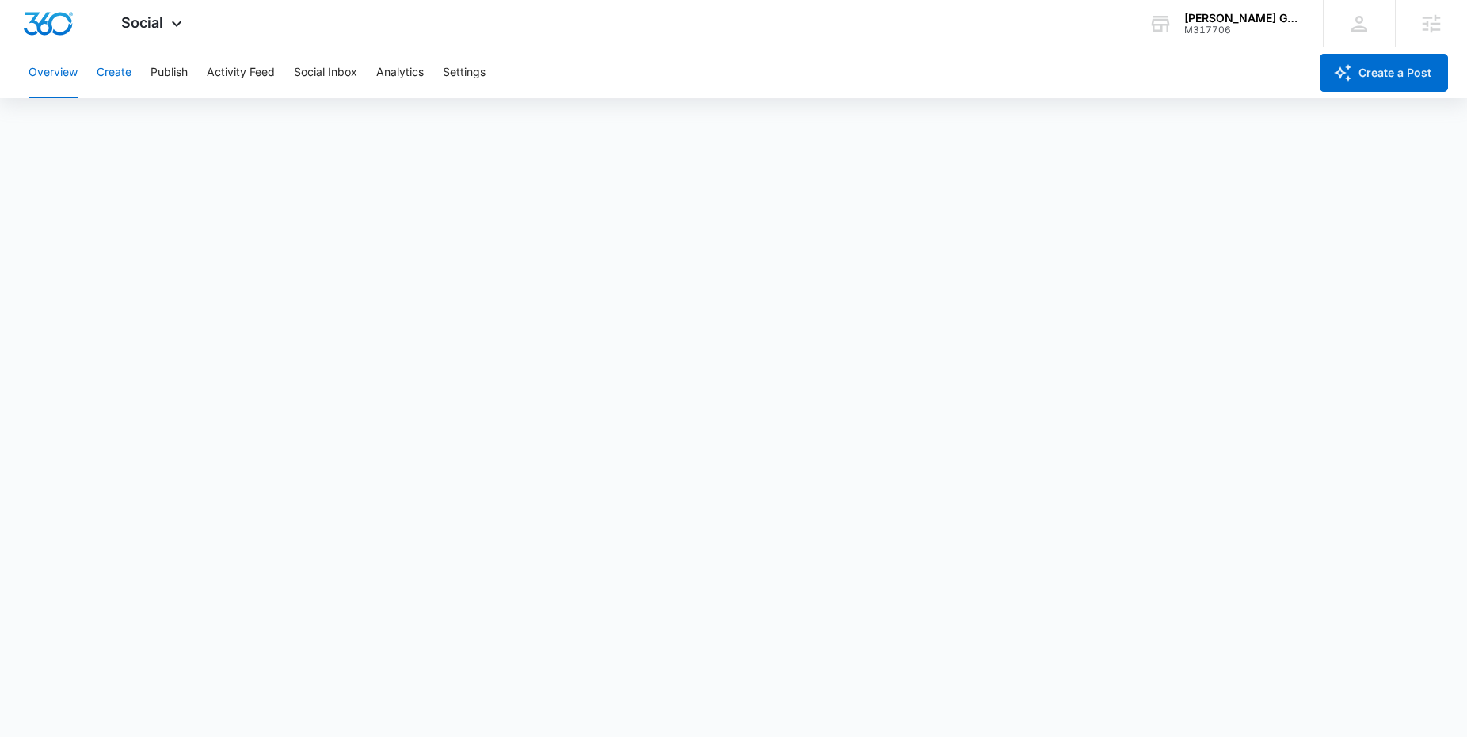
click at [112, 78] on button "Create" at bounding box center [114, 73] width 35 height 51
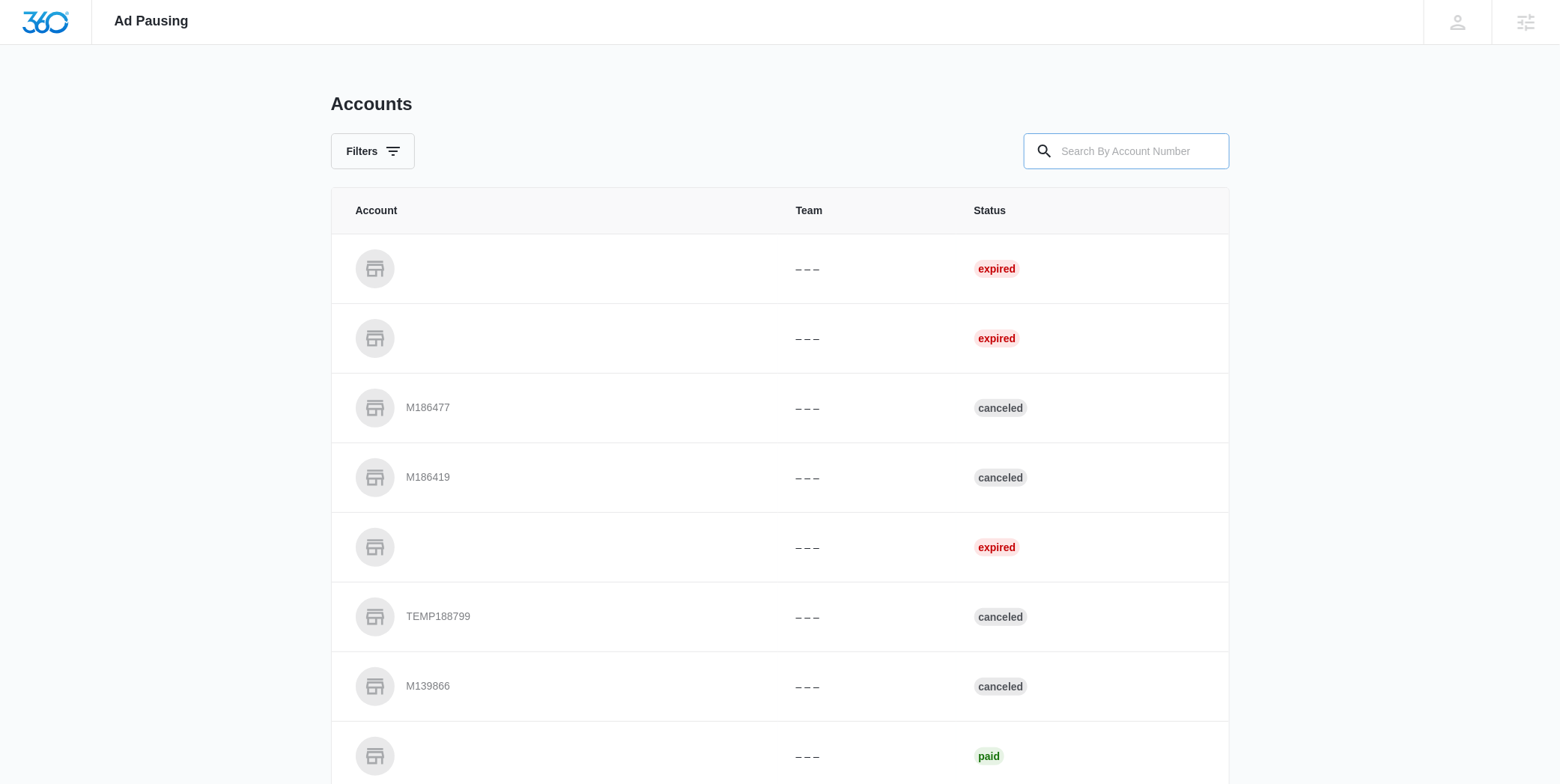
click at [1119, 157] on input "text" at bounding box center [1127, 151] width 206 height 36
paste input "M338501"
click at [1063, 158] on input "M338501" at bounding box center [1127, 151] width 206 height 36
type input "M338501"
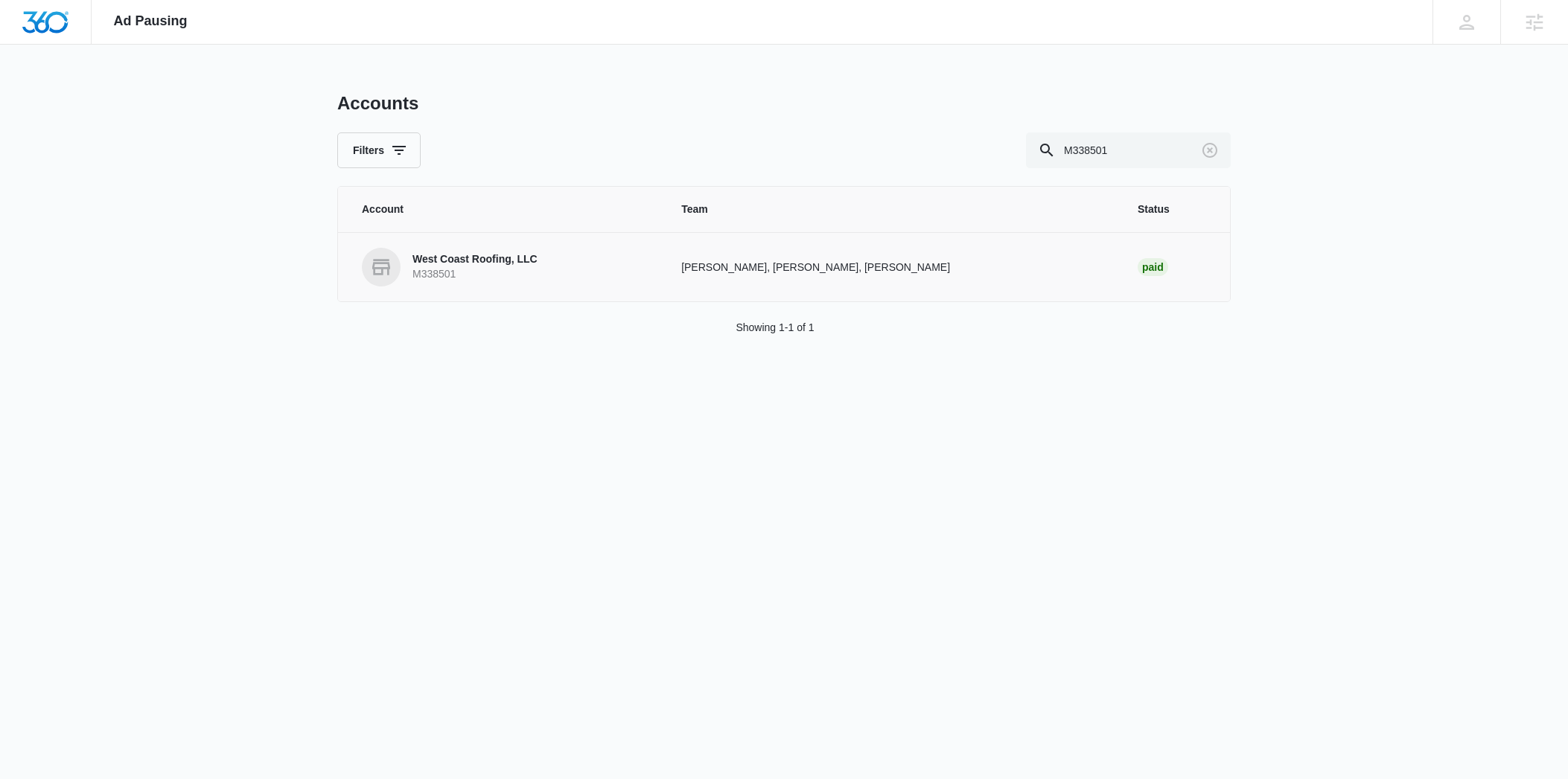
click at [477, 256] on p "West Coast Roofing, LLC" at bounding box center [475, 259] width 125 height 15
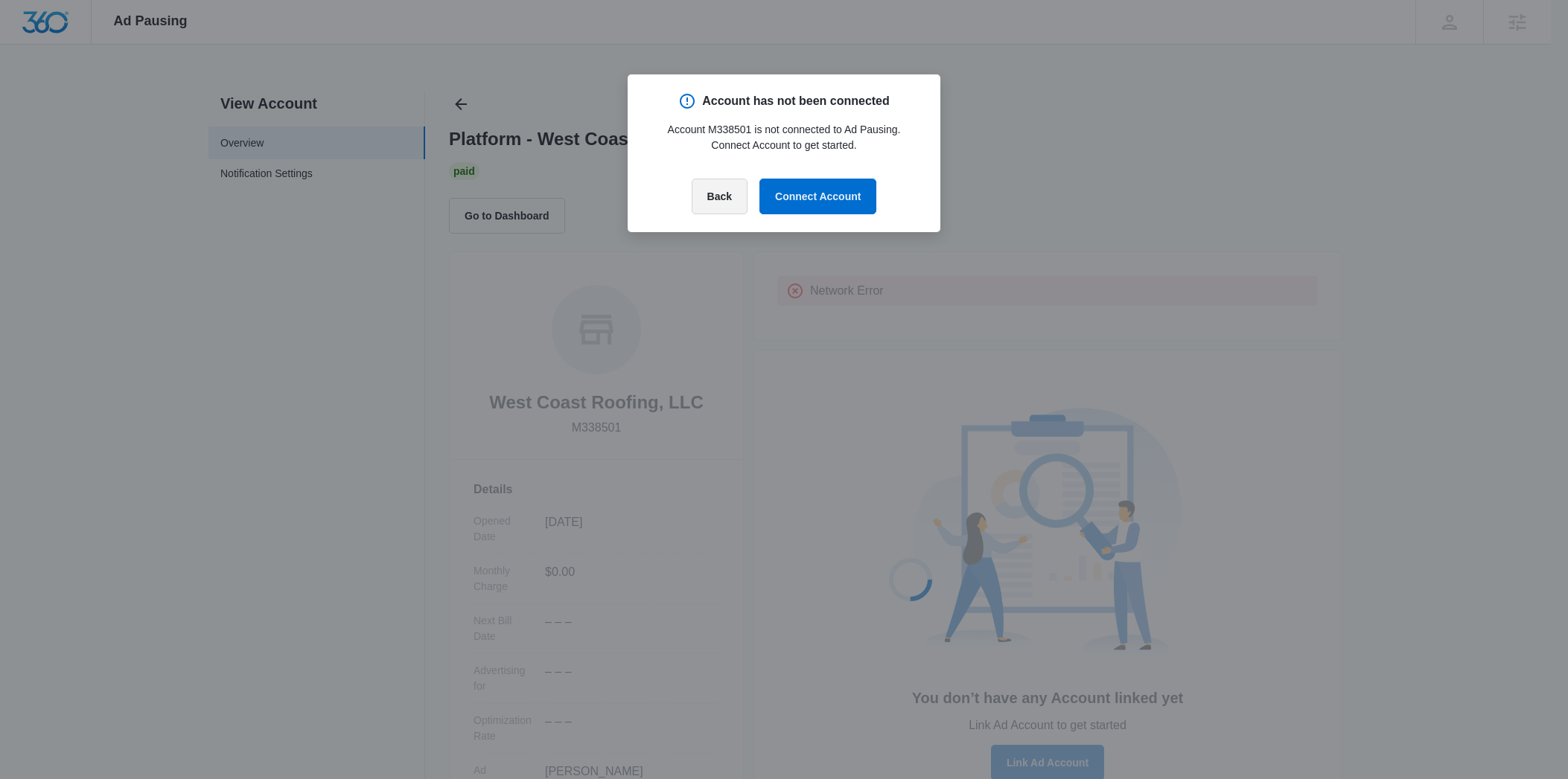
click at [706, 202] on button "Back" at bounding box center [719, 196] width 55 height 36
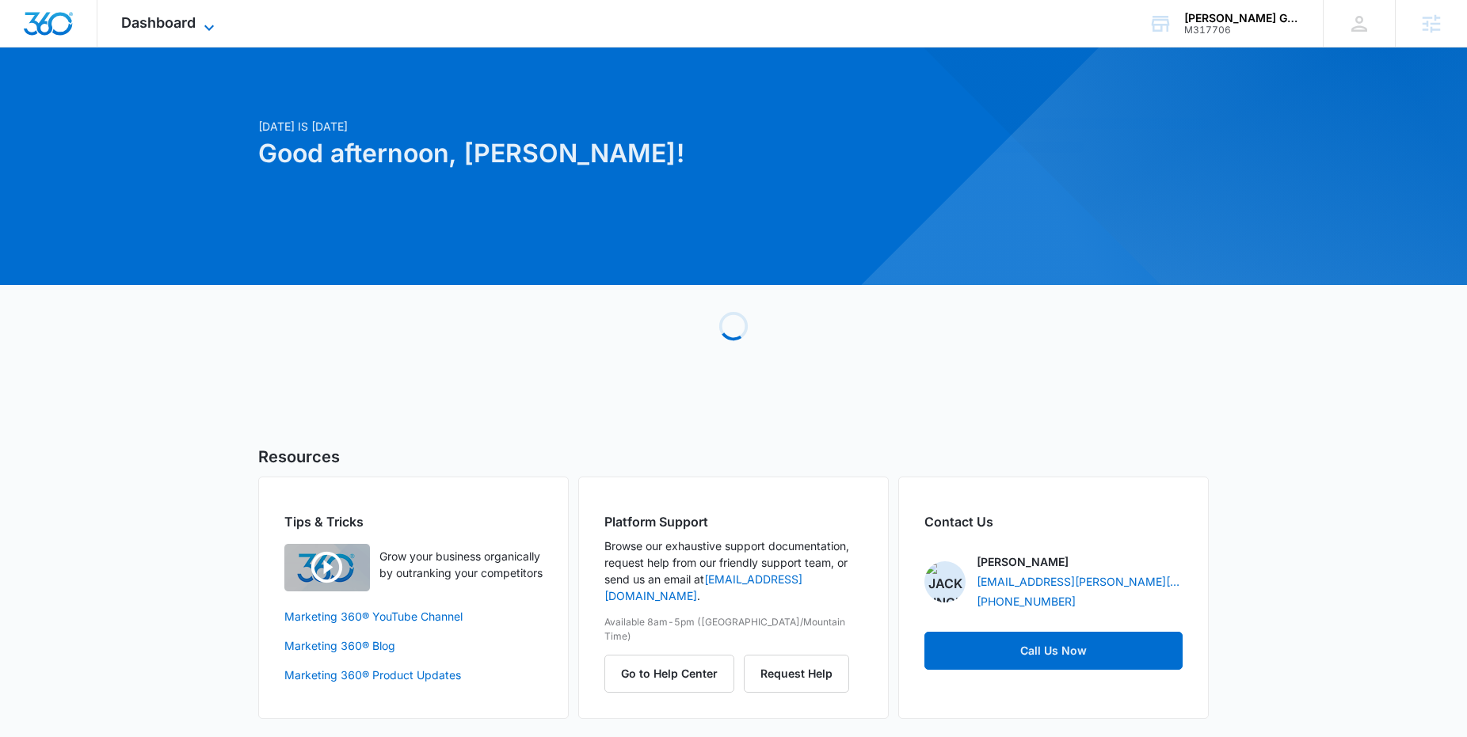
click at [200, 27] on icon at bounding box center [209, 27] width 19 height 19
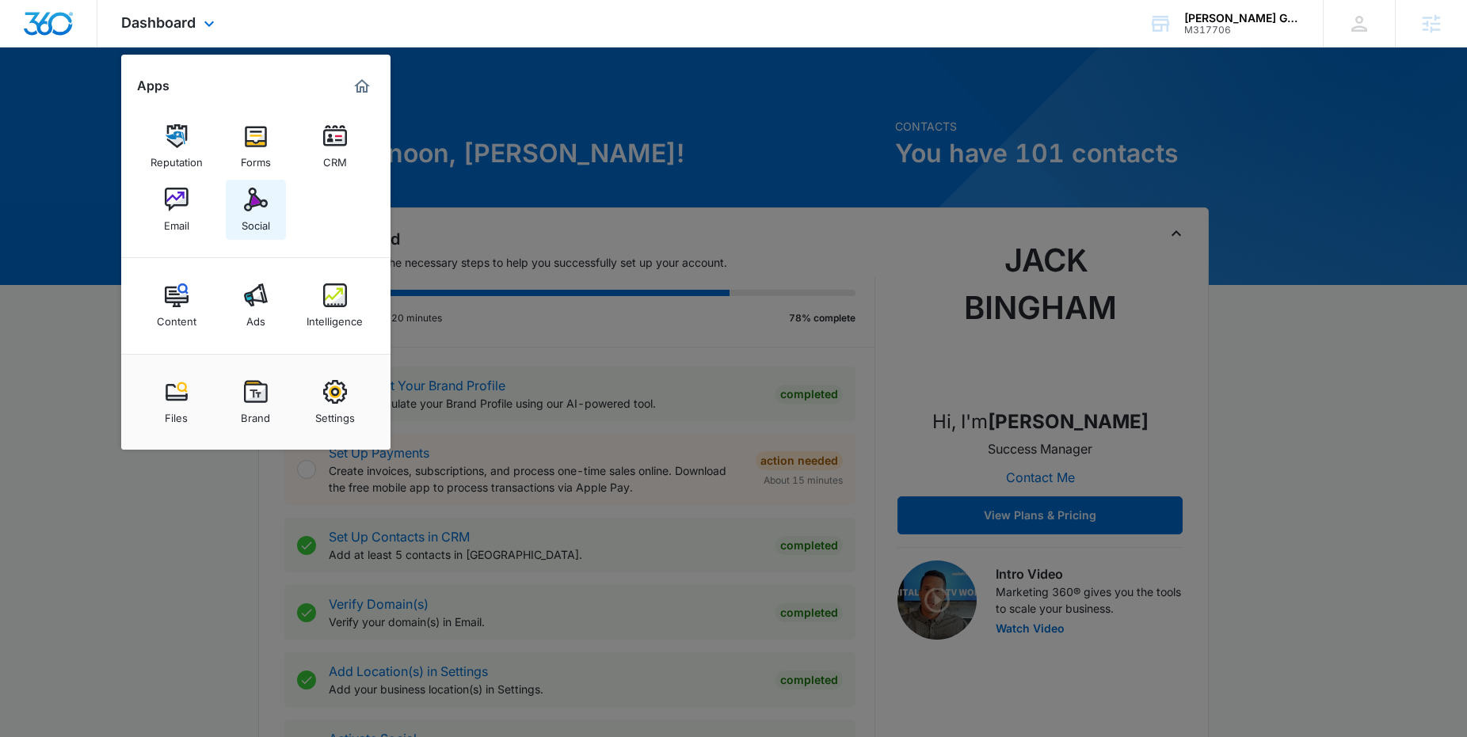
click at [264, 201] on img at bounding box center [256, 200] width 24 height 24
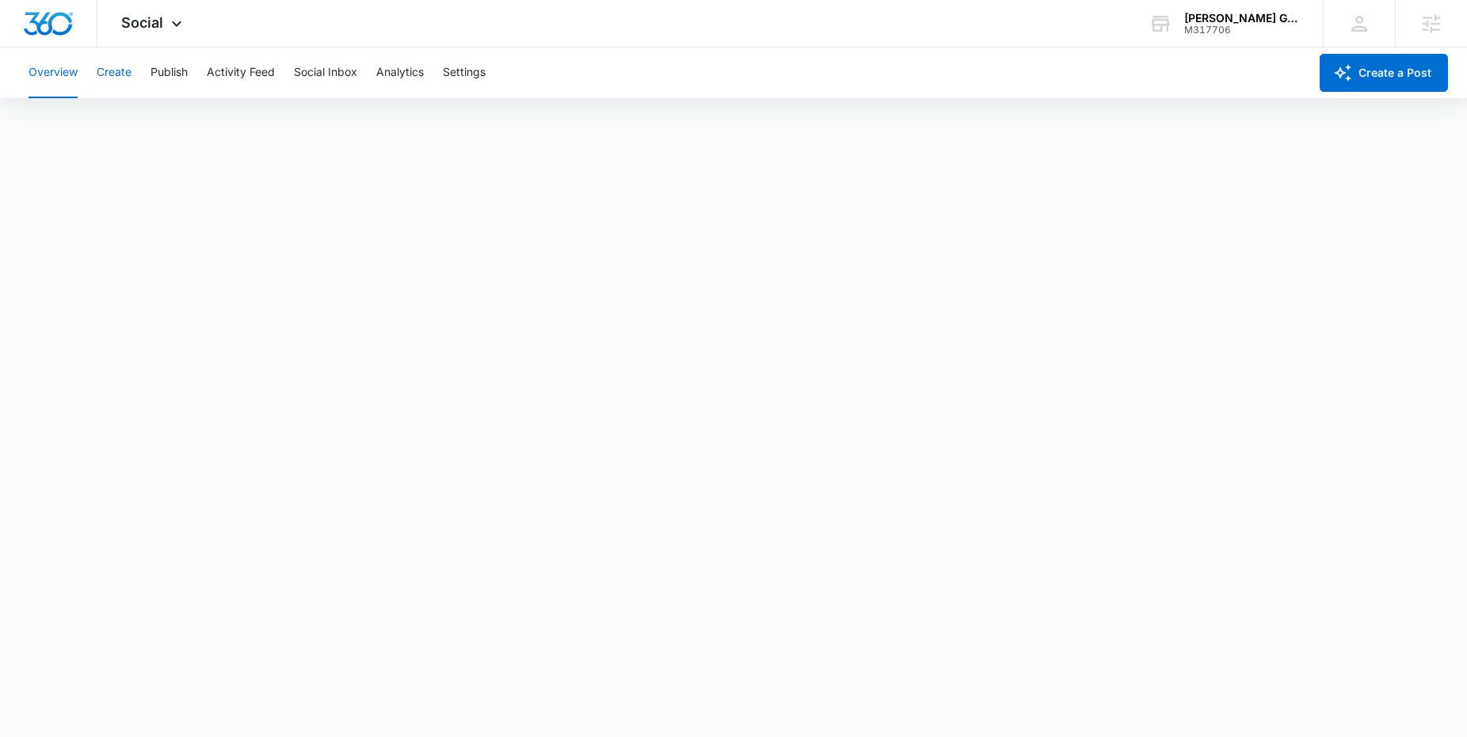
click at [130, 74] on button "Create" at bounding box center [114, 73] width 35 height 51
